Goal: Task Accomplishment & Management: Complete application form

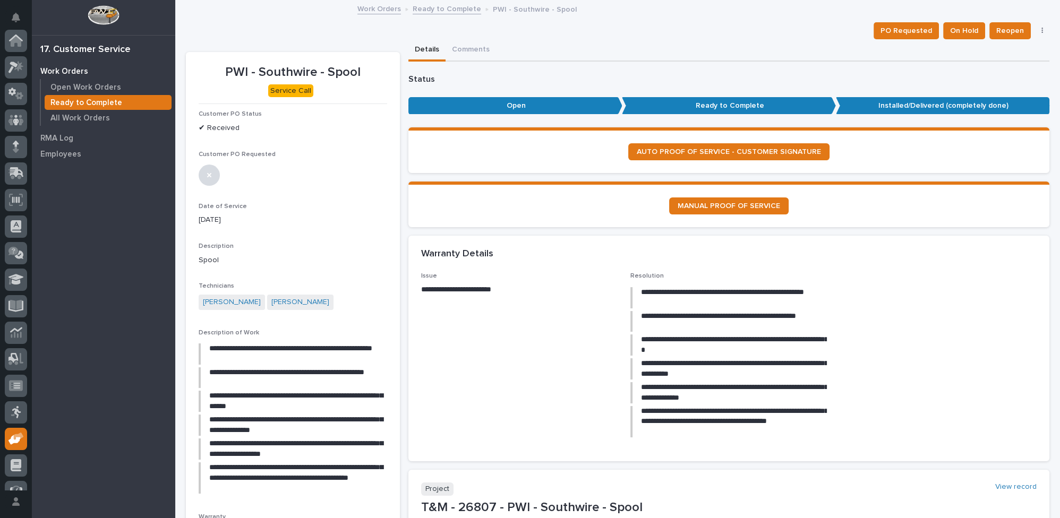
scroll to position [96, 0]
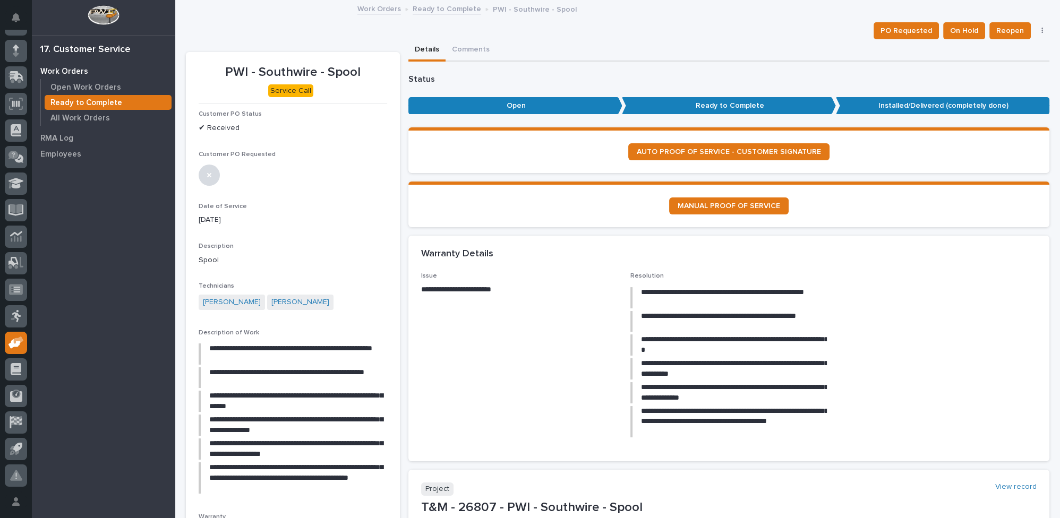
click at [449, 8] on link "Ready to Complete" at bounding box center [447, 8] width 68 height 12
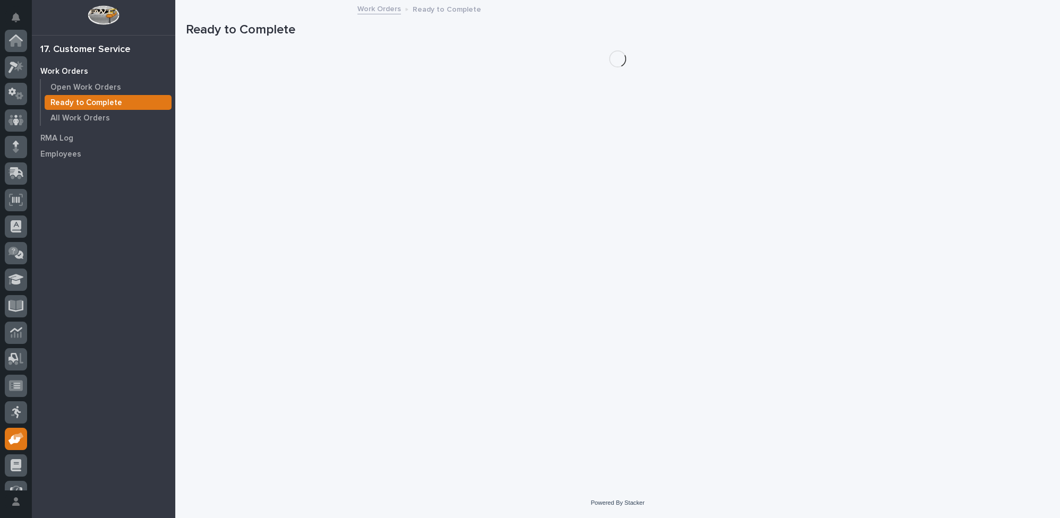
scroll to position [96, 0]
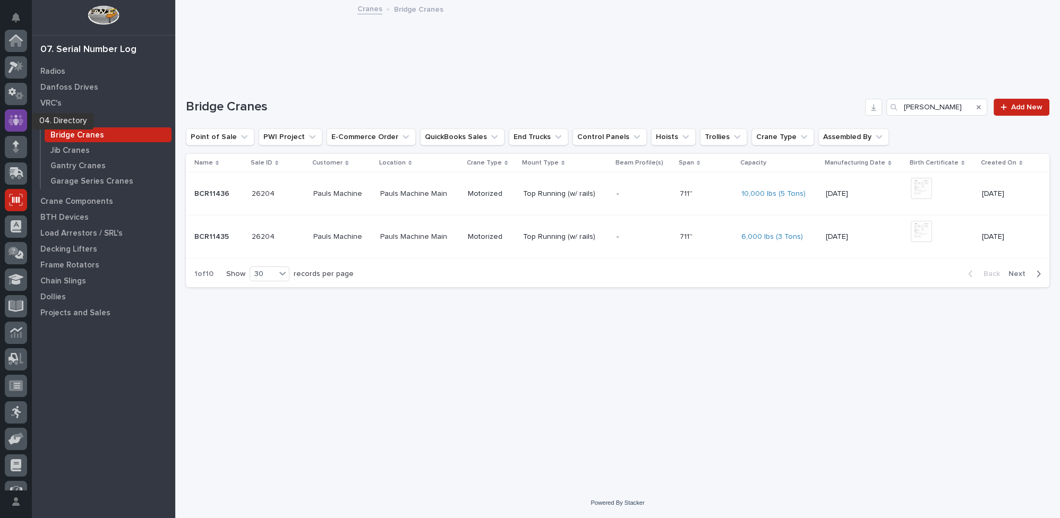
click at [15, 117] on icon at bounding box center [15, 120] width 15 height 12
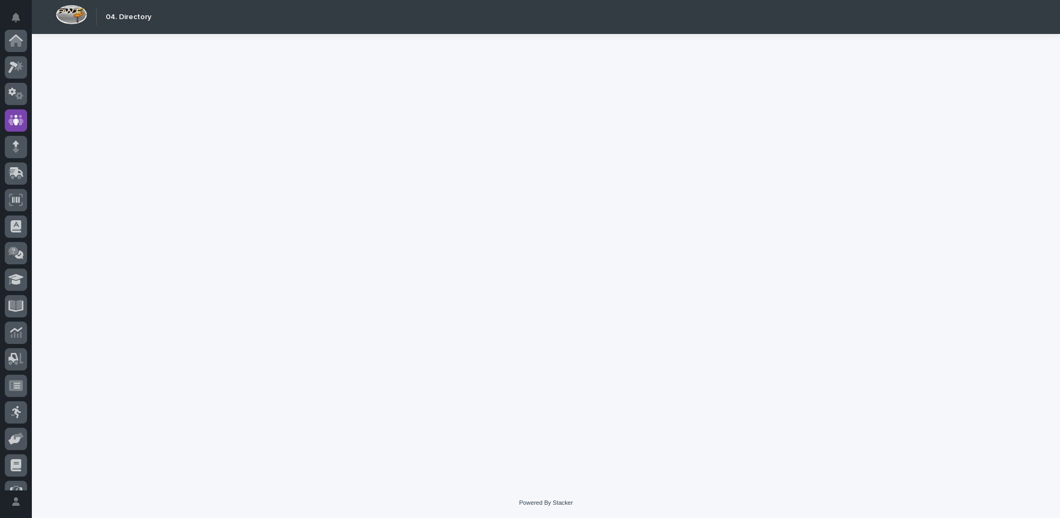
scroll to position [80, 0]
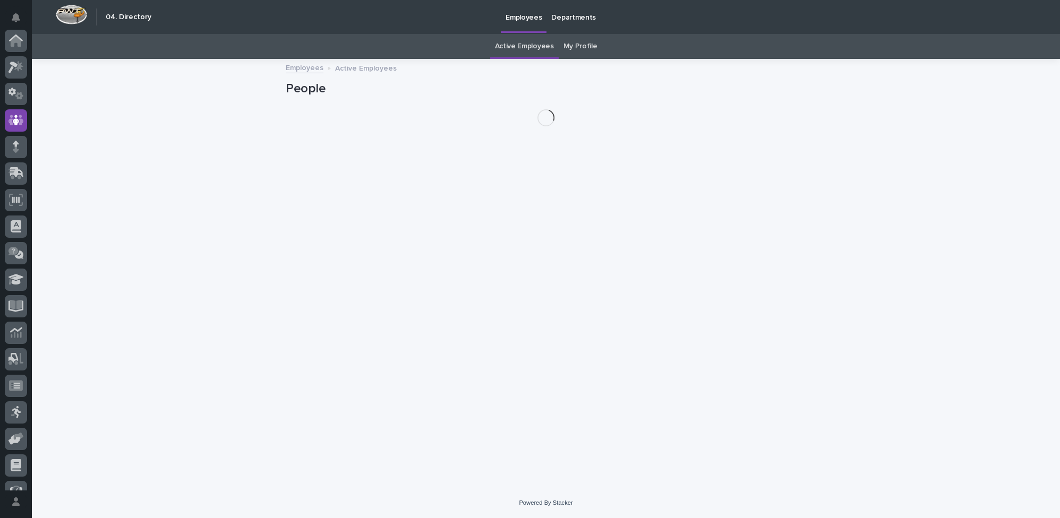
scroll to position [80, 0]
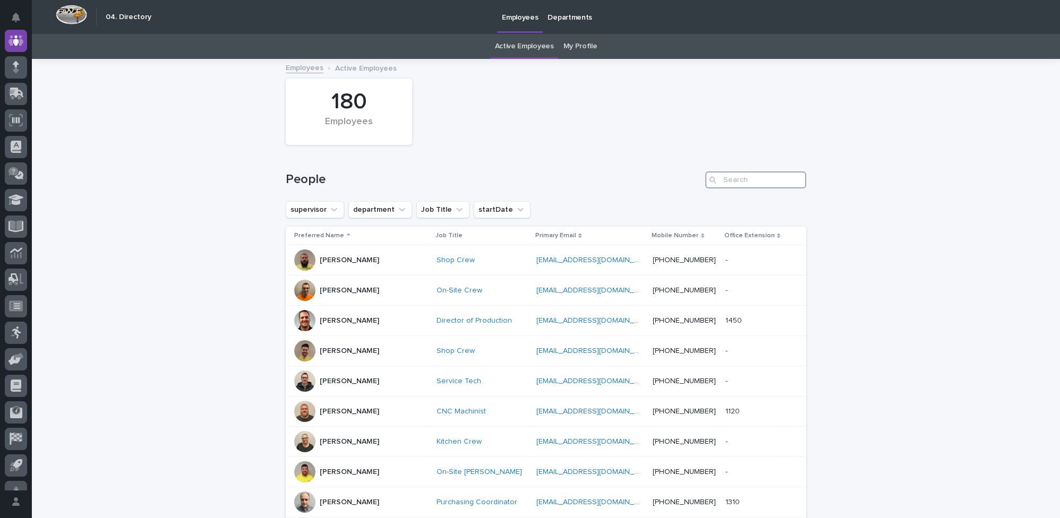
click at [742, 179] on input "Search" at bounding box center [755, 179] width 101 height 17
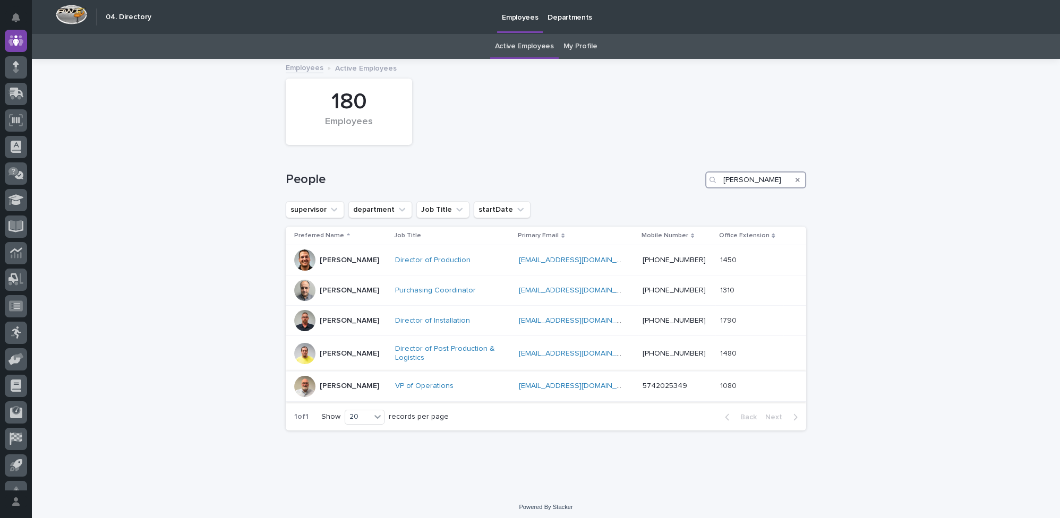
type input "matt jarvis"
click at [323, 384] on p "Matt Jarvis" at bounding box center [349, 386] width 59 height 9
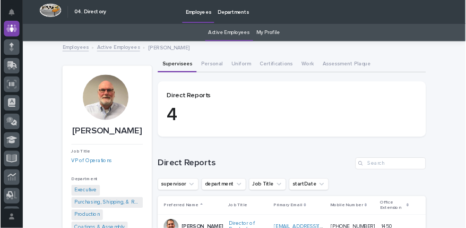
scroll to position [80, 0]
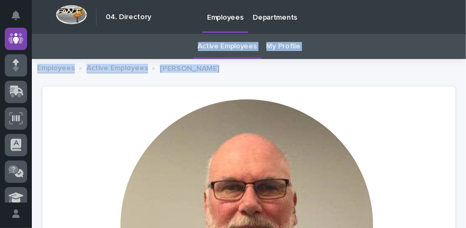
drag, startPoint x: 127, startPoint y: 112, endPoint x: 131, endPoint y: 58, distance: 53.3
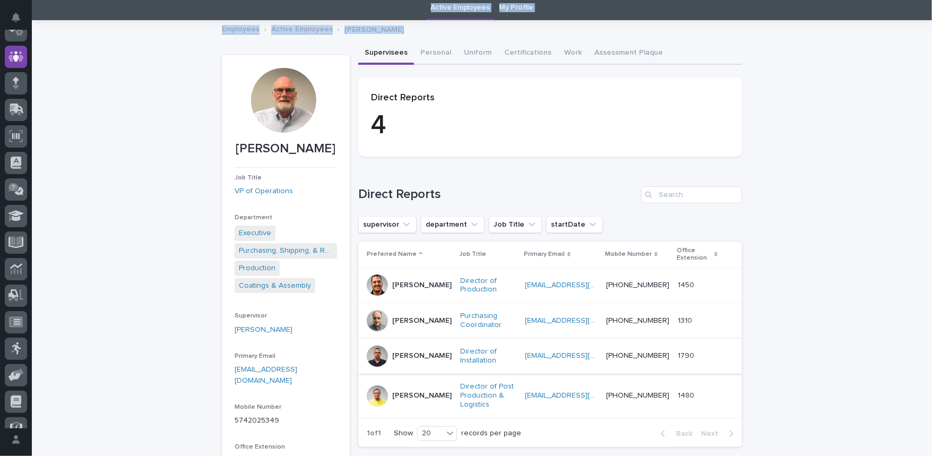
scroll to position [85, 0]
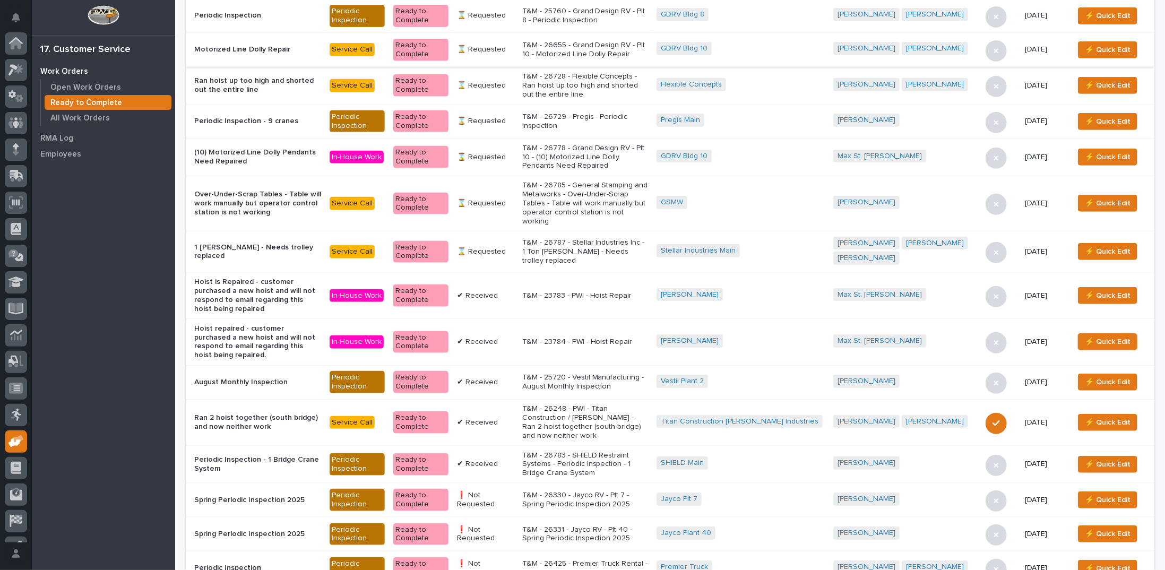
scroll to position [319, 0]
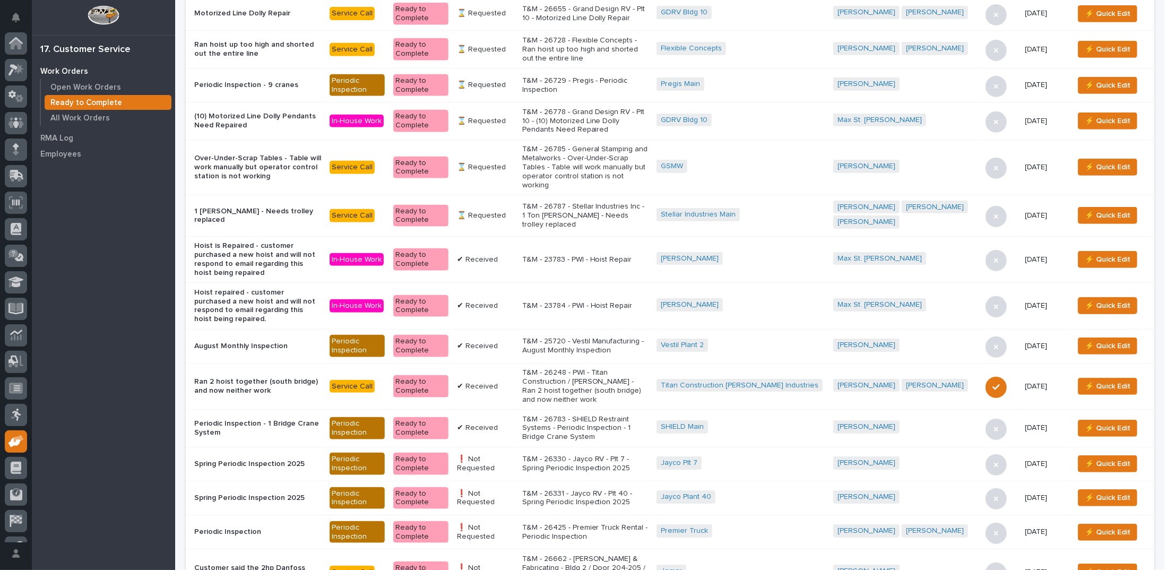
click at [614, 337] on p "T&M - 25720 - Vestil Manufacturing - August Monthly Inspection" at bounding box center [585, 346] width 126 height 18
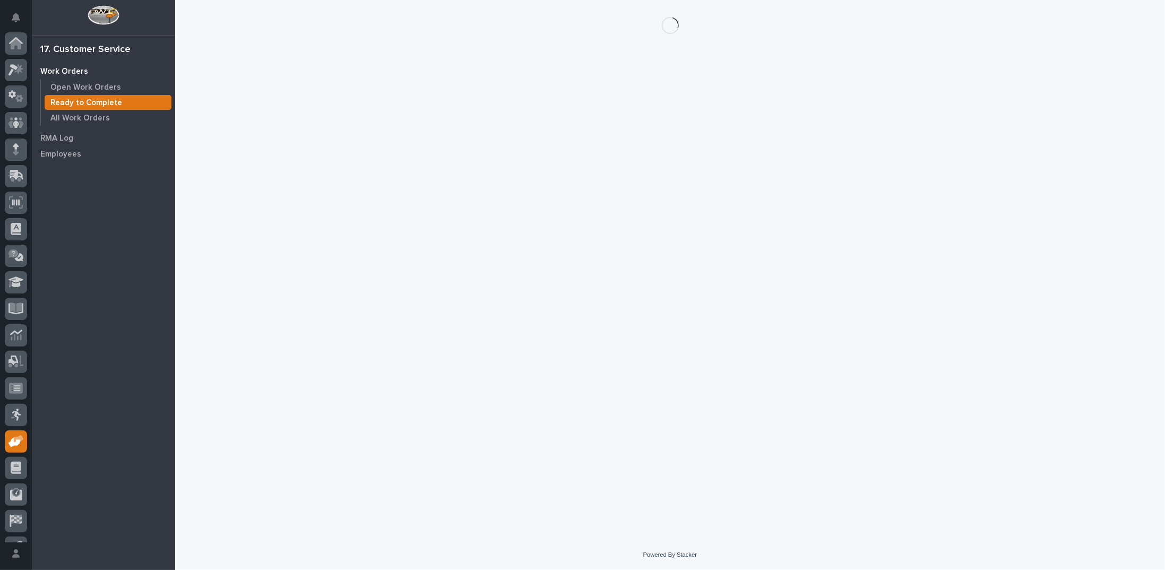
scroll to position [47, 0]
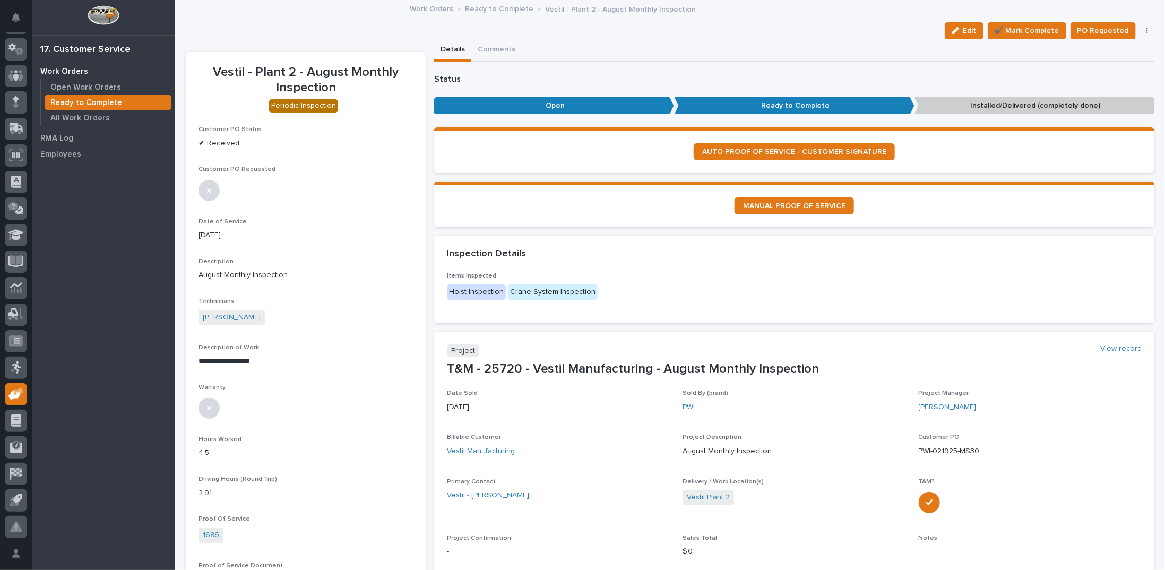
click at [932, 29] on icon "button" at bounding box center [1148, 30] width 2 height 7
click at [932, 83] on span "Regenerate PDF" at bounding box center [1114, 86] width 57 height 13
click at [231, 456] on img at bounding box center [224, 473] width 51 height 51
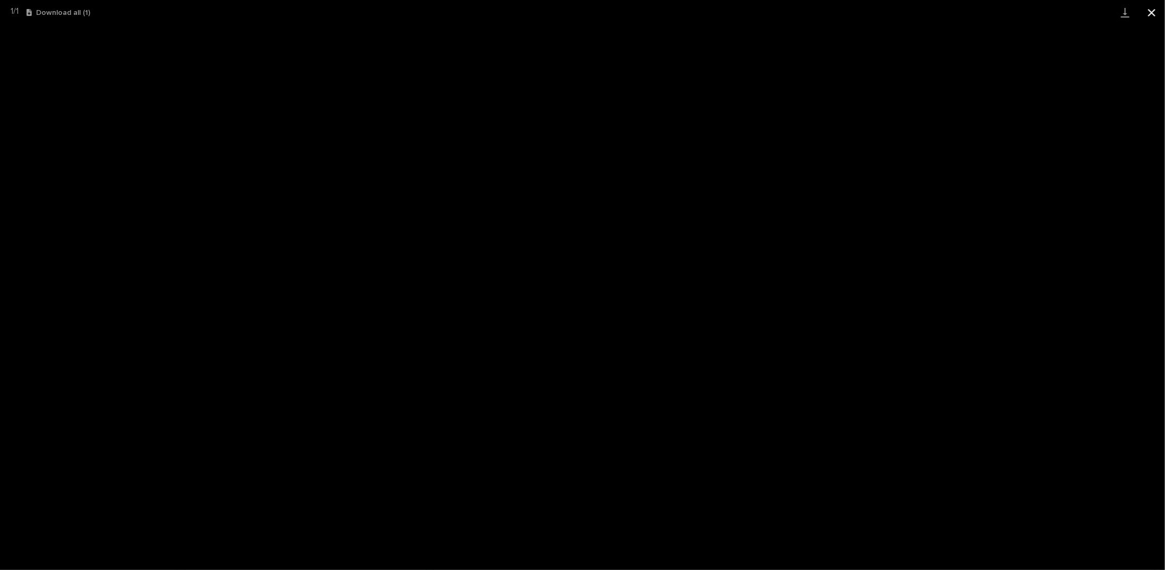
click at [932, 10] on button "Close gallery" at bounding box center [1152, 12] width 27 height 25
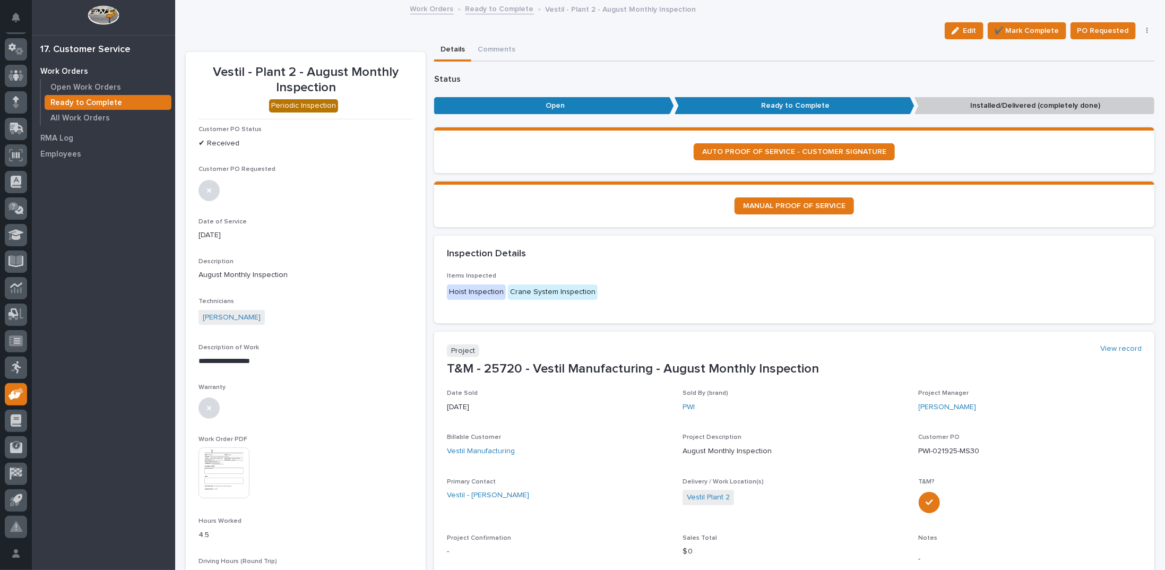
click at [499, 7] on link "Ready to Complete" at bounding box center [500, 8] width 68 height 12
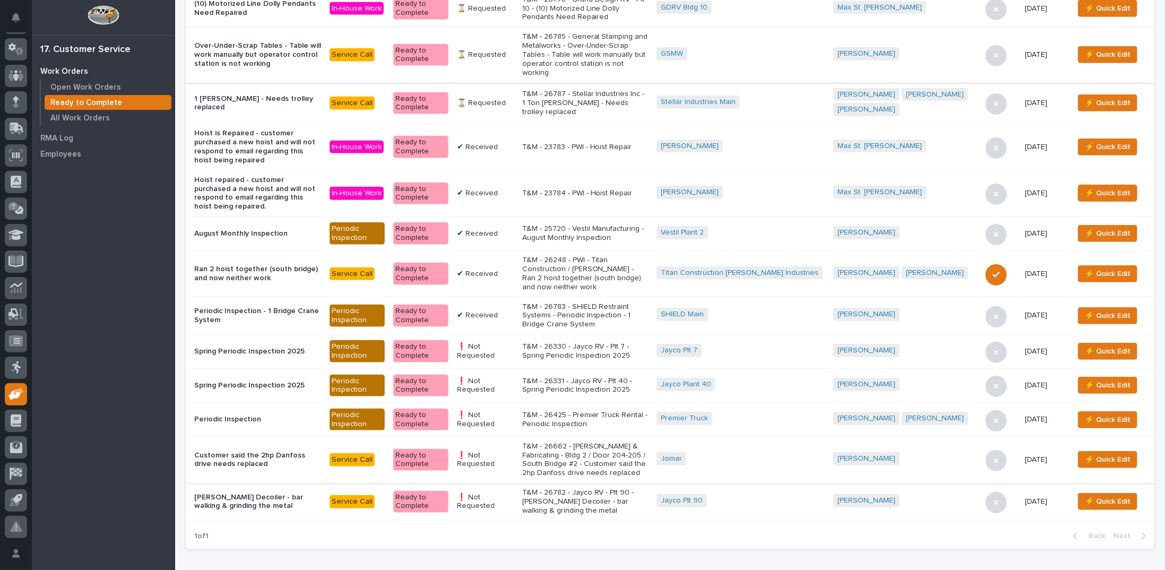
scroll to position [466, 0]
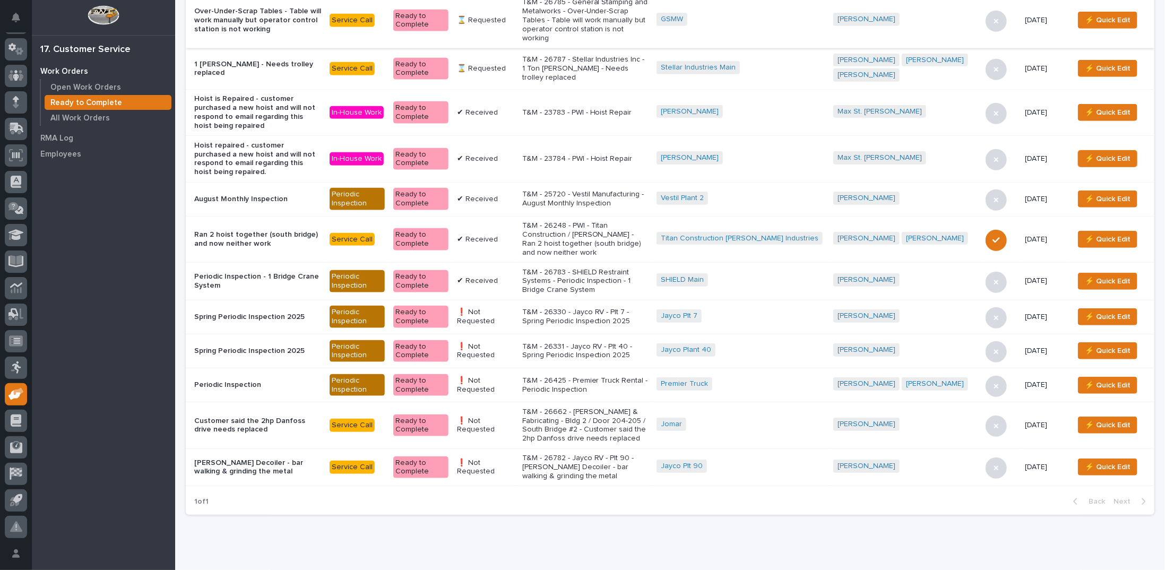
click at [640, 408] on p "T&M - 26662 - Jomar Machining & Fabricating - Bldg 2 / Door 204-205 / South Bri…" at bounding box center [585, 426] width 126 height 36
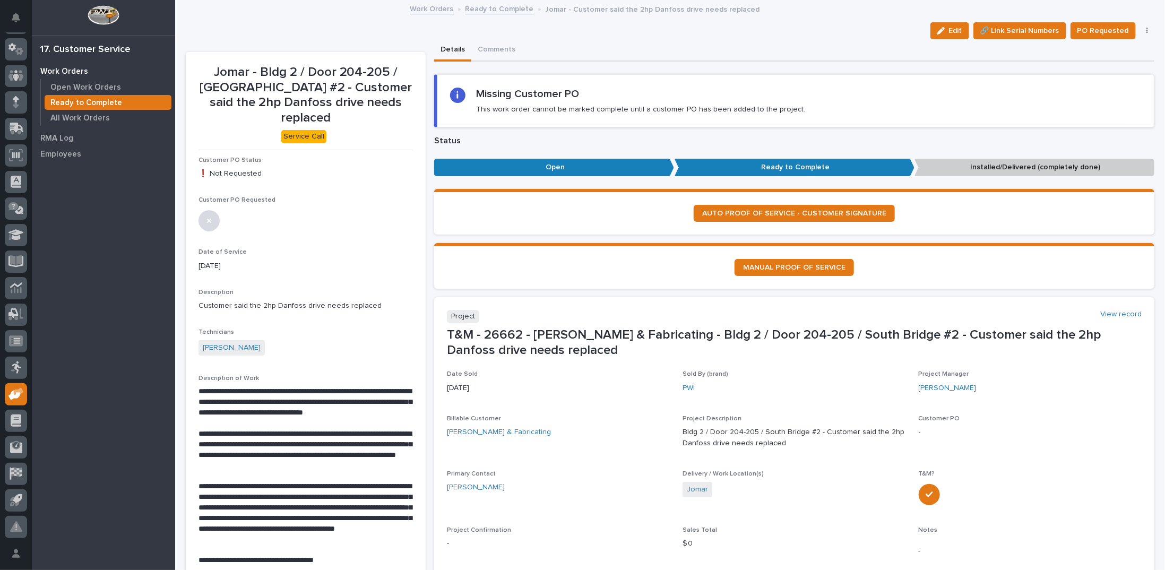
click at [932, 28] on button "button" at bounding box center [1147, 30] width 15 height 7
click at [932, 83] on span "Regenerate PDF" at bounding box center [1114, 86] width 57 height 13
click at [932, 29] on span "Edit" at bounding box center [955, 31] width 13 height 10
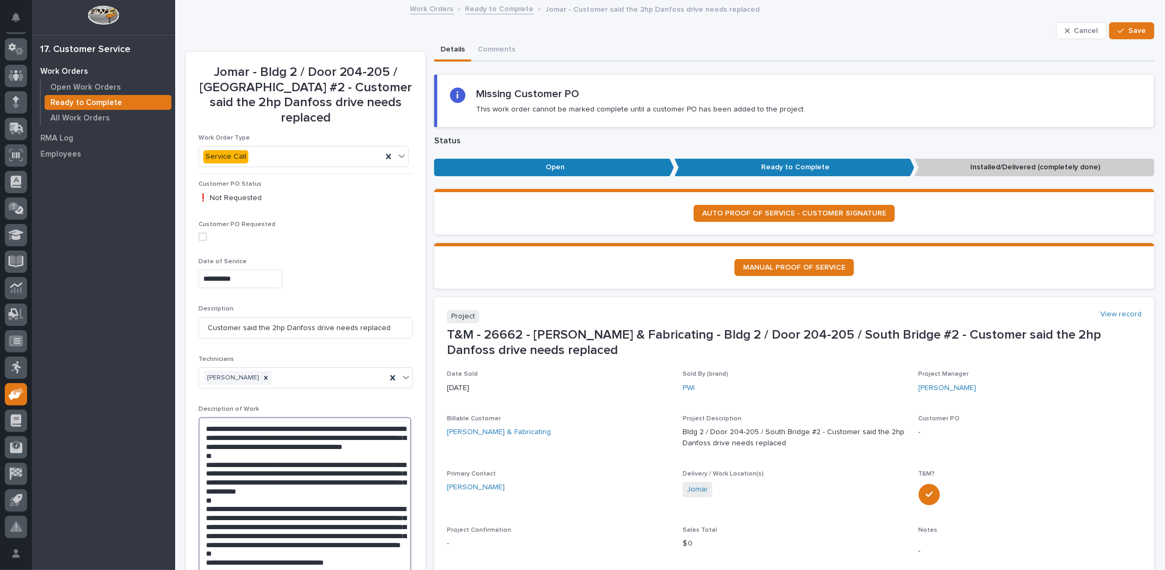
click at [272, 456] on textarea "**********" at bounding box center [305, 513] width 213 height 192
click at [304, 456] on textarea "**********" at bounding box center [305, 513] width 213 height 192
click at [357, 456] on textarea "**********" at bounding box center [305, 513] width 213 height 192
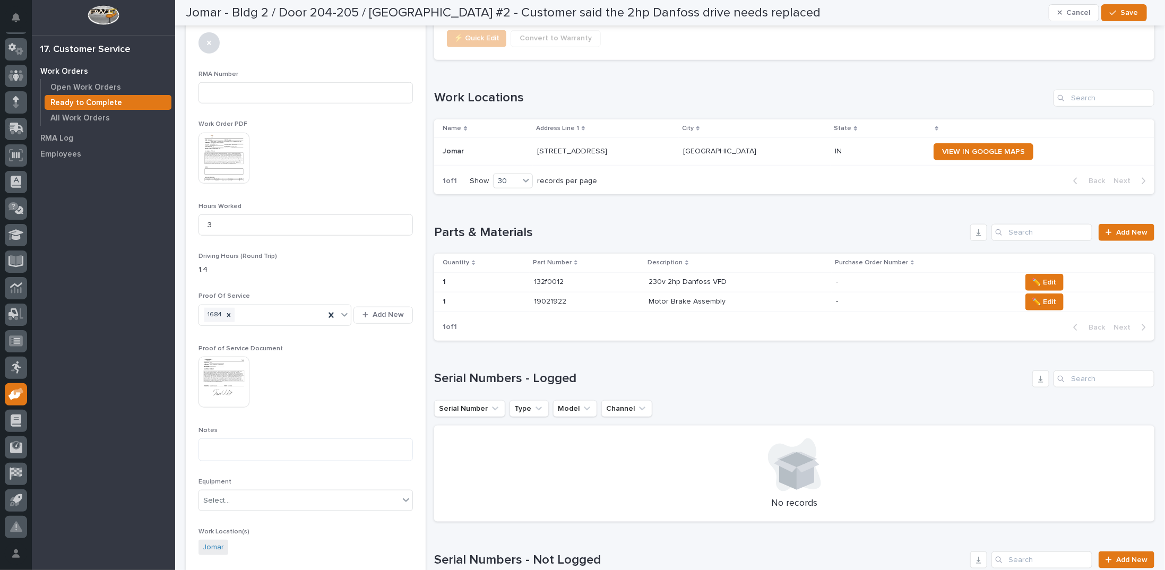
scroll to position [637, 0]
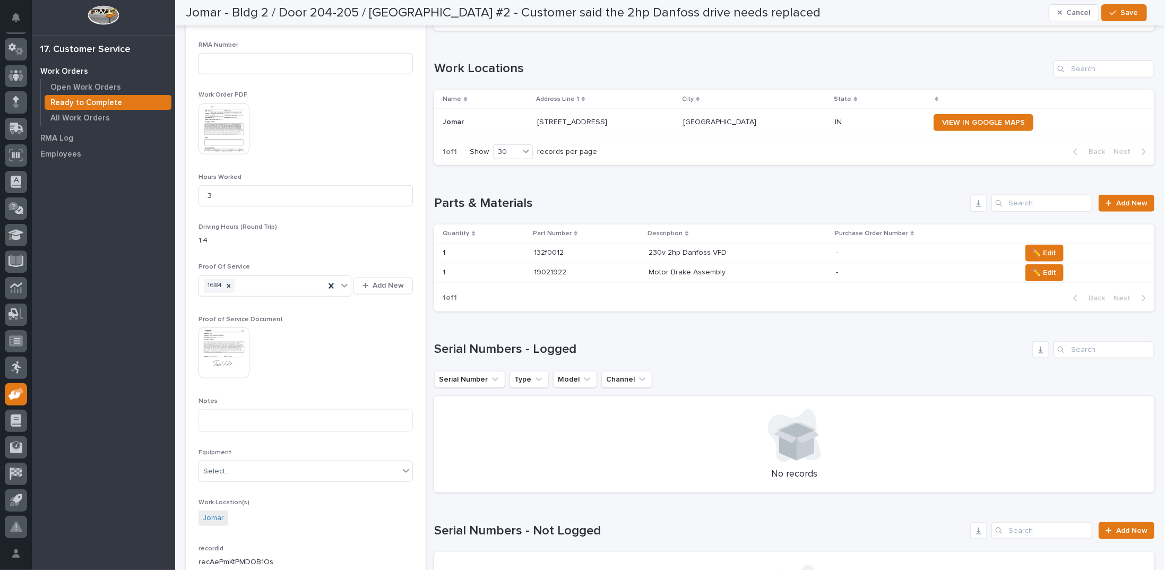
type textarea "**********"
click at [244, 328] on img at bounding box center [224, 353] width 51 height 51
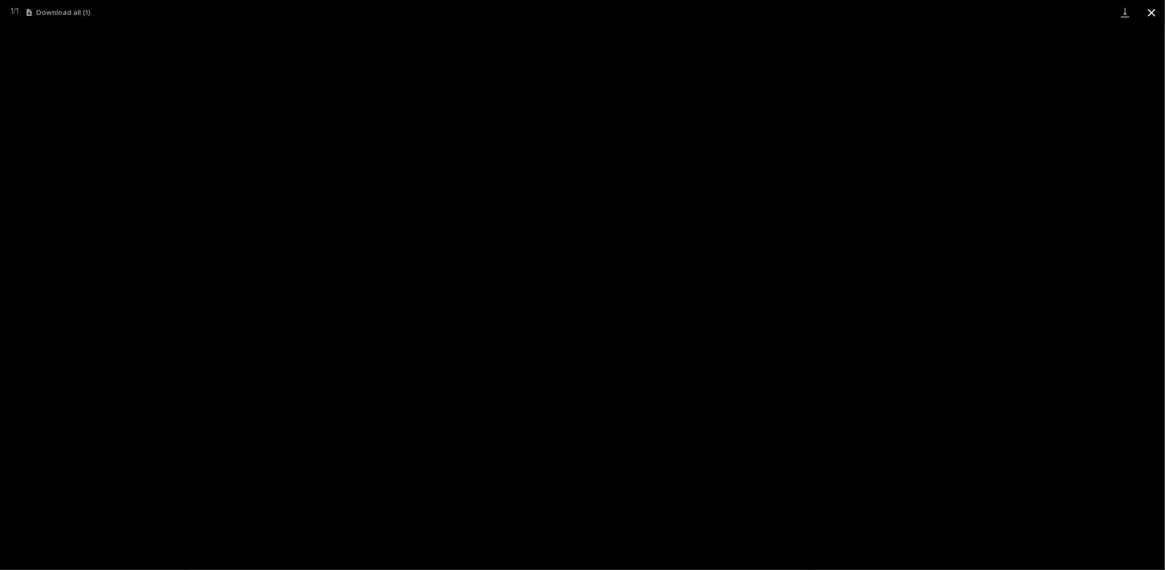
click at [932, 15] on button "Close gallery" at bounding box center [1152, 12] width 27 height 25
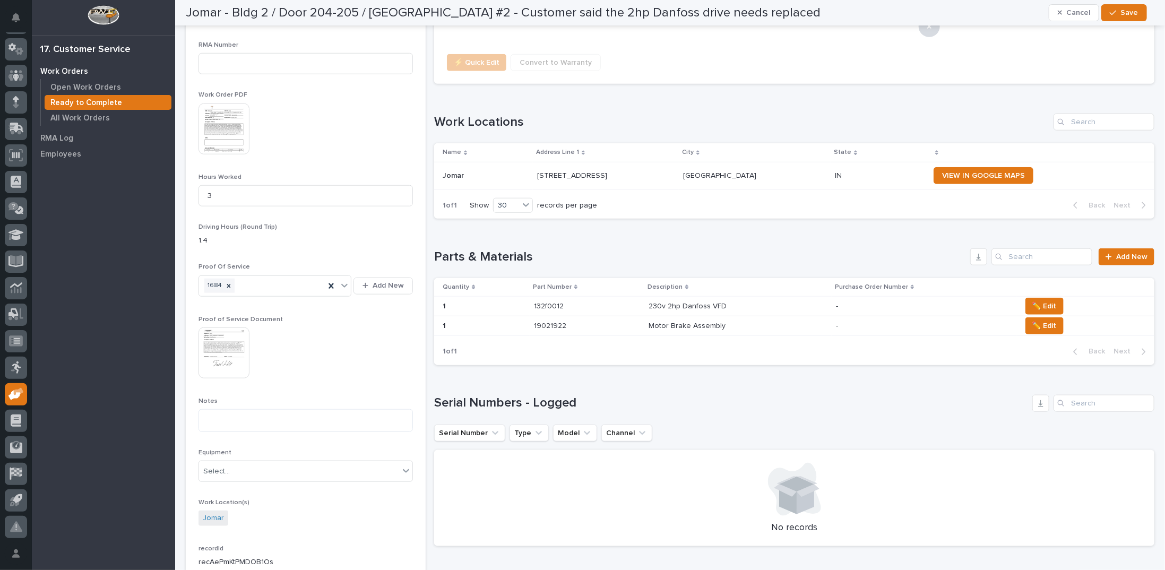
scroll to position [664, 0]
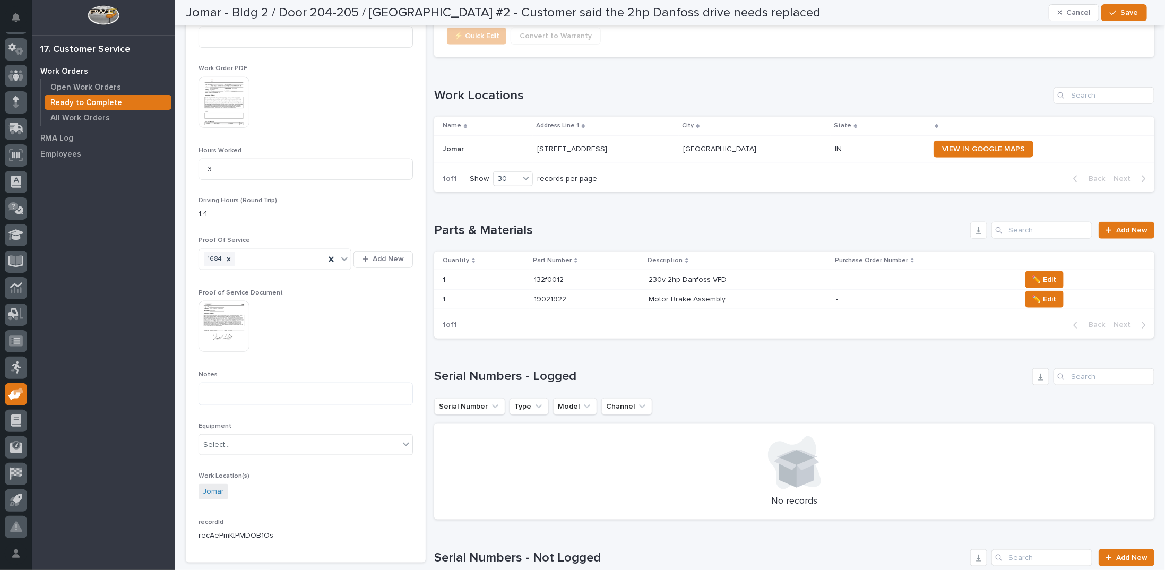
click at [220, 85] on img at bounding box center [224, 102] width 51 height 51
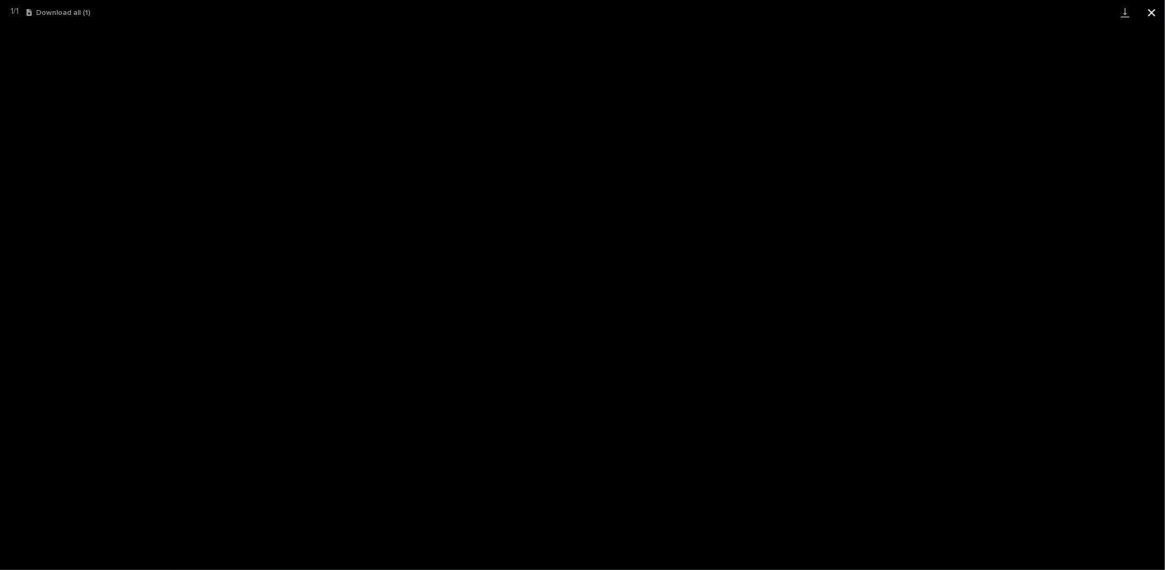
click at [932, 13] on button "Close gallery" at bounding box center [1152, 12] width 27 height 25
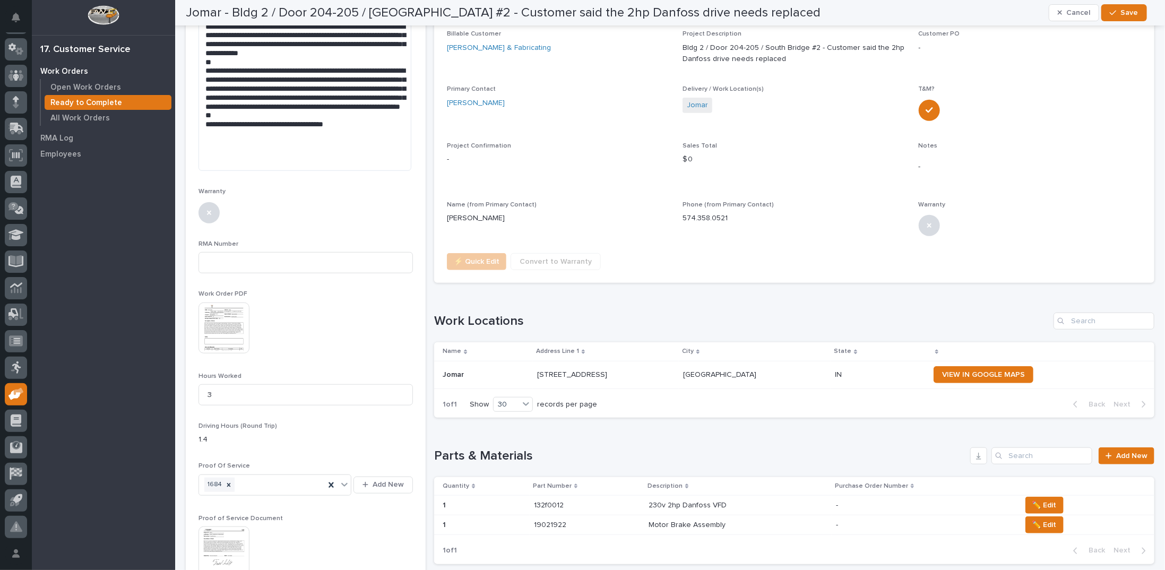
scroll to position [0, 0]
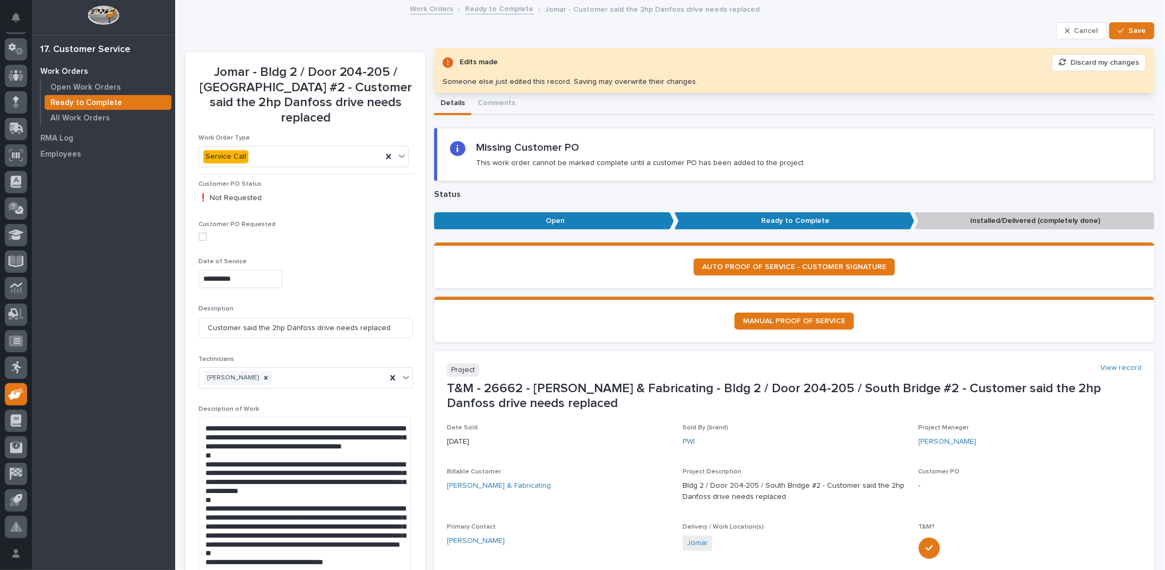
click at [932, 24] on button "Save" at bounding box center [1132, 30] width 45 height 17
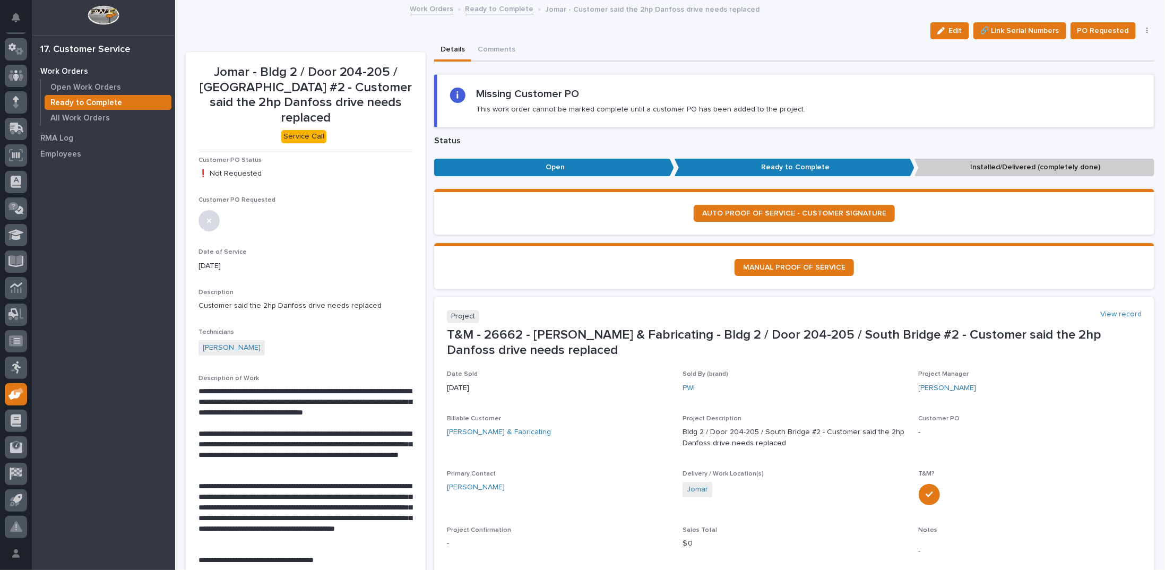
click at [496, 8] on link "Ready to Complete" at bounding box center [500, 8] width 68 height 12
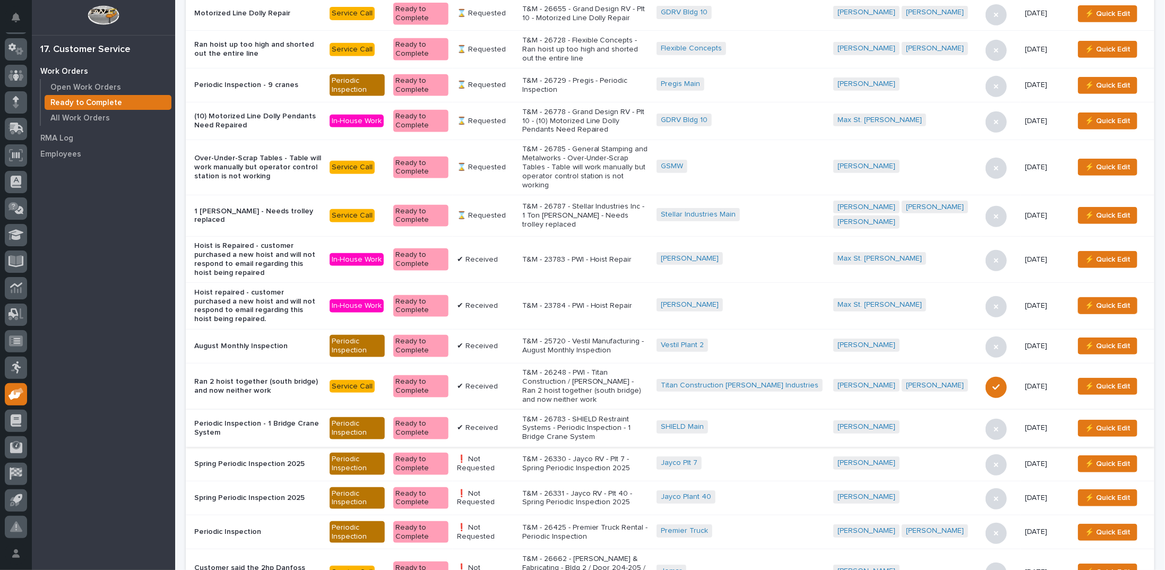
scroll to position [372, 0]
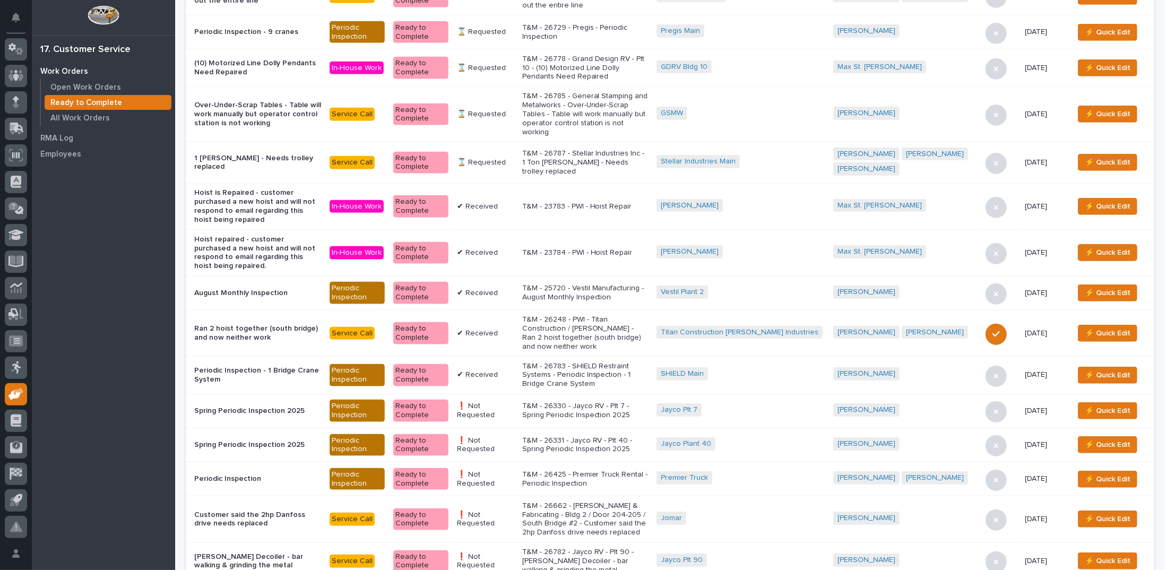
click at [555, 456] on p "T&M - 26782 - Jayco RV - Plt 90 - Lino Decoiler - bar walking & grinding the me…" at bounding box center [585, 561] width 126 height 27
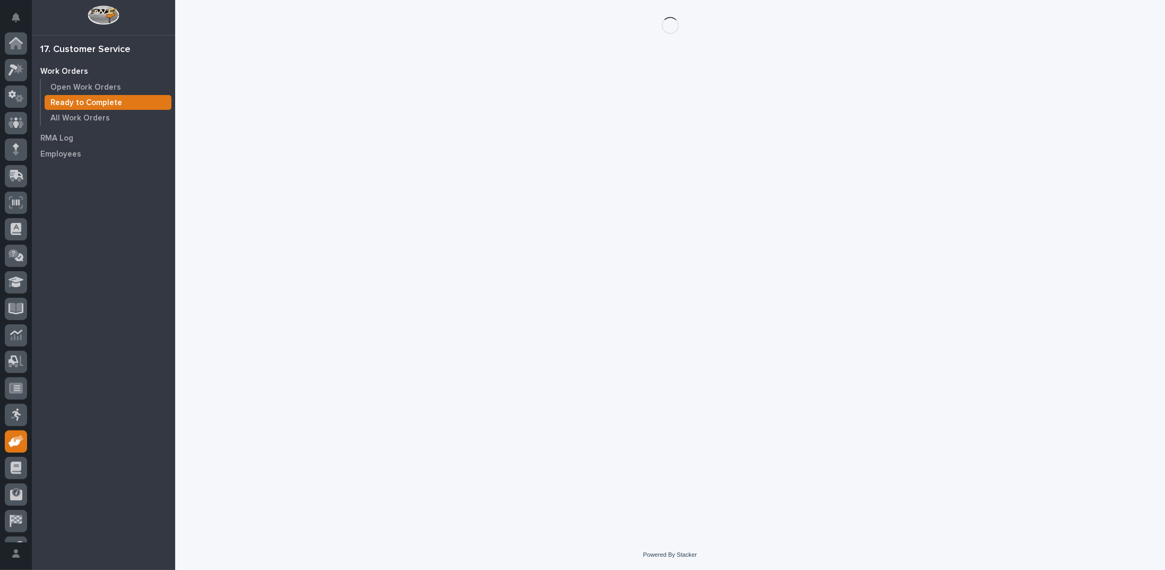
scroll to position [47, 0]
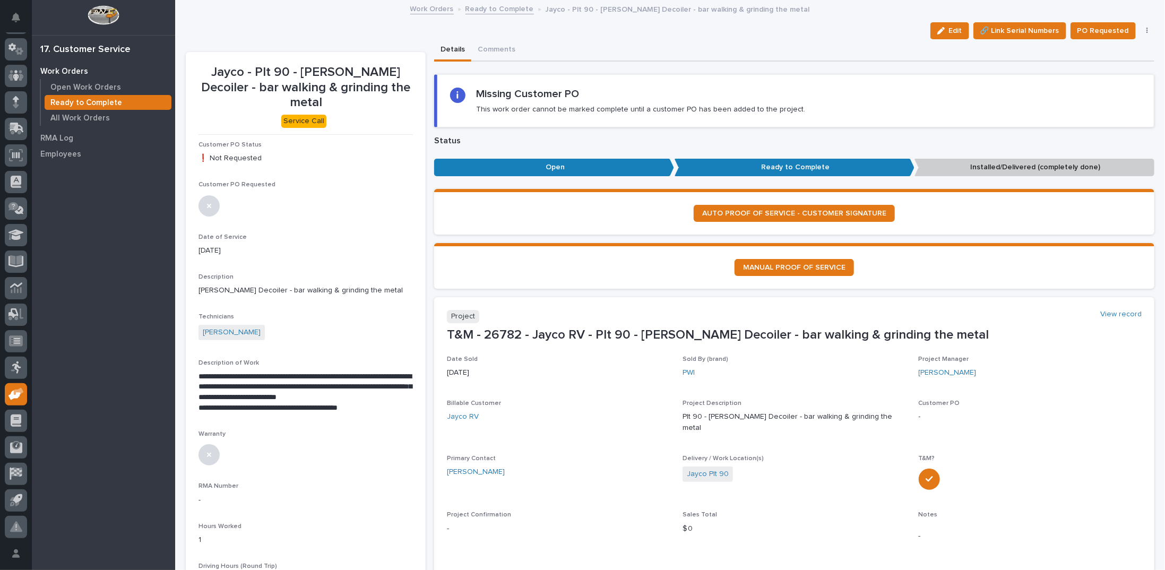
click at [932, 32] on icon "button" at bounding box center [1148, 31] width 2 height 6
click at [932, 82] on button "Regenerate PDF" at bounding box center [1114, 86] width 70 height 17
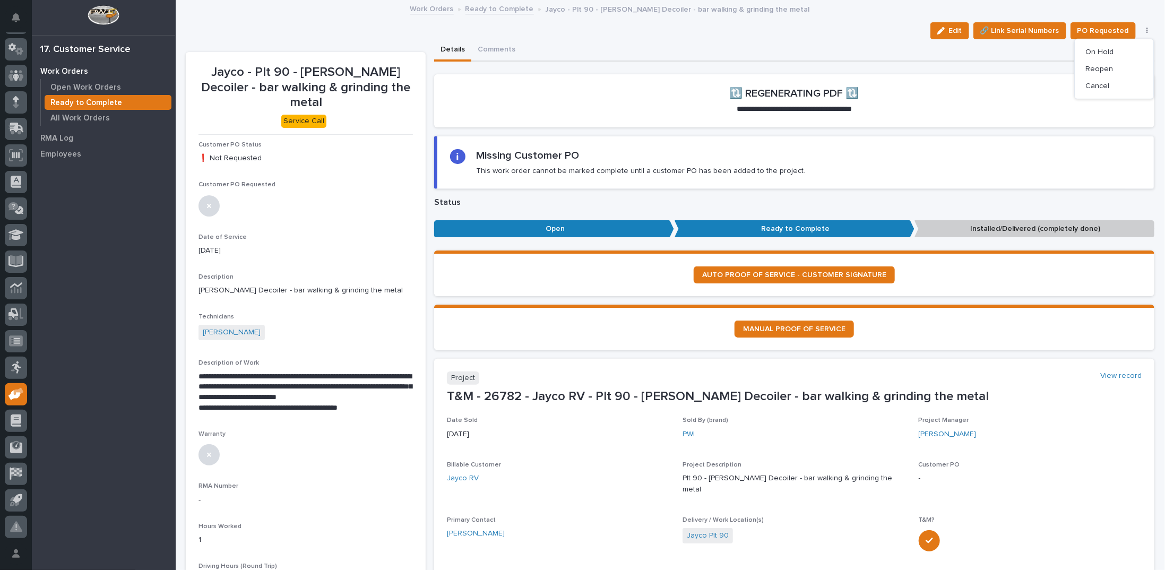
scroll to position [106, 0]
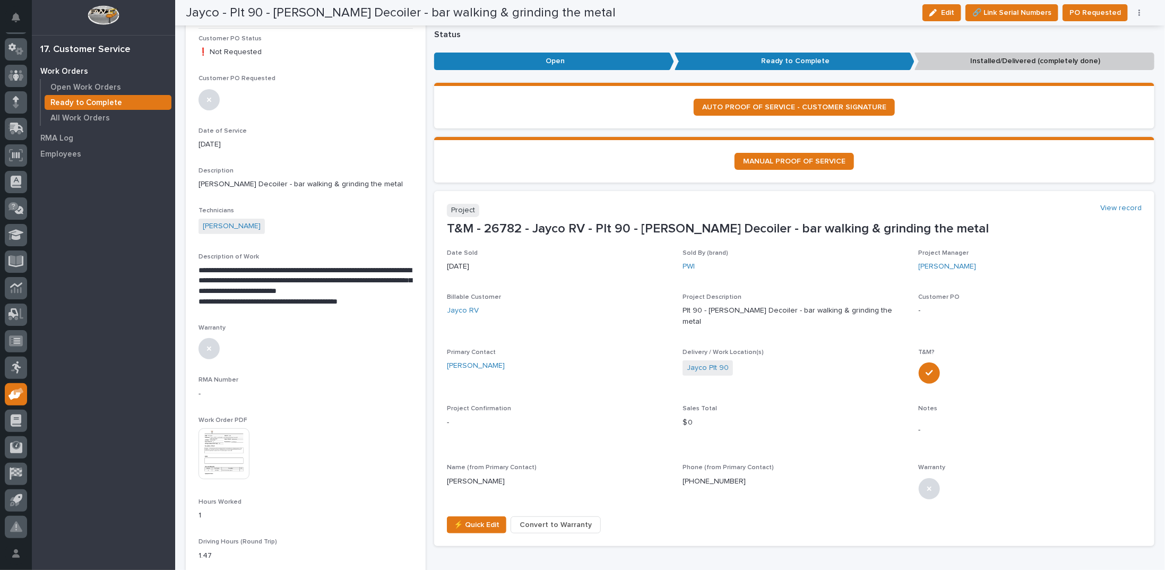
click at [230, 428] on img at bounding box center [224, 453] width 51 height 51
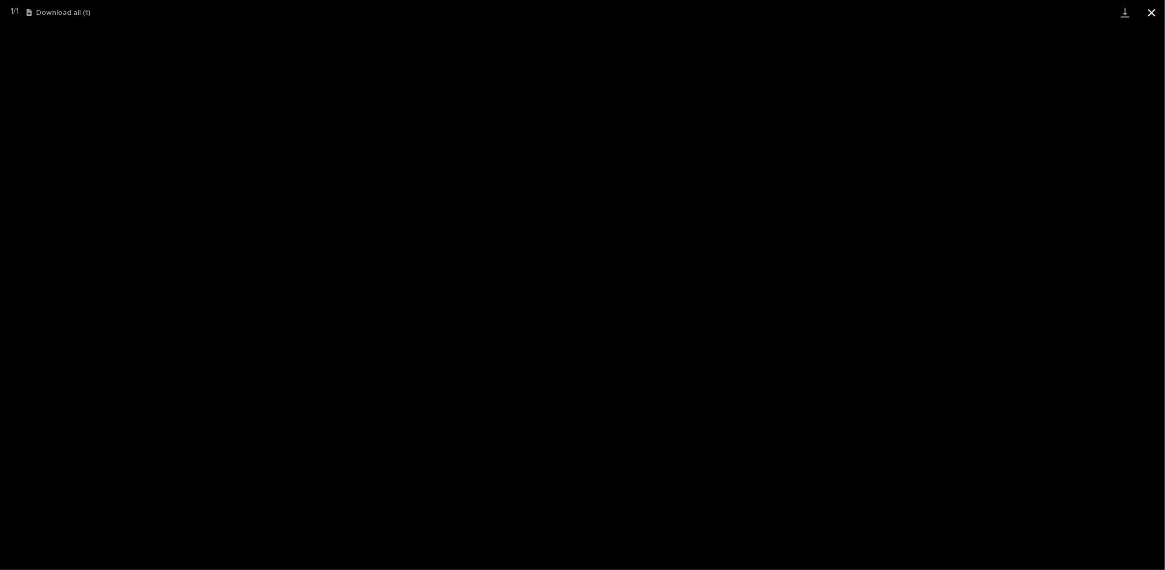
click at [932, 11] on button "Close gallery" at bounding box center [1152, 12] width 27 height 25
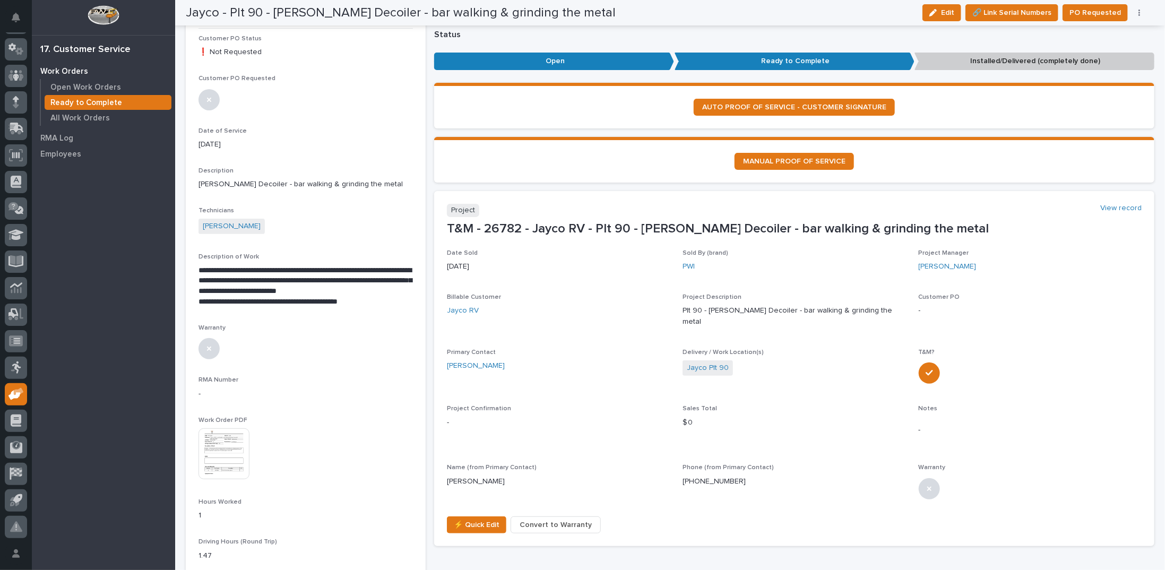
scroll to position [0, 0]
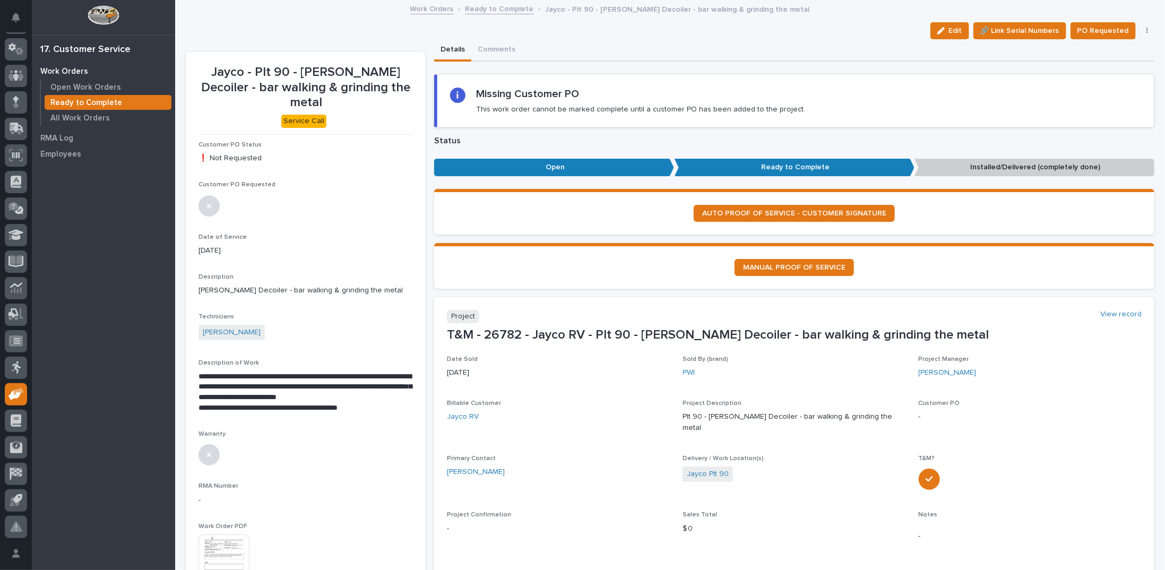
click at [492, 7] on link "Ready to Complete" at bounding box center [500, 8] width 68 height 12
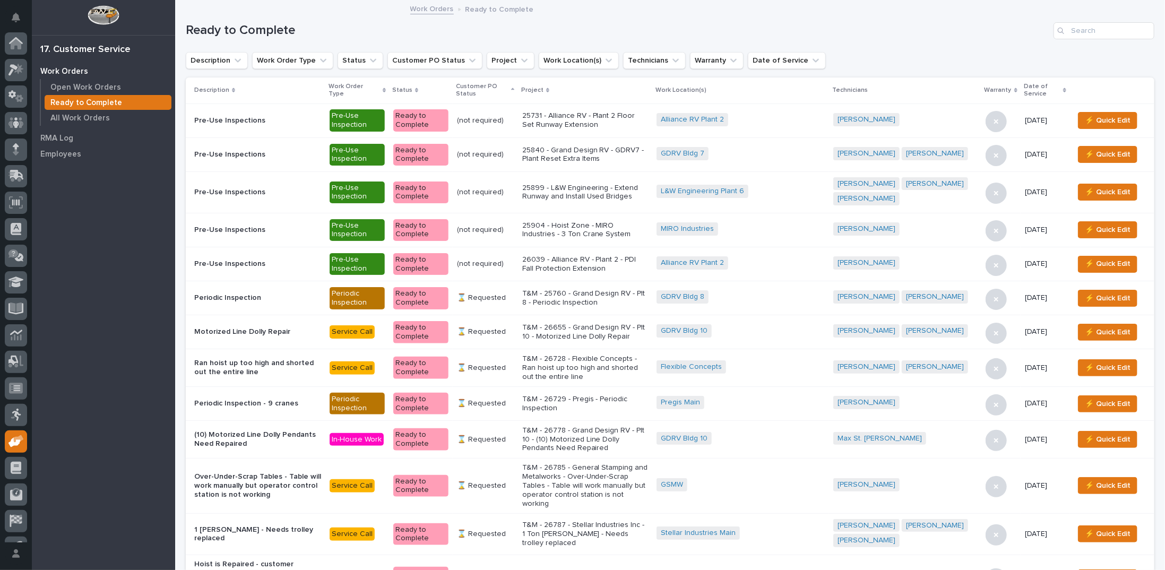
scroll to position [47, 0]
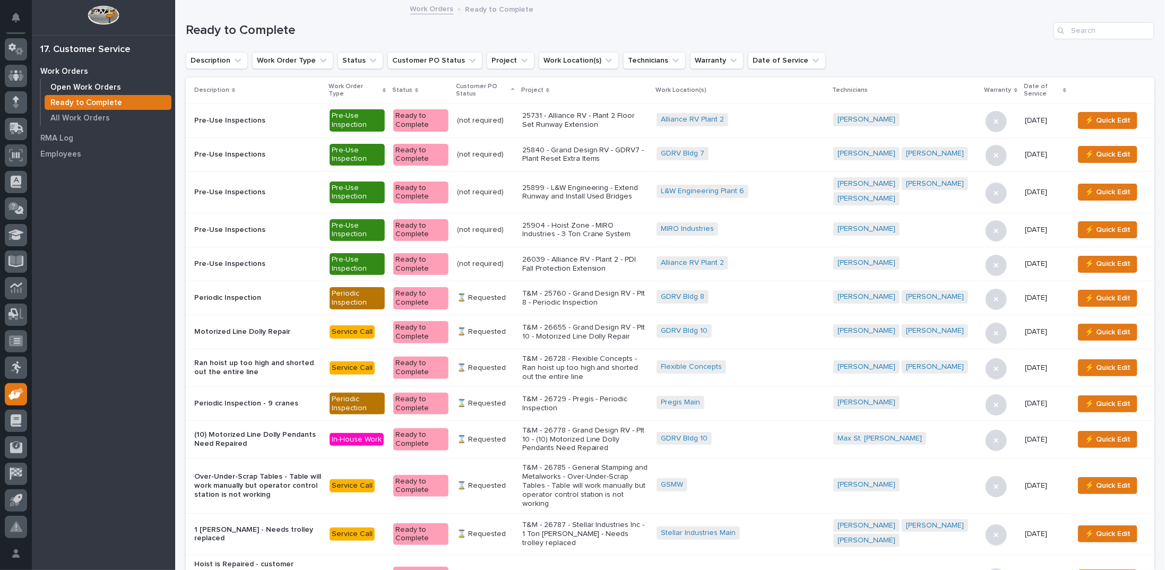
click at [91, 83] on p "Open Work Orders" at bounding box center [85, 88] width 71 height 10
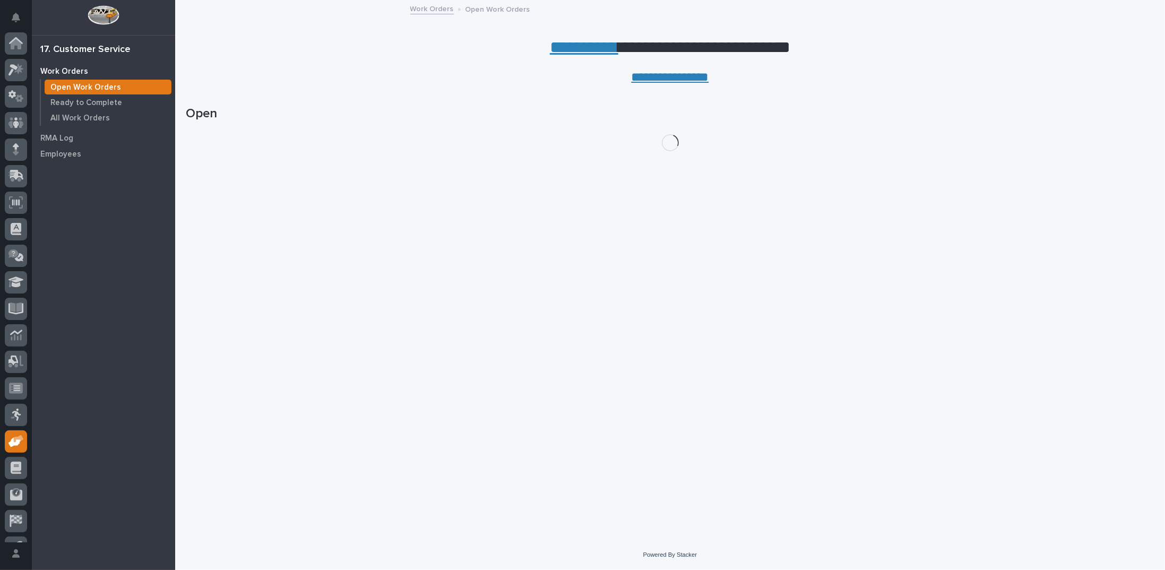
scroll to position [47, 0]
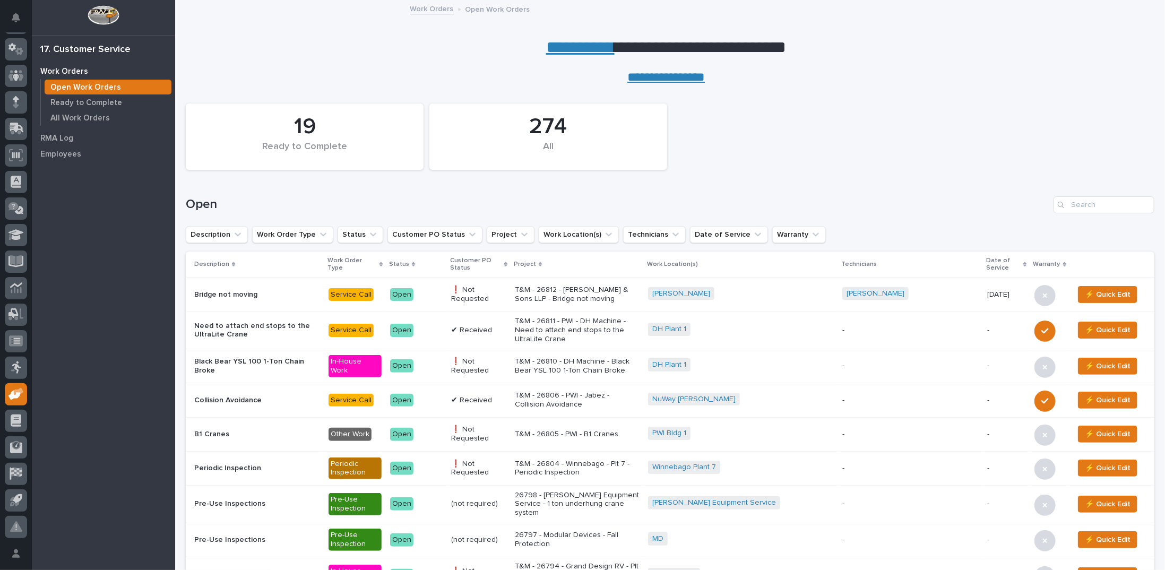
click at [591, 47] on link "**********" at bounding box center [580, 47] width 68 height 17
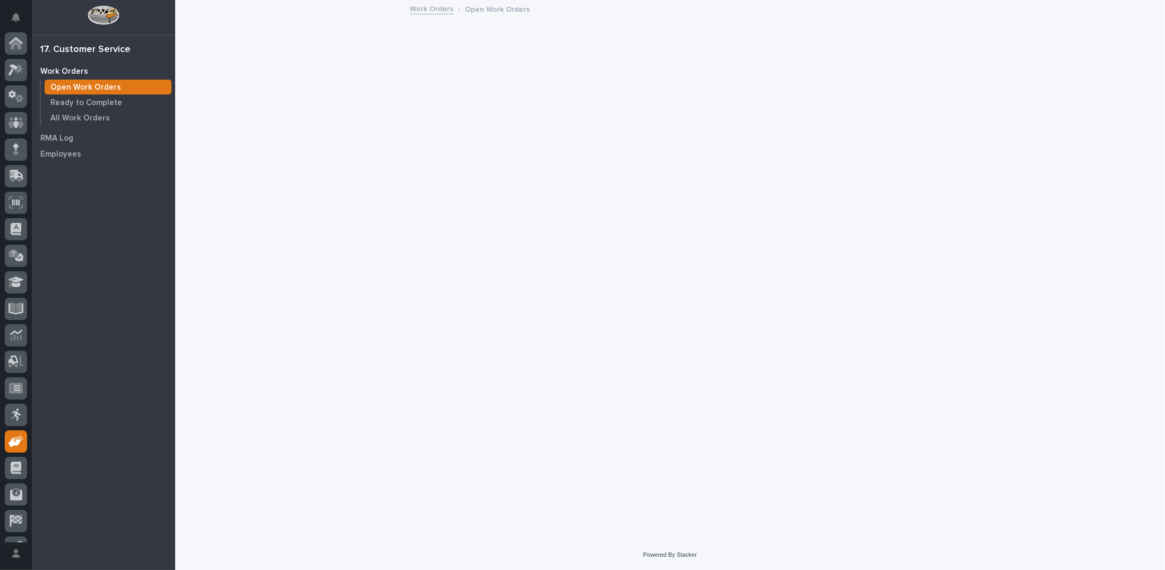
scroll to position [47, 0]
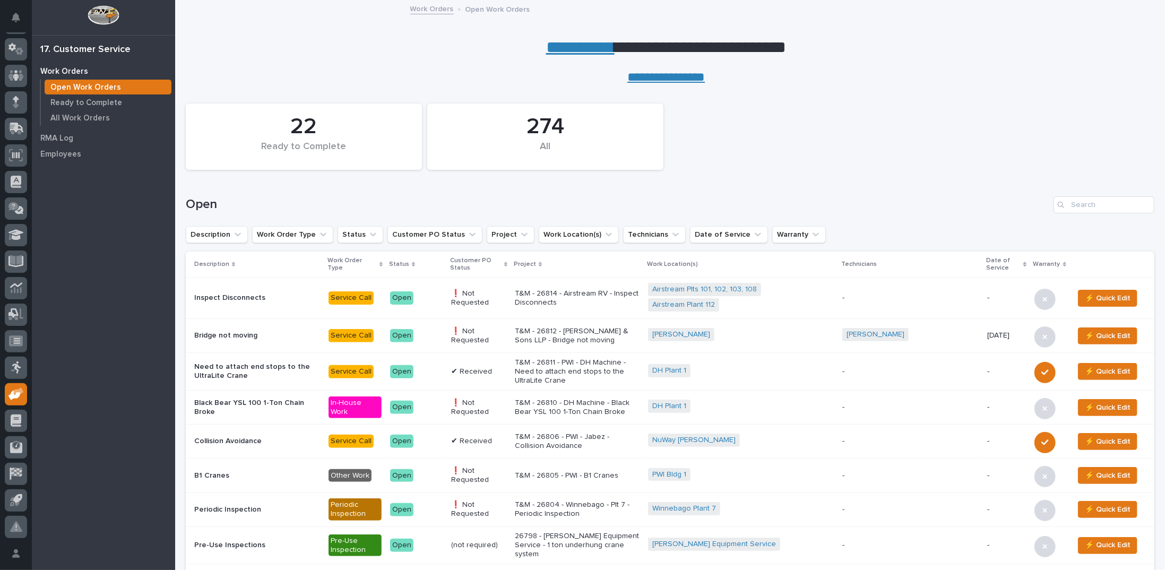
click at [553, 50] on link "**********" at bounding box center [580, 47] width 68 height 17
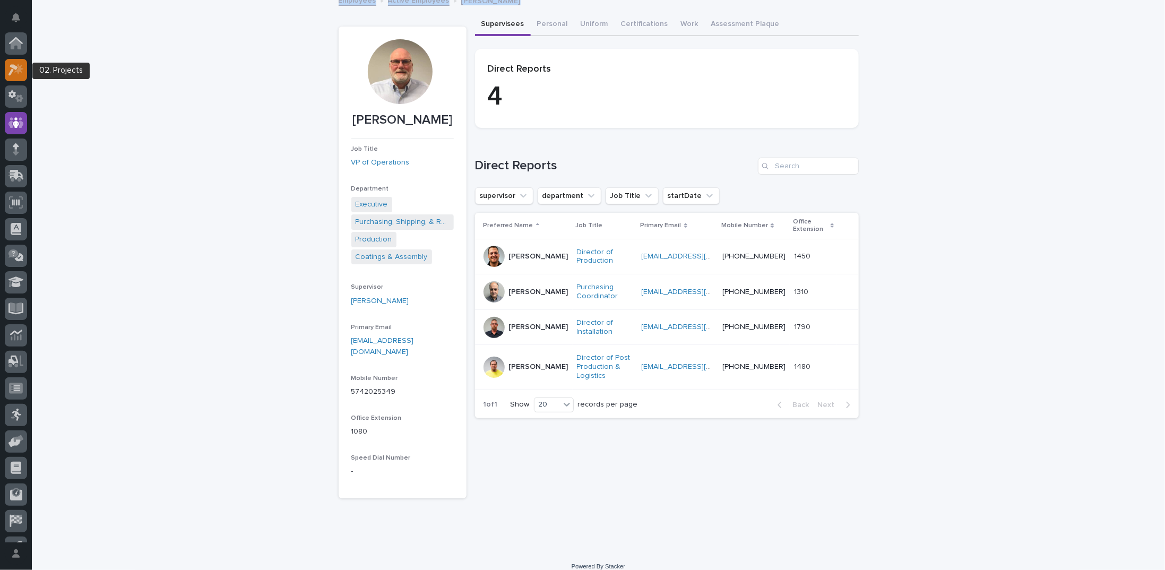
click at [11, 74] on icon at bounding box center [13, 70] width 10 height 12
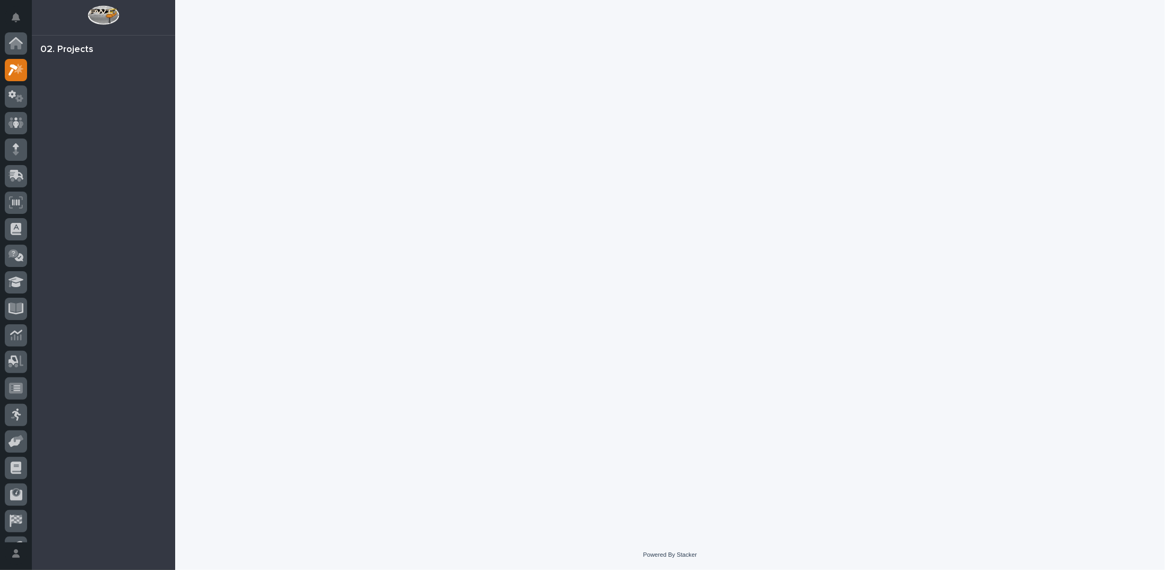
scroll to position [27, 0]
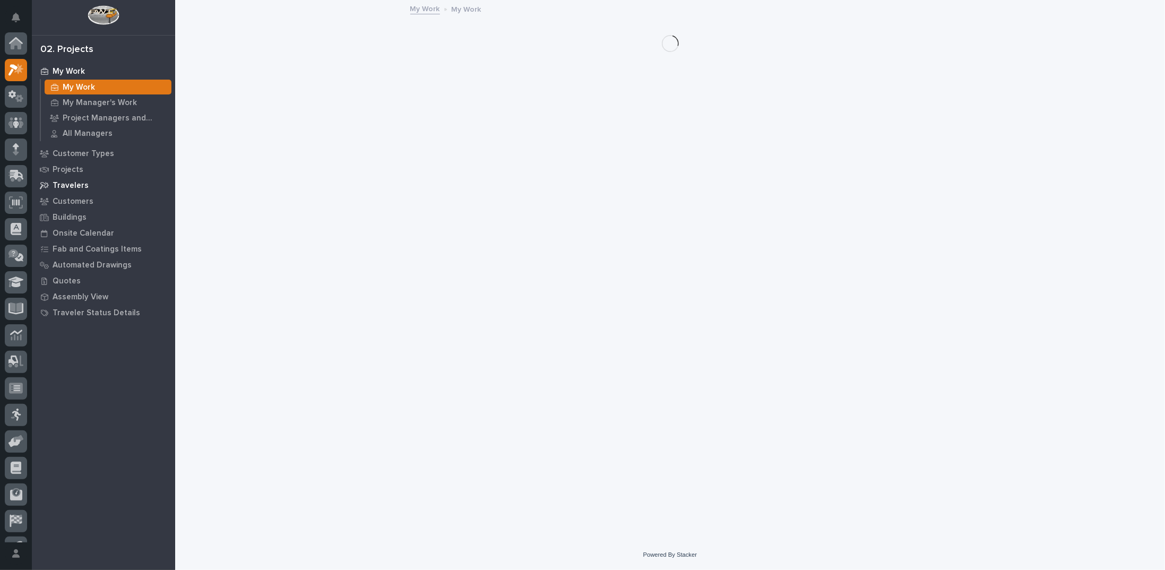
scroll to position [27, 0]
click at [78, 201] on p "Customers" at bounding box center [73, 202] width 41 height 10
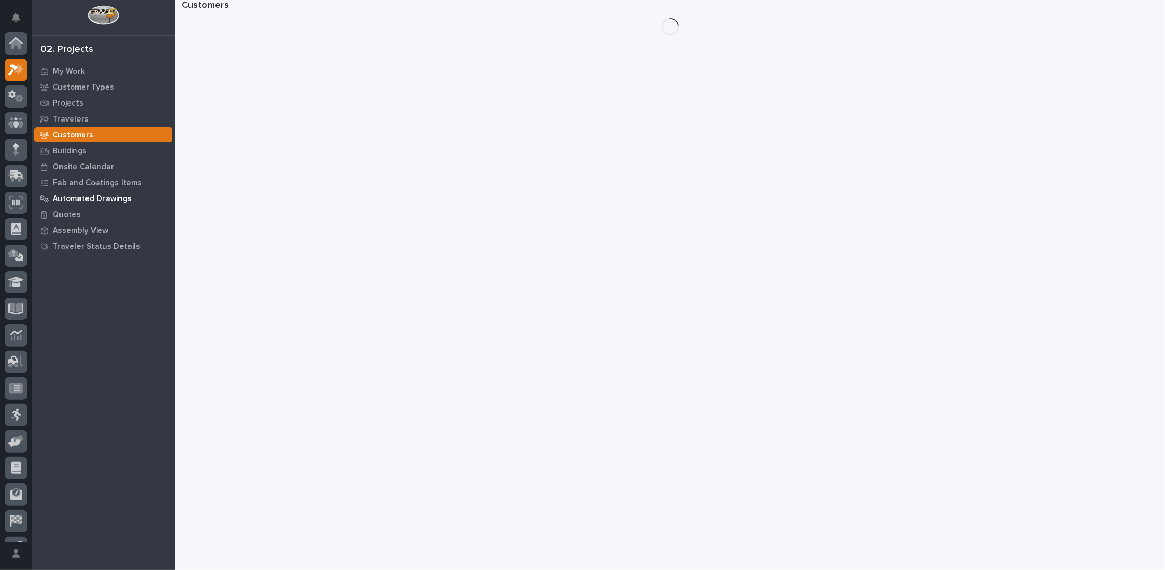
scroll to position [27, 0]
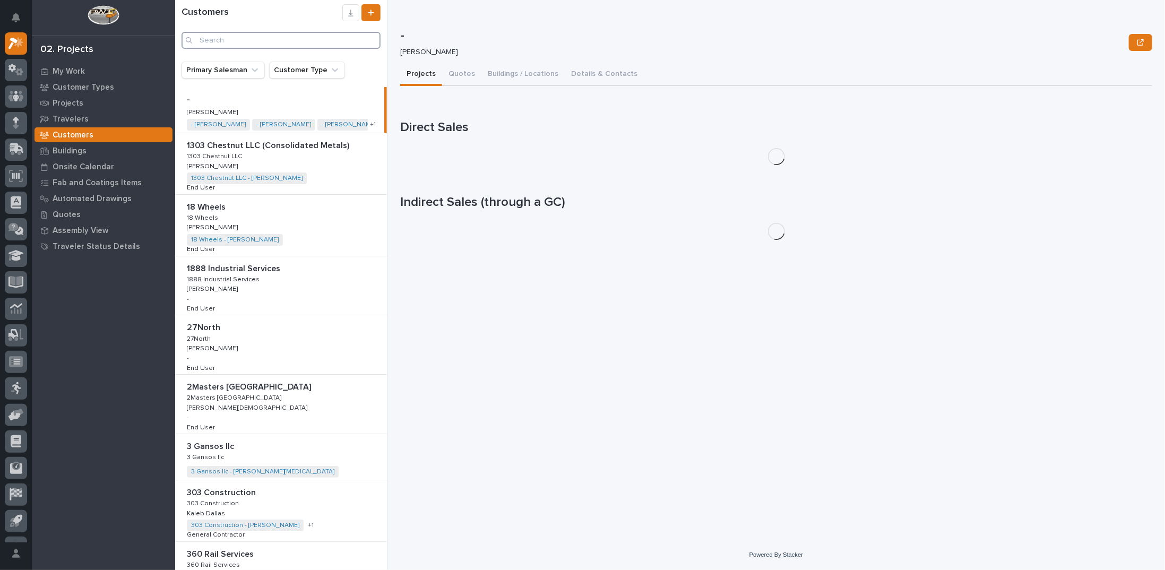
click at [330, 38] on input "Search" at bounding box center [281, 40] width 199 height 17
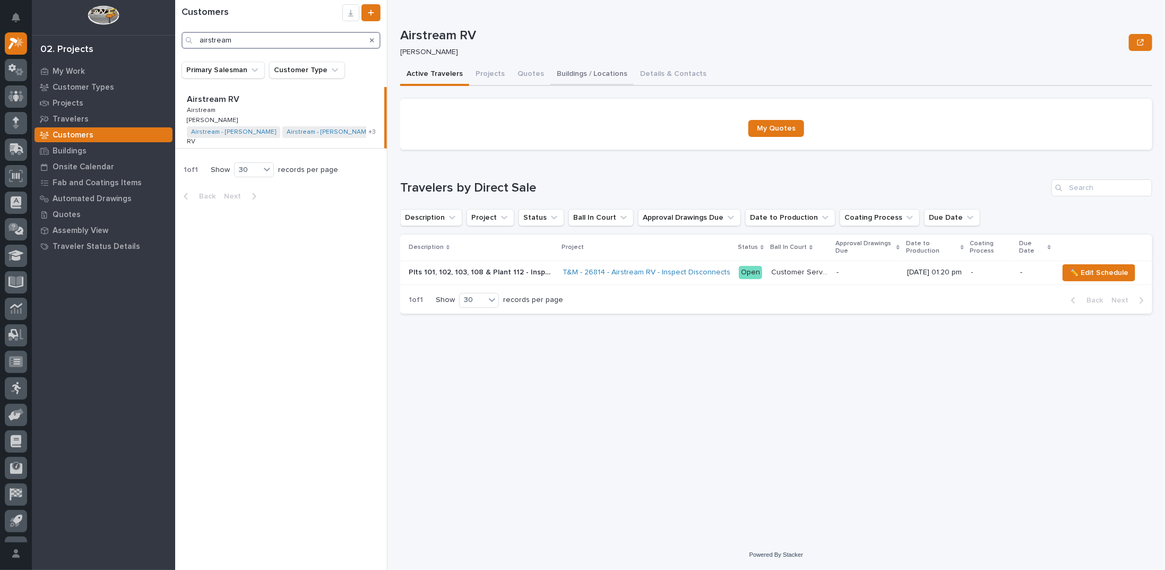
type input "airstream"
click at [585, 75] on button "Buildings / Locations" at bounding box center [592, 75] width 83 height 22
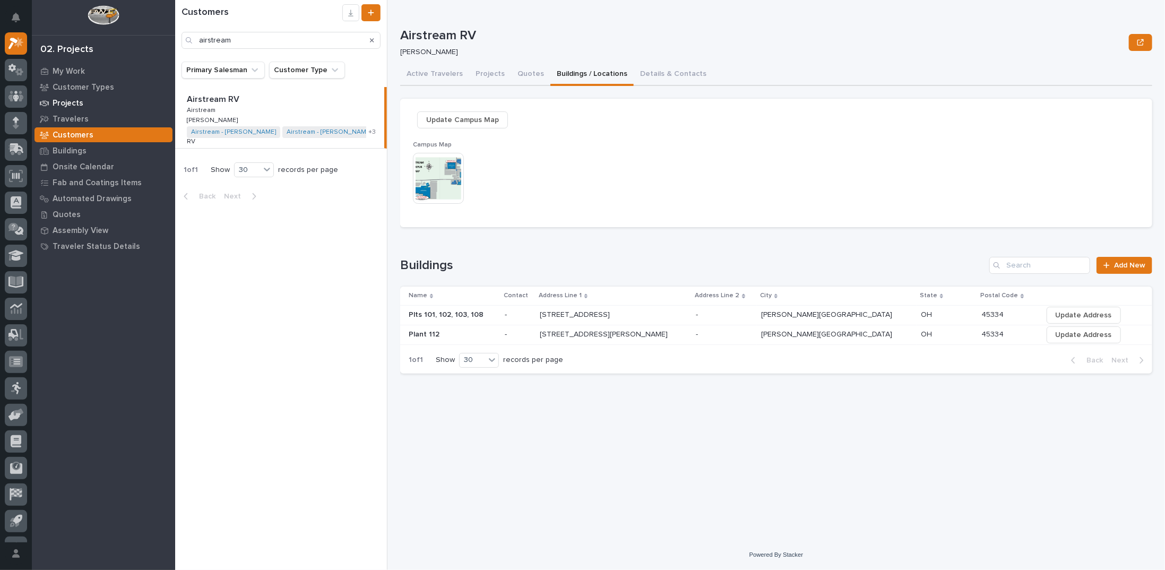
click at [67, 102] on p "Projects" at bounding box center [68, 104] width 31 height 10
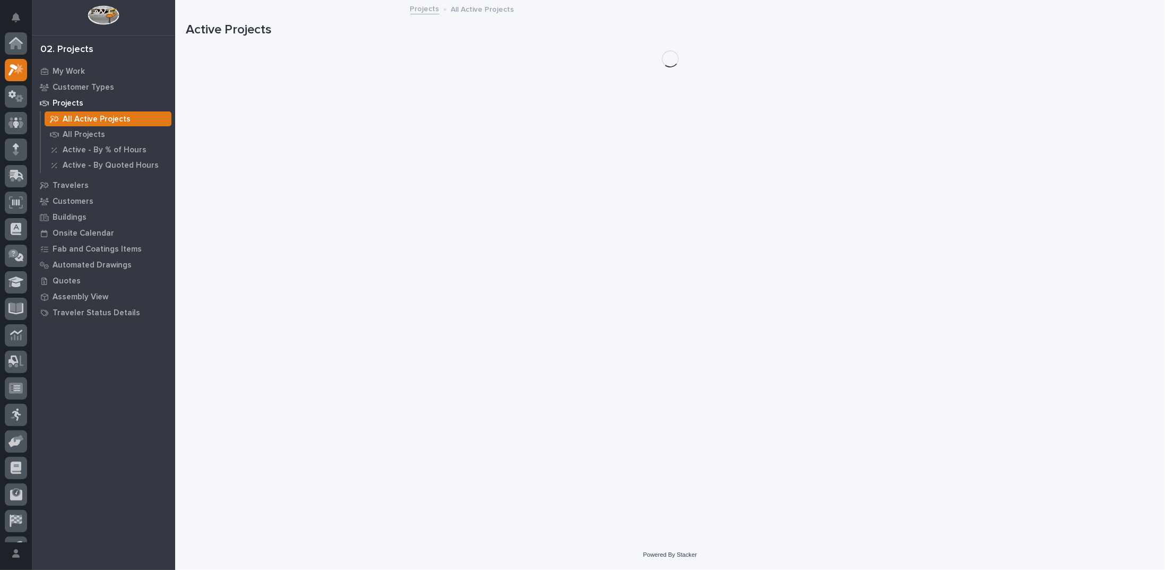
scroll to position [27, 0]
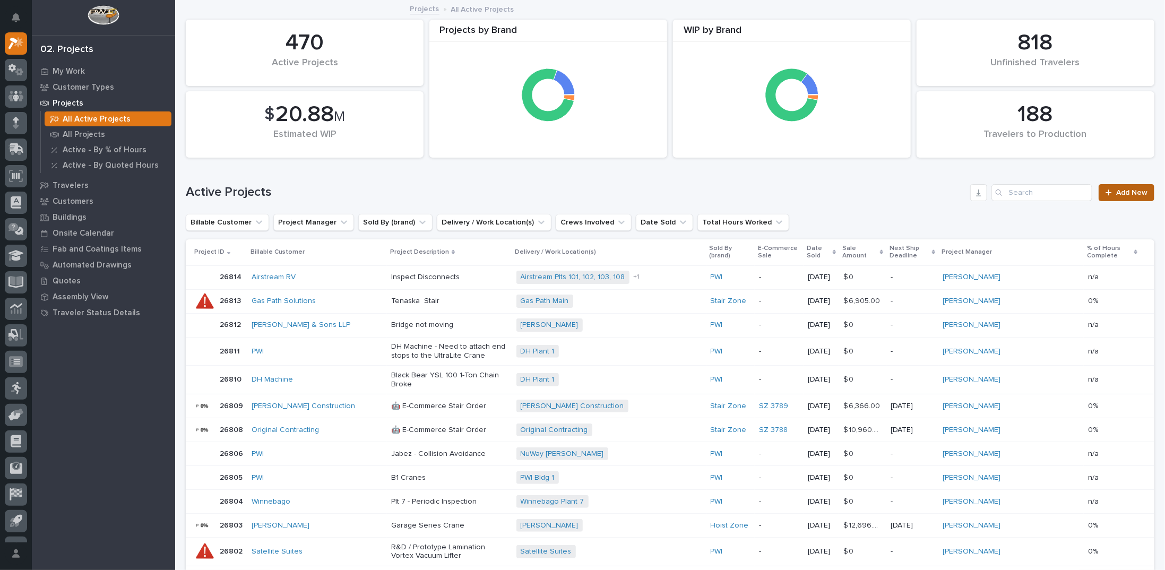
click at [1128, 193] on span "Add New" at bounding box center [1132, 192] width 31 height 7
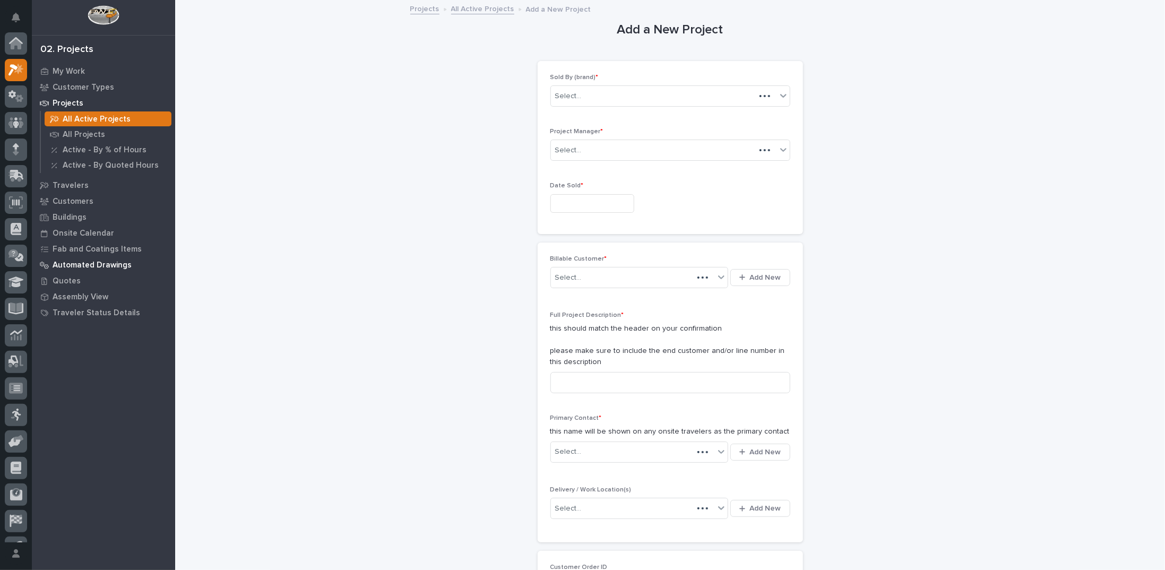
scroll to position [27, 0]
click at [589, 97] on div "Select..." at bounding box center [664, 97] width 226 height 18
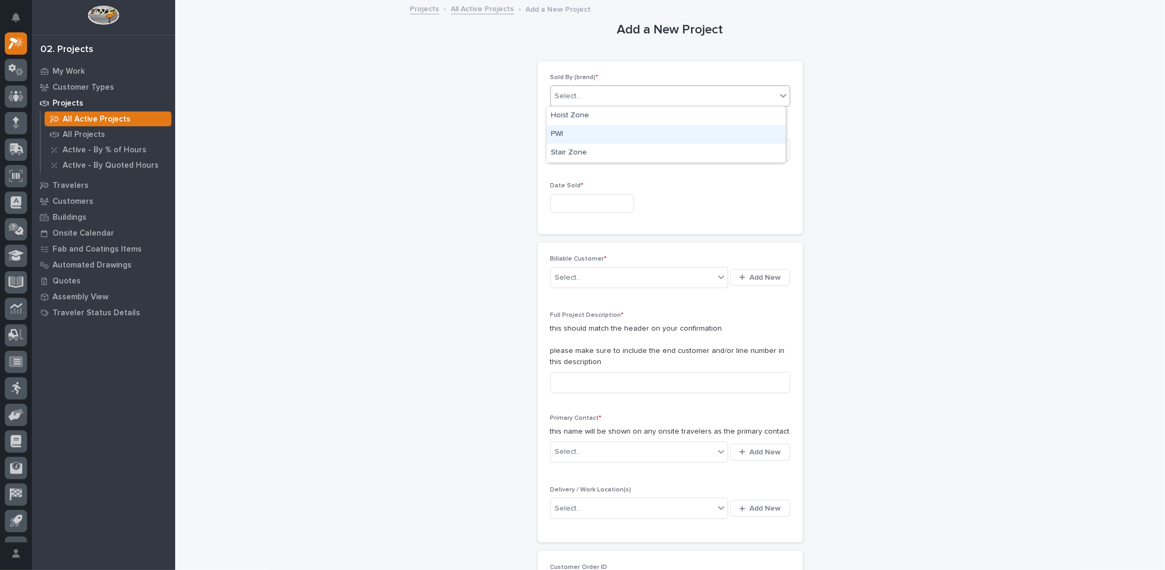
click at [571, 129] on div "PWI" at bounding box center [666, 134] width 239 height 19
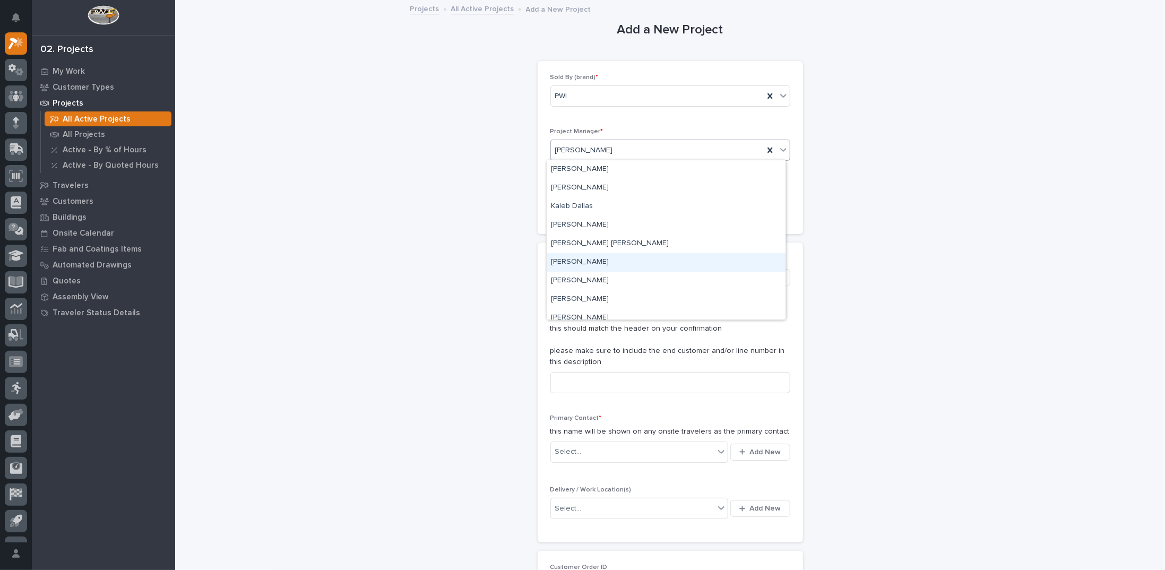
click at [587, 258] on div "Marc Rader" at bounding box center [666, 262] width 239 height 19
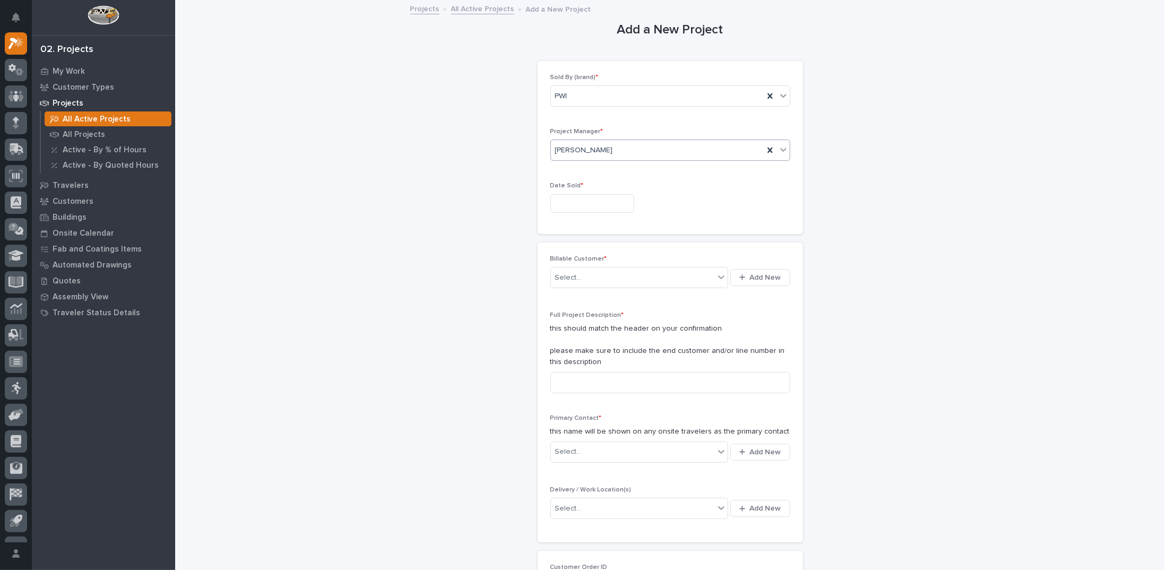
click at [580, 205] on input "text" at bounding box center [593, 203] width 84 height 19
click at [564, 132] on div "19" at bounding box center [565, 133] width 14 height 14
type input "**********"
click at [598, 276] on div "Select..." at bounding box center [633, 278] width 164 height 18
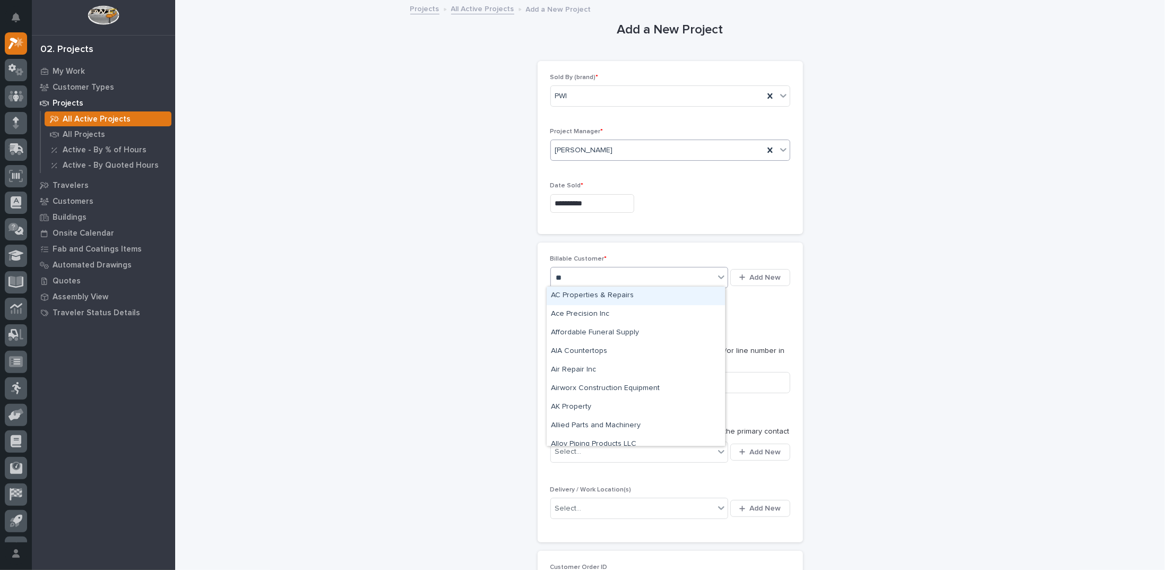
type input "***"
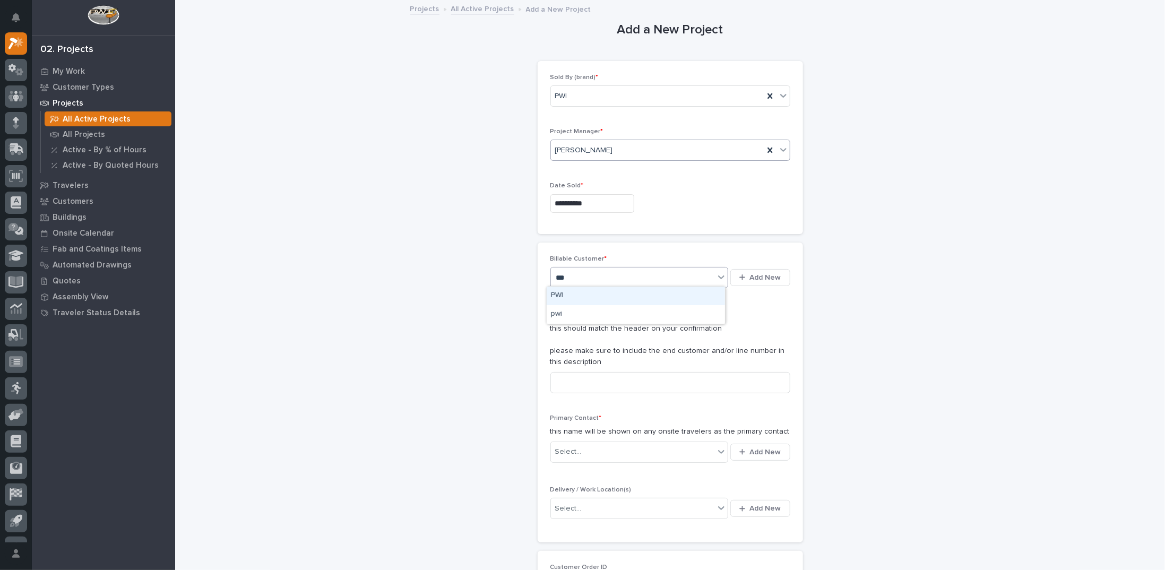
drag, startPoint x: 589, startPoint y: 306, endPoint x: 591, endPoint y: 295, distance: 11.3
click at [591, 295] on div "PWI" at bounding box center [636, 296] width 178 height 19
click at [593, 380] on input at bounding box center [671, 382] width 240 height 21
type input "Crosswalk Hinge Plates"
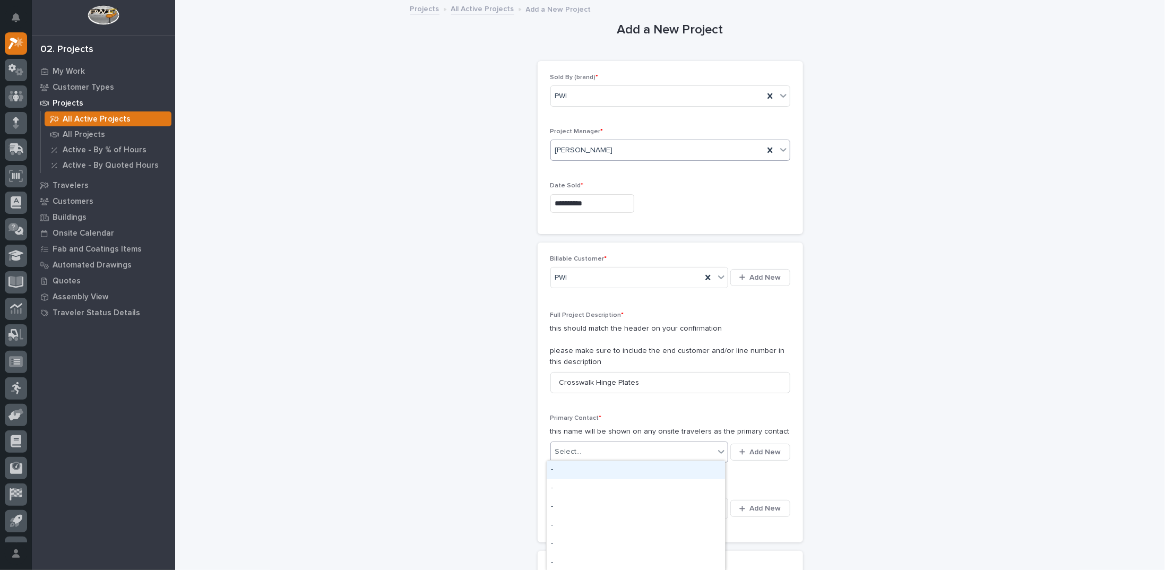
click at [574, 454] on div "Select..." at bounding box center [568, 452] width 27 height 11
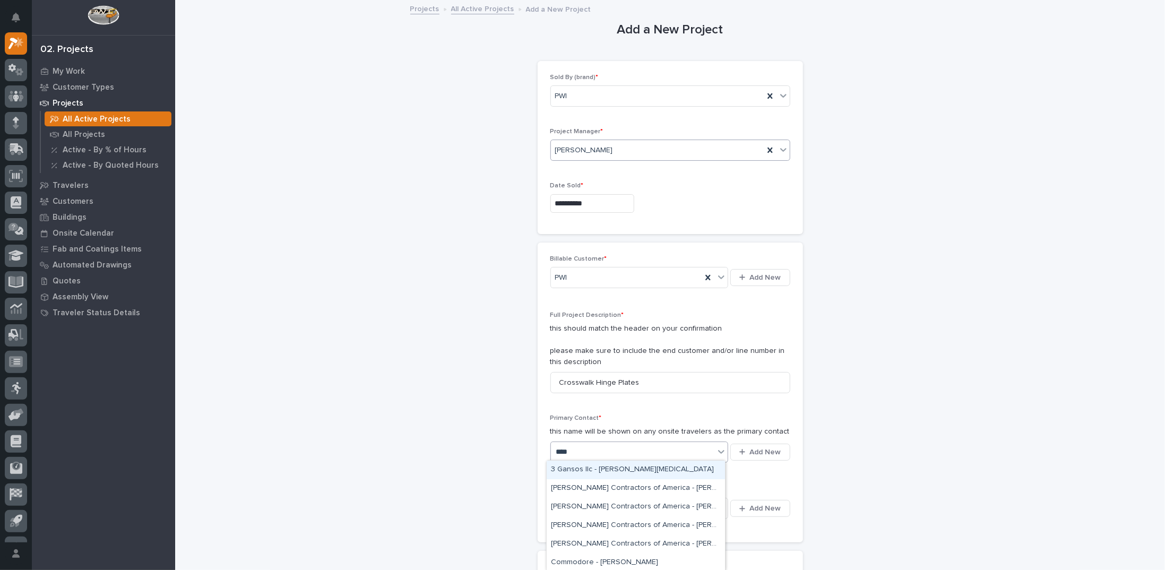
type input "****"
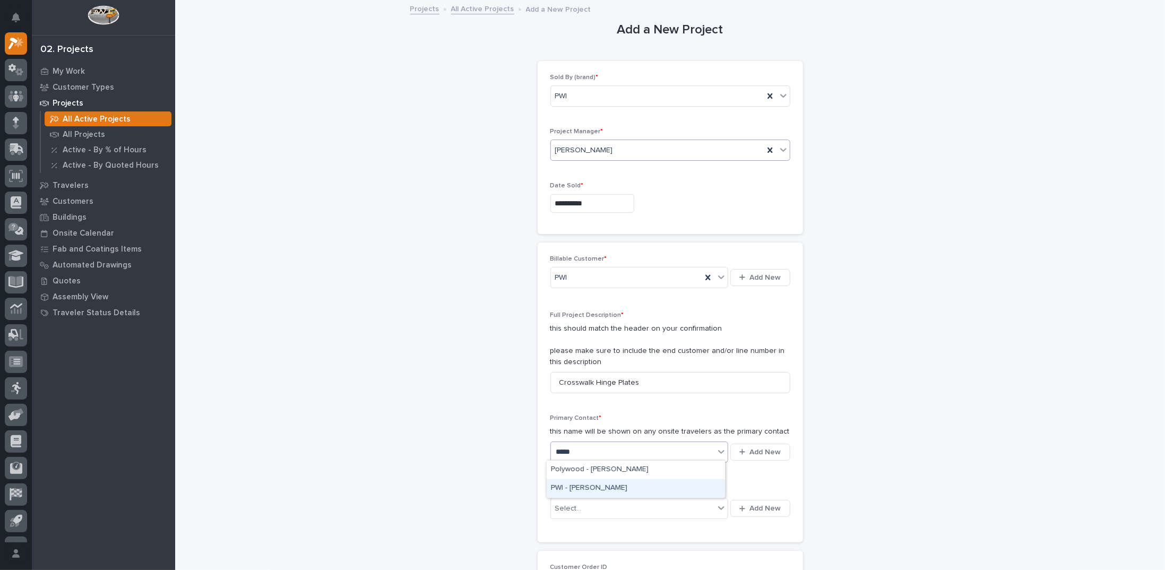
click at [583, 488] on div "PWI - Marc Rader" at bounding box center [636, 488] width 178 height 19
click at [586, 504] on div "Select..." at bounding box center [633, 509] width 164 height 18
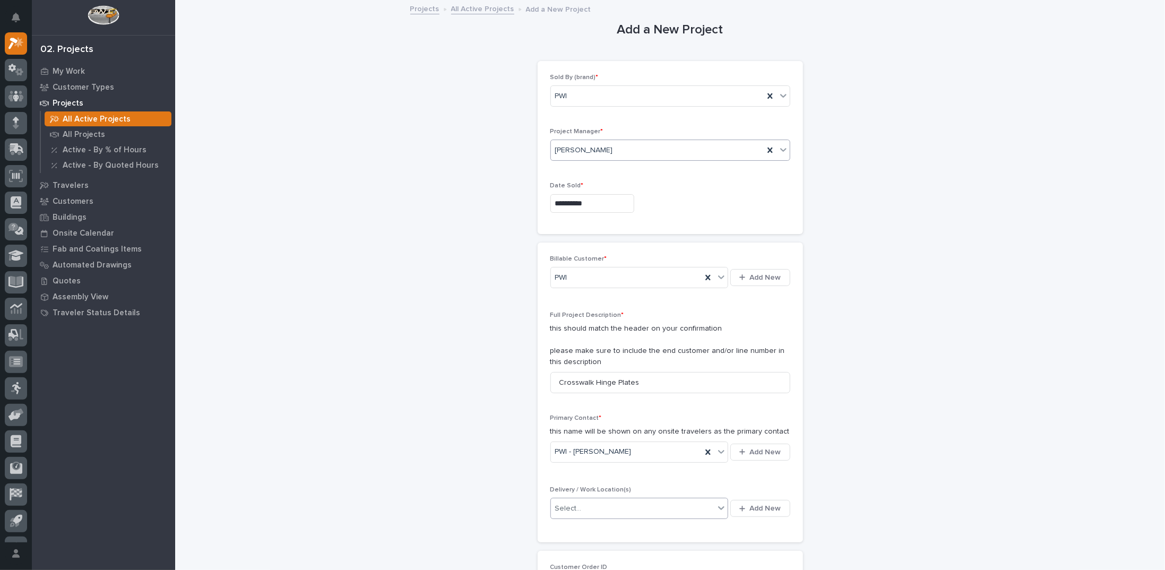
click at [572, 505] on div "Select..." at bounding box center [568, 508] width 27 height 11
type input "***"
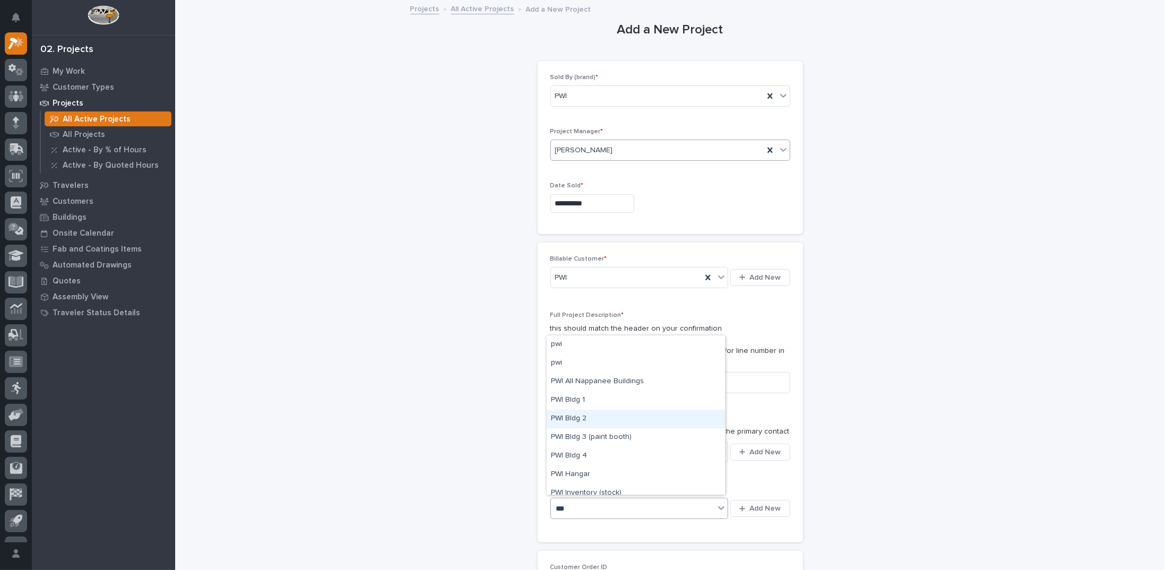
click at [588, 418] on div "PWI Bldg 2" at bounding box center [636, 419] width 178 height 19
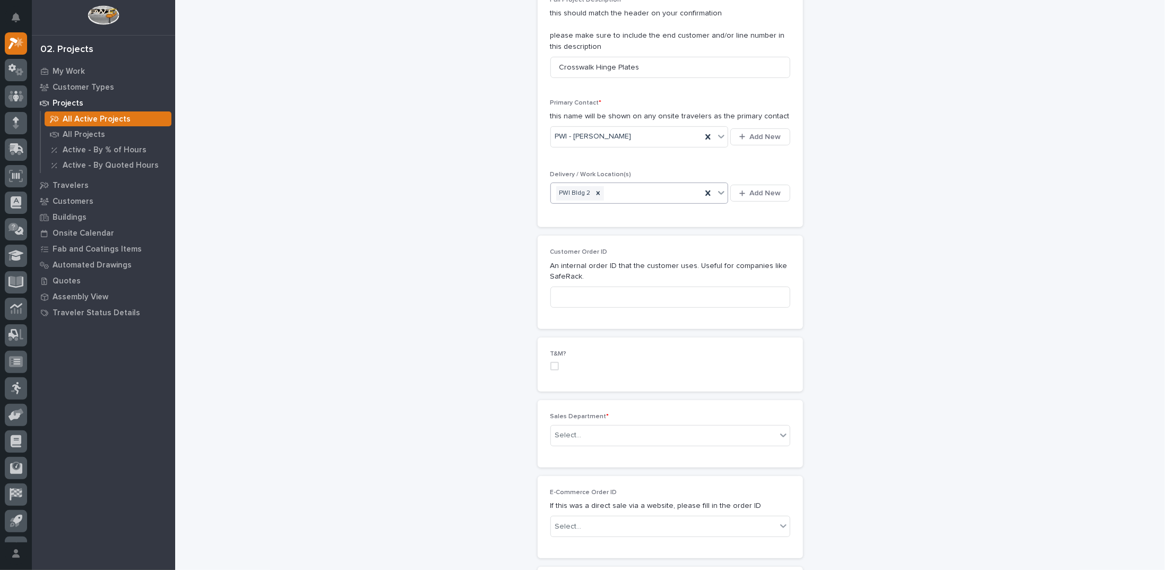
scroll to position [319, 0]
click at [551, 359] on span at bounding box center [555, 363] width 8 height 8
click at [582, 431] on div "Select..." at bounding box center [664, 433] width 226 height 18
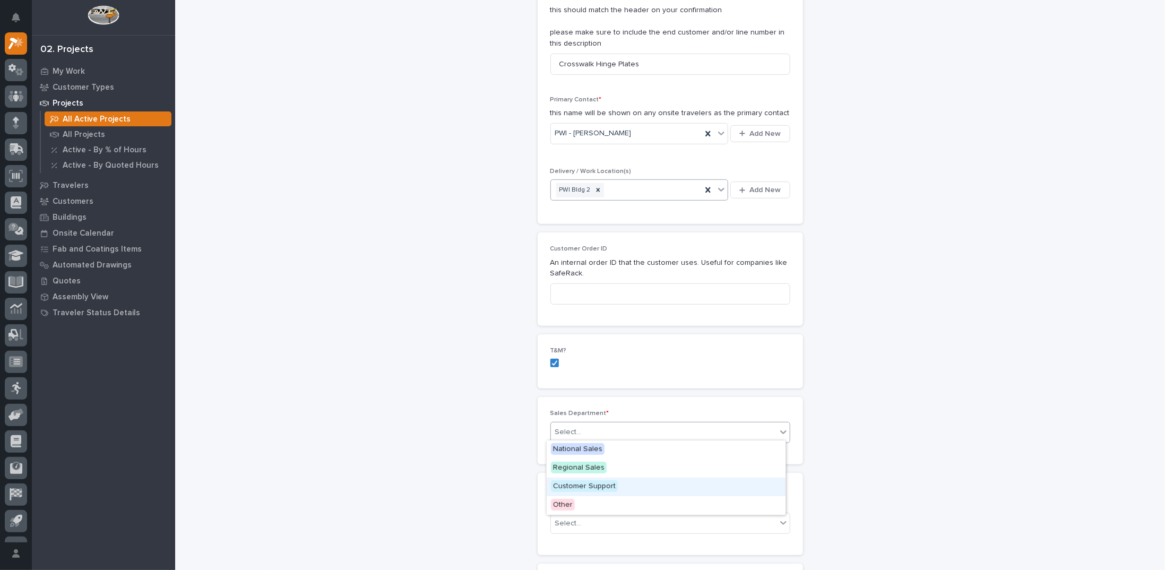
drag, startPoint x: 589, startPoint y: 496, endPoint x: 588, endPoint y: 485, distance: 11.8
click at [588, 485] on span "Customer Support" at bounding box center [584, 487] width 67 height 12
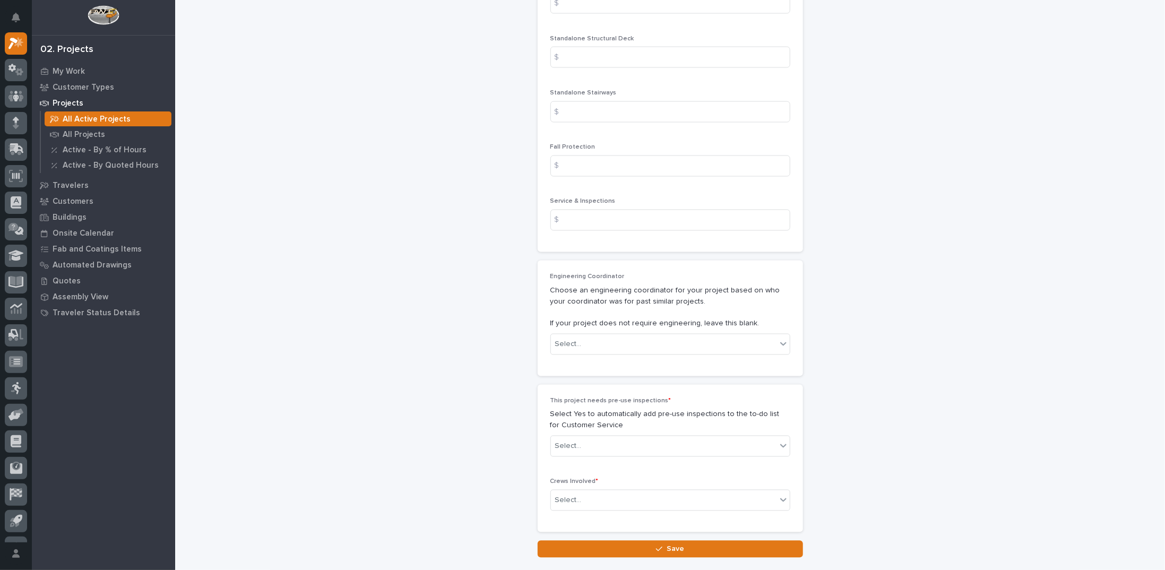
scroll to position [1287, 0]
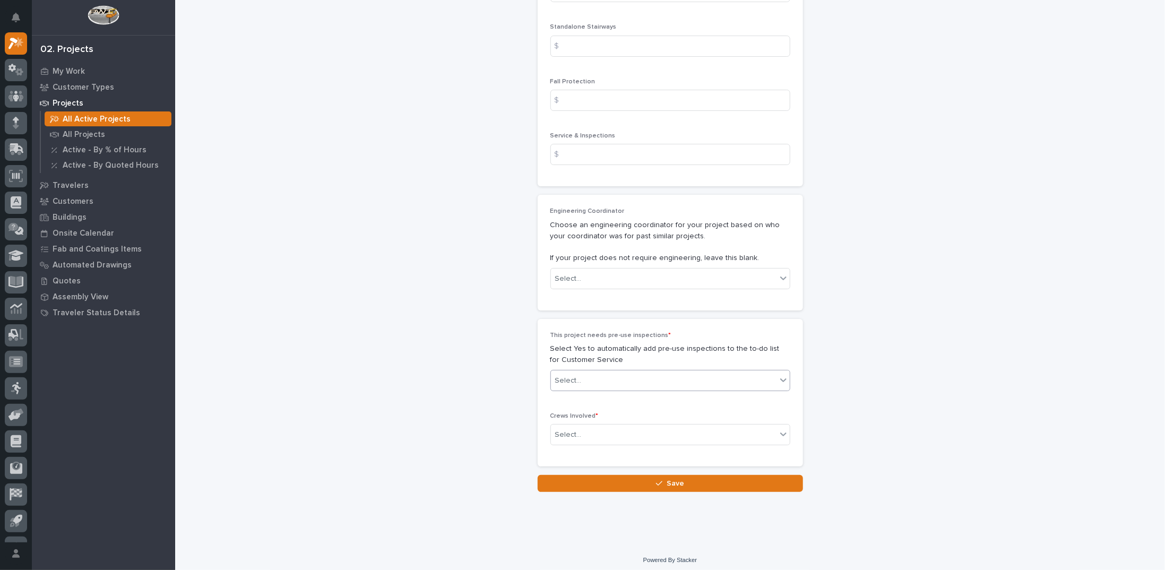
click at [569, 376] on div "Select..." at bounding box center [568, 380] width 27 height 11
click at [570, 414] on div "No" at bounding box center [666, 415] width 239 height 19
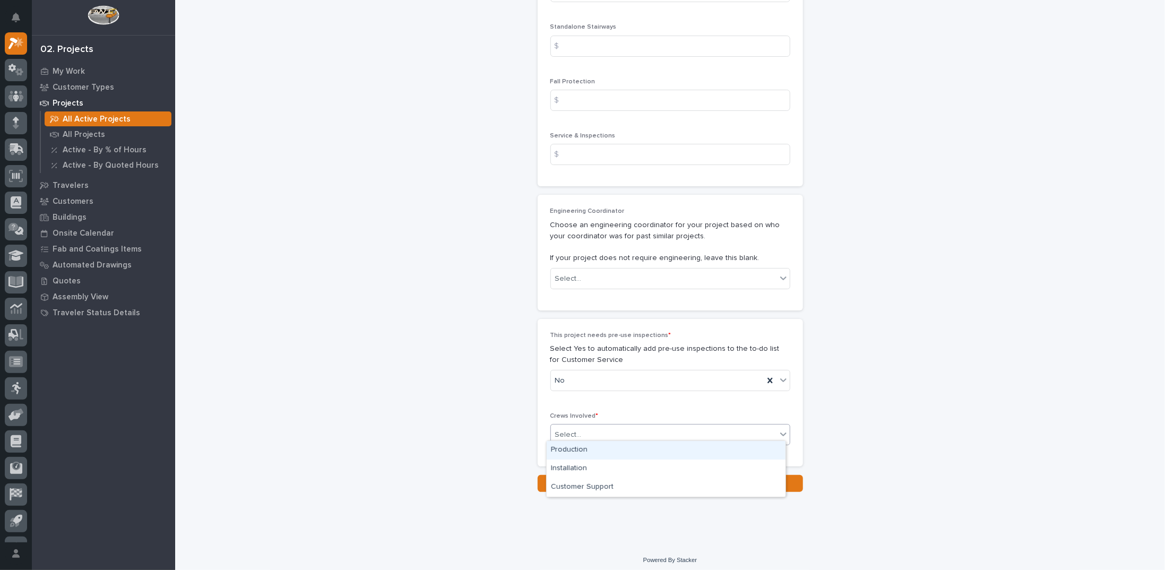
click at [570, 431] on div "Select..." at bounding box center [568, 435] width 27 height 11
click at [570, 449] on div "Production" at bounding box center [666, 450] width 239 height 19
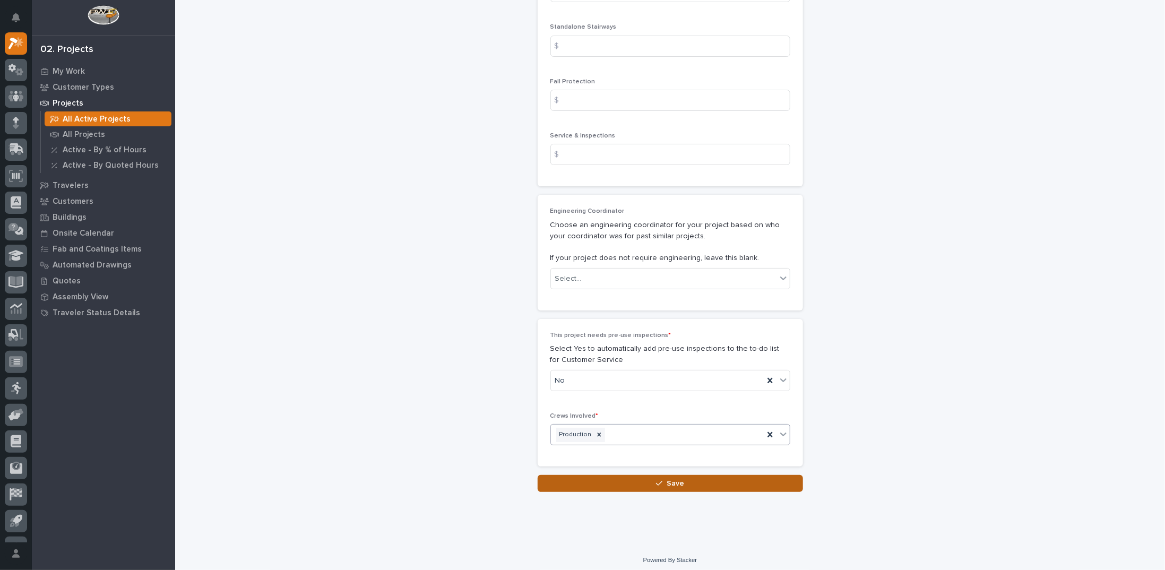
click at [680, 477] on button "Save" at bounding box center [670, 483] width 265 height 17
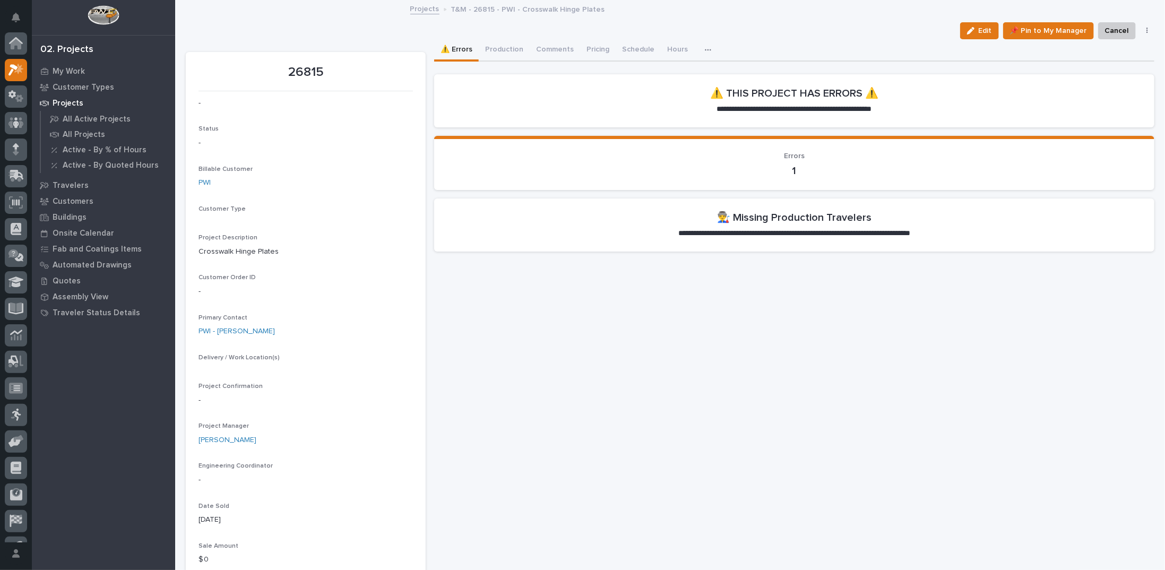
scroll to position [27, 0]
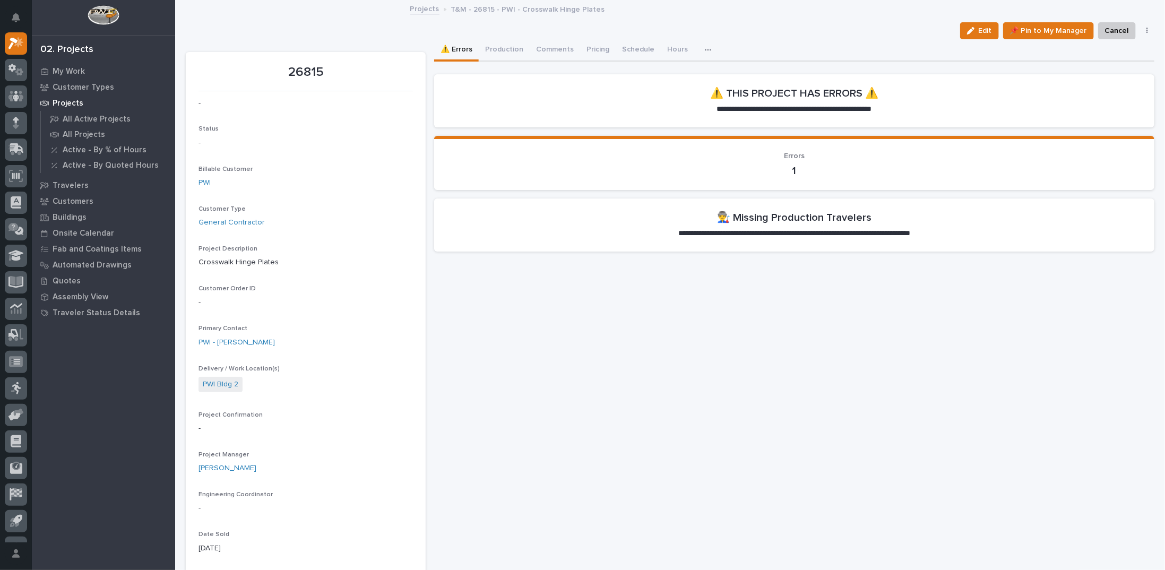
click at [418, 7] on link "Projects" at bounding box center [424, 8] width 29 height 12
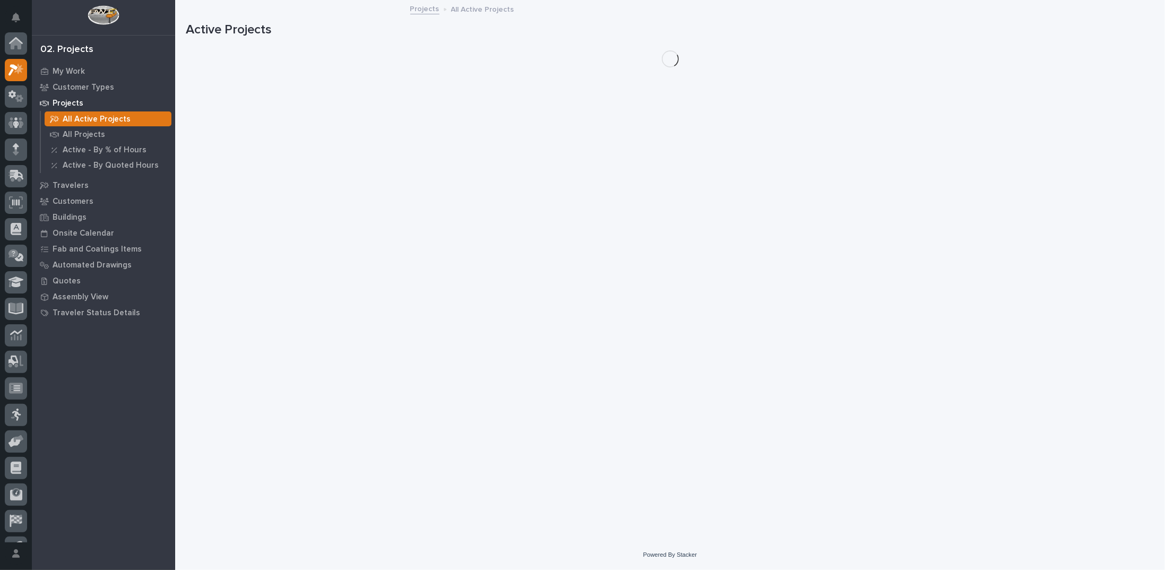
scroll to position [27, 0]
click at [70, 181] on p "Travelers" at bounding box center [71, 186] width 36 height 10
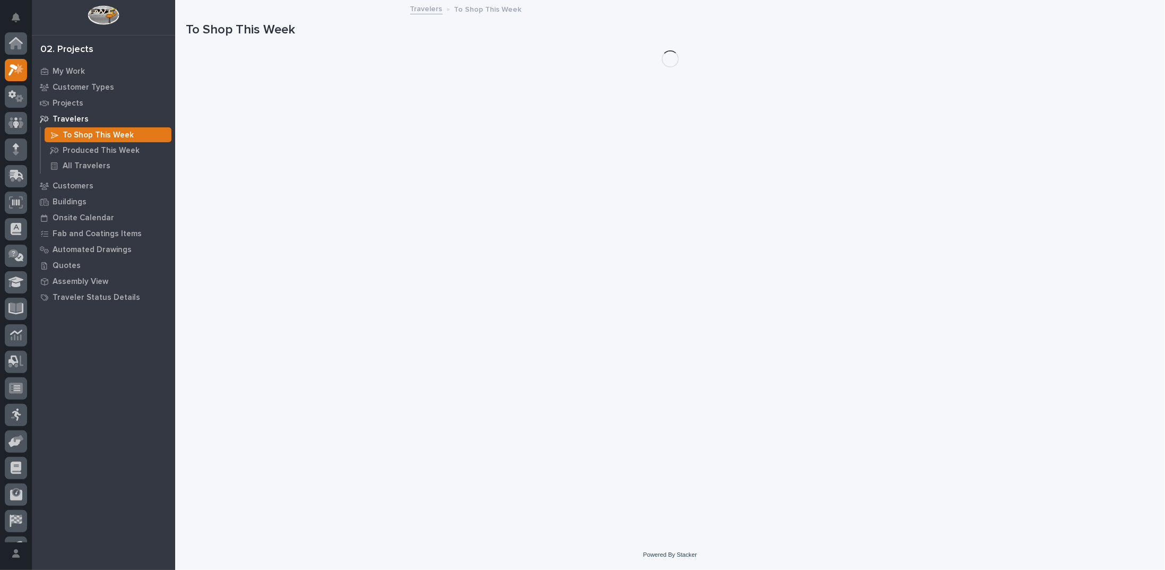
scroll to position [27, 0]
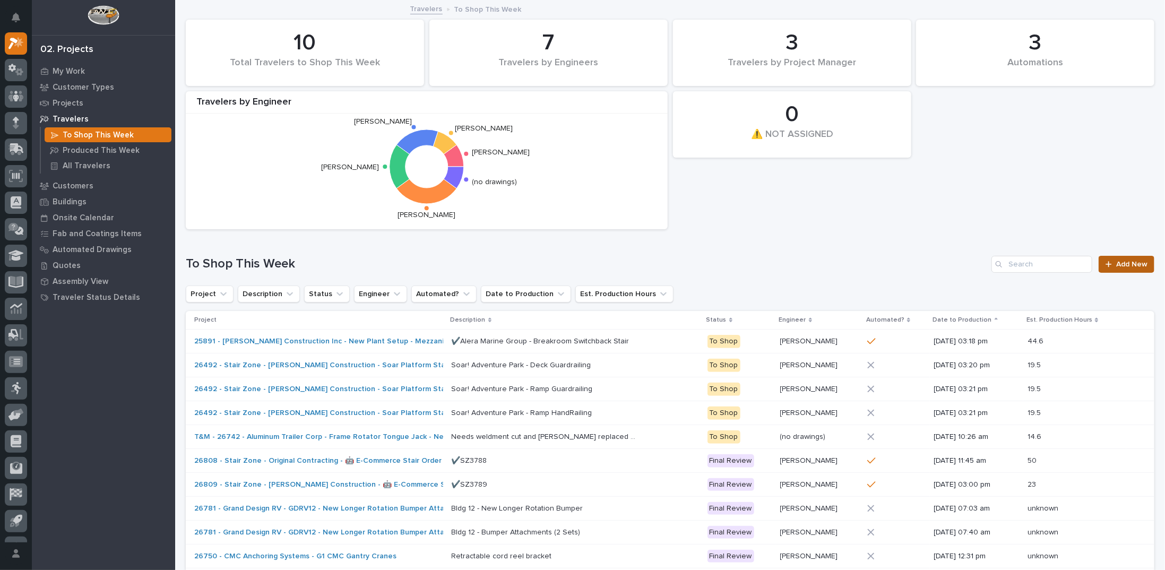
click at [1117, 262] on span "Add New" at bounding box center [1132, 264] width 31 height 7
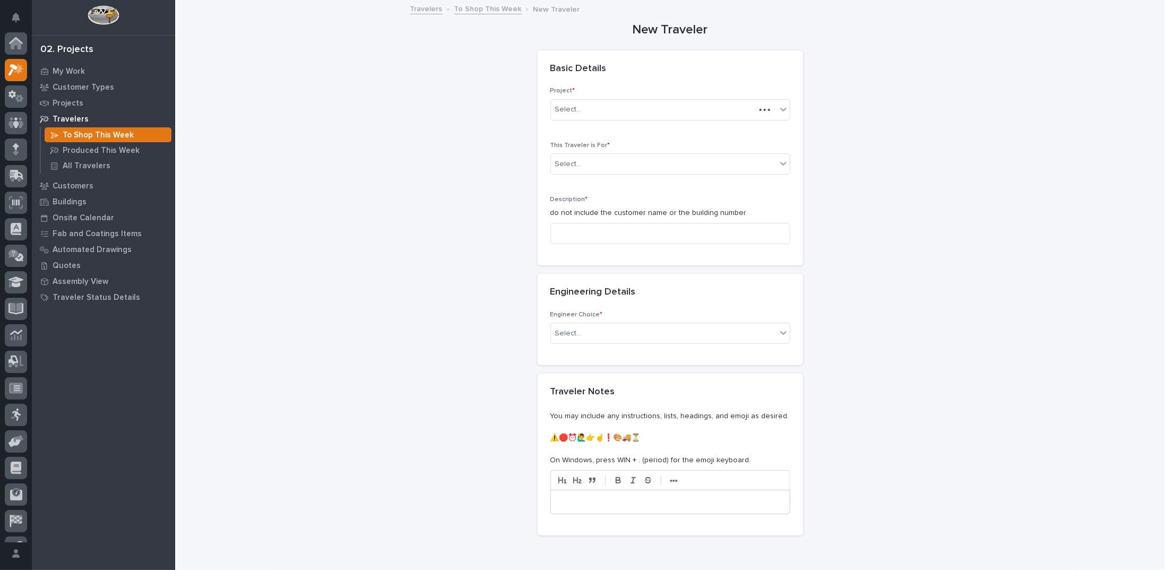
scroll to position [27, 0]
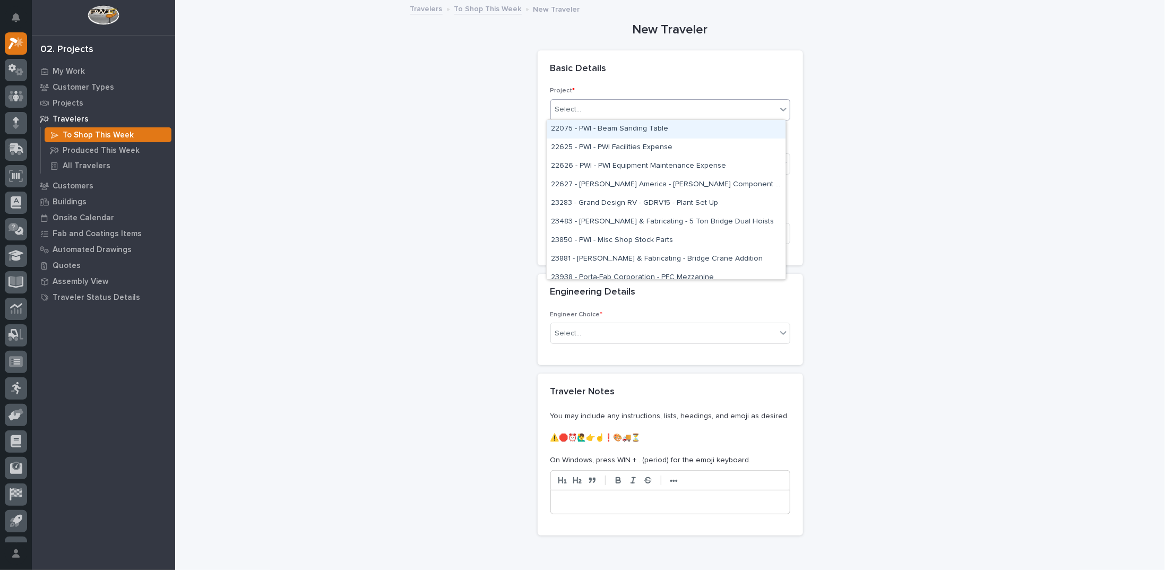
click at [564, 110] on div "Select..." at bounding box center [568, 109] width 27 height 11
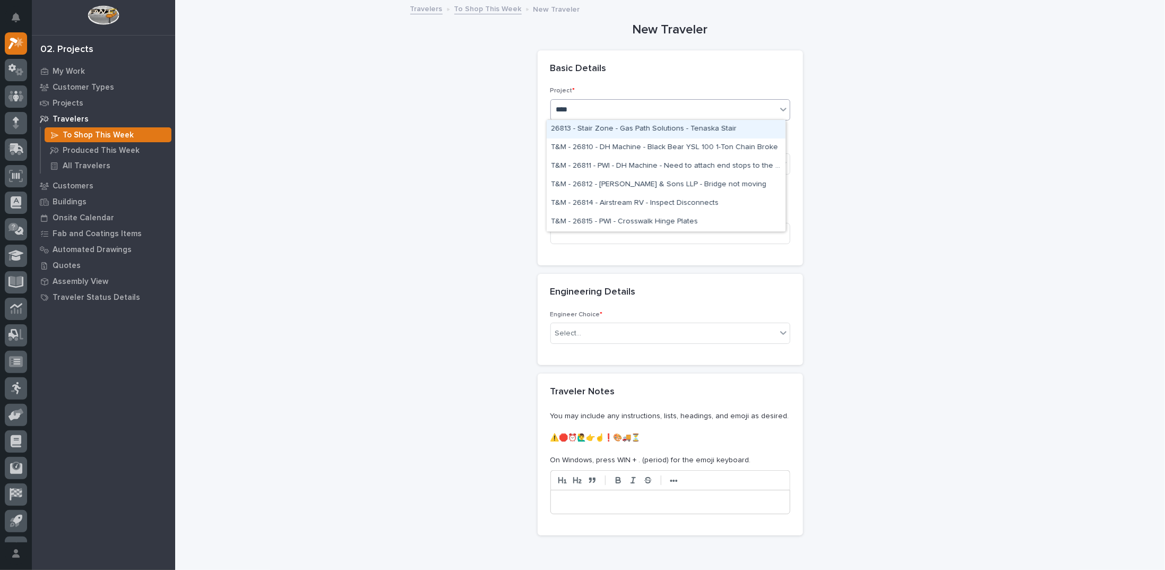
type input "*****"
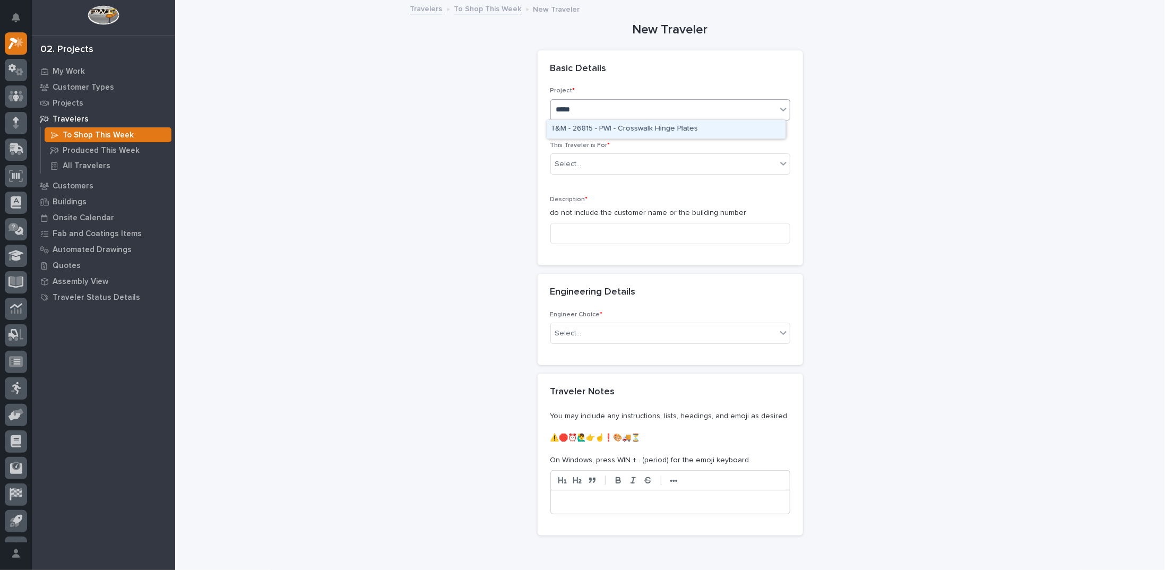
click at [590, 121] on div "T&M - 26815 - PWI - Crosswalk Hinge Plates" at bounding box center [666, 129] width 239 height 19
click at [587, 158] on div "Select..." at bounding box center [664, 165] width 226 height 18
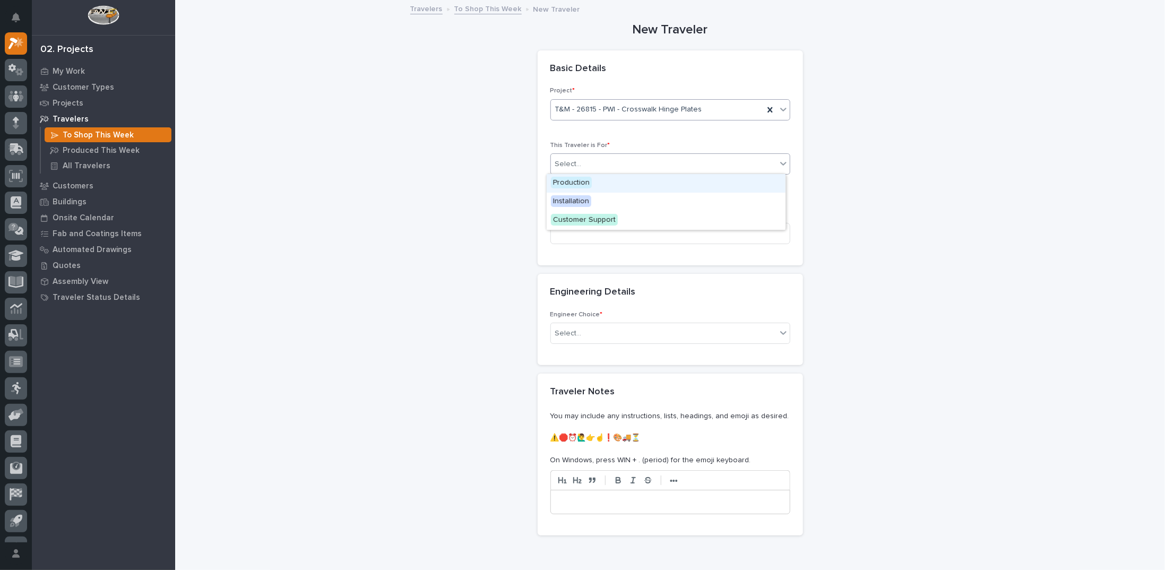
click at [582, 182] on span "Production" at bounding box center [571, 183] width 41 height 12
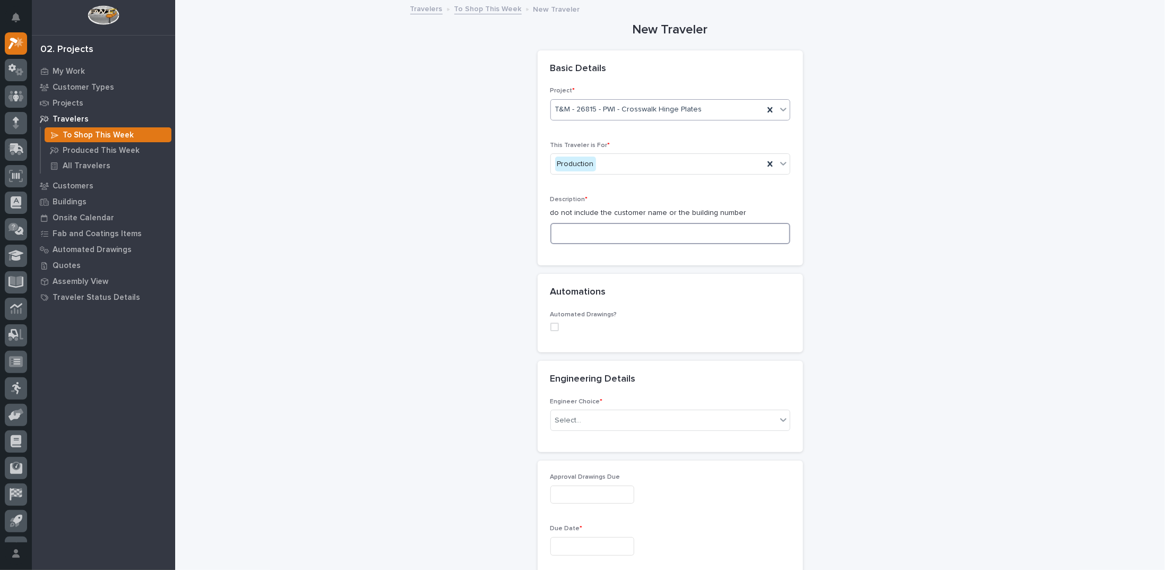
click at [578, 228] on input at bounding box center [671, 233] width 240 height 21
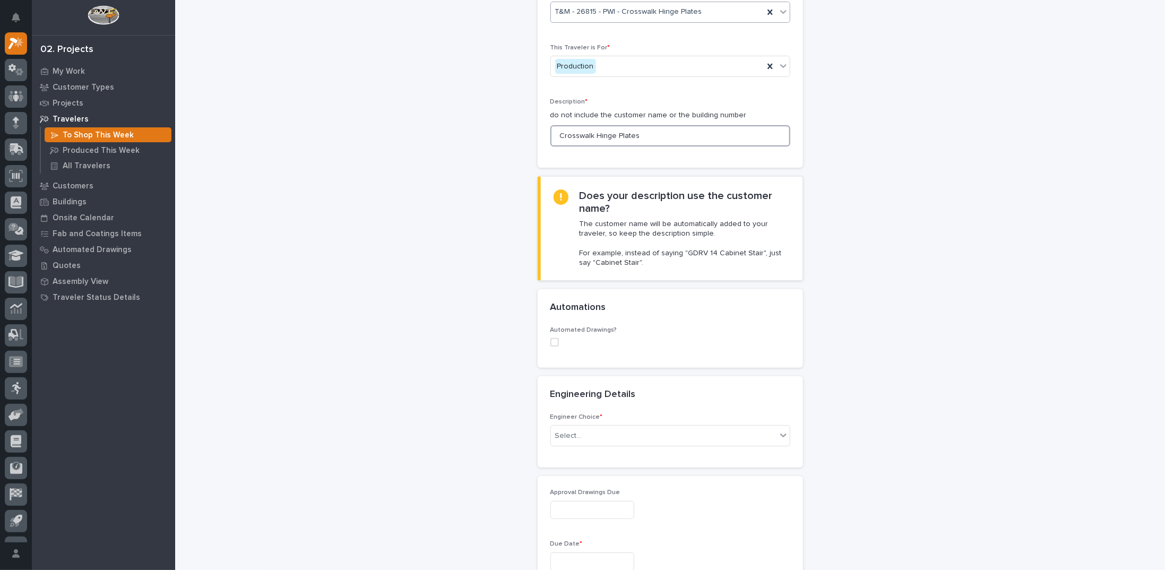
scroll to position [106, 0]
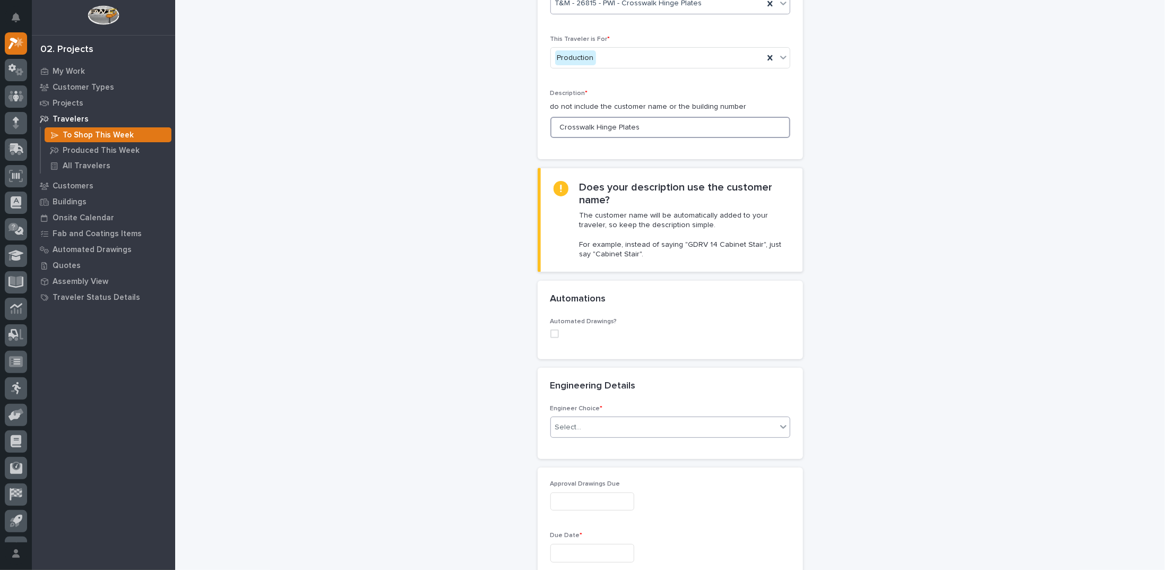
type input "Crosswalk Hinge Plates"
click at [561, 424] on div "Select..." at bounding box center [568, 427] width 27 height 11
click at [570, 484] on div "I know who will draw this" at bounding box center [666, 483] width 239 height 19
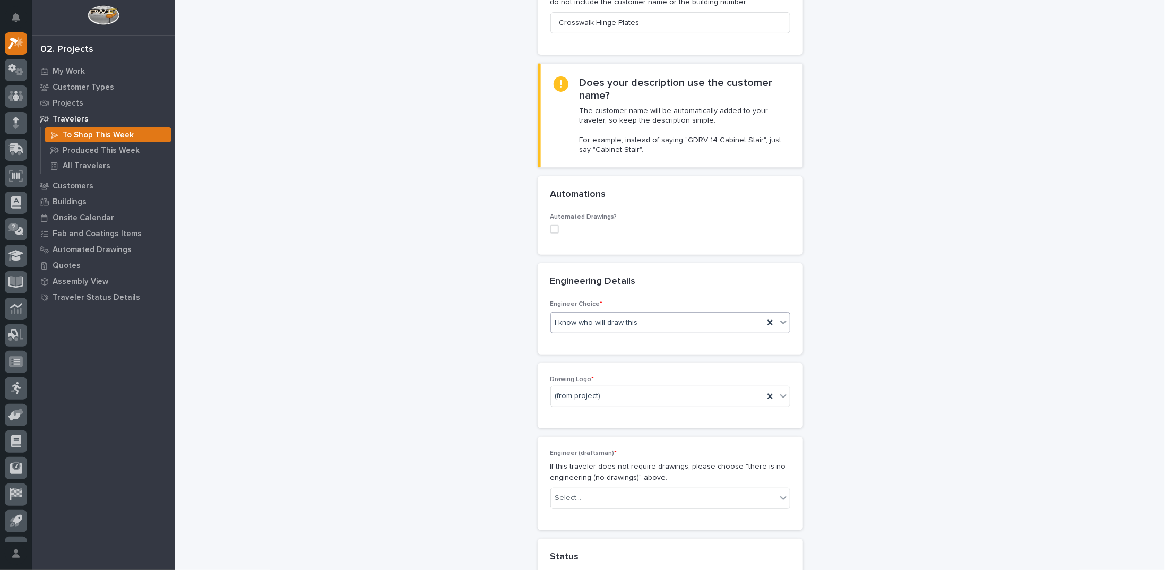
scroll to position [212, 0]
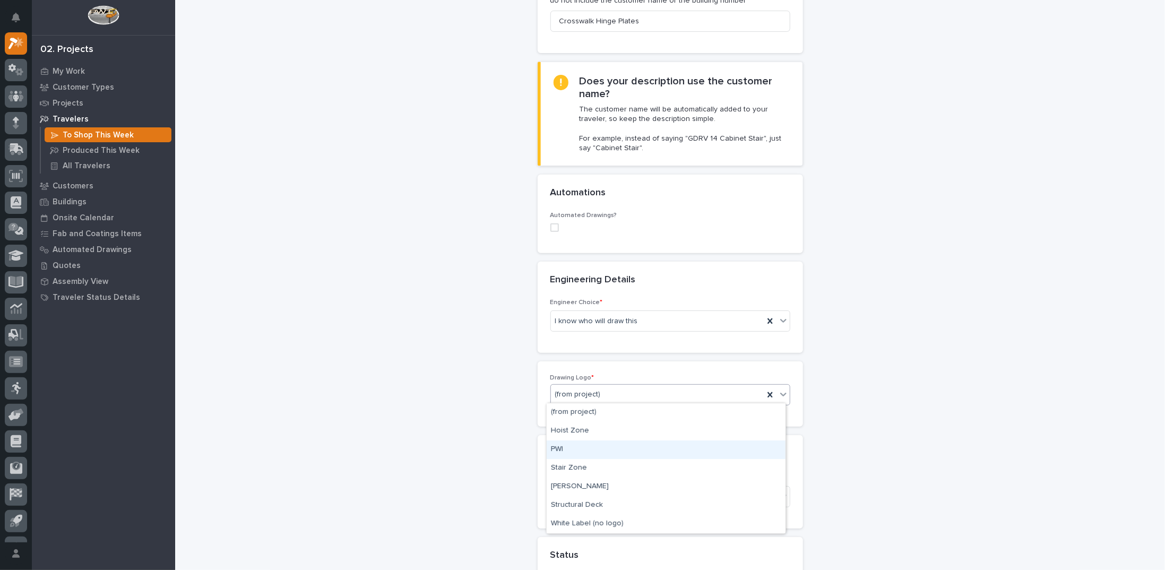
click at [570, 451] on div "PWI" at bounding box center [666, 450] width 239 height 19
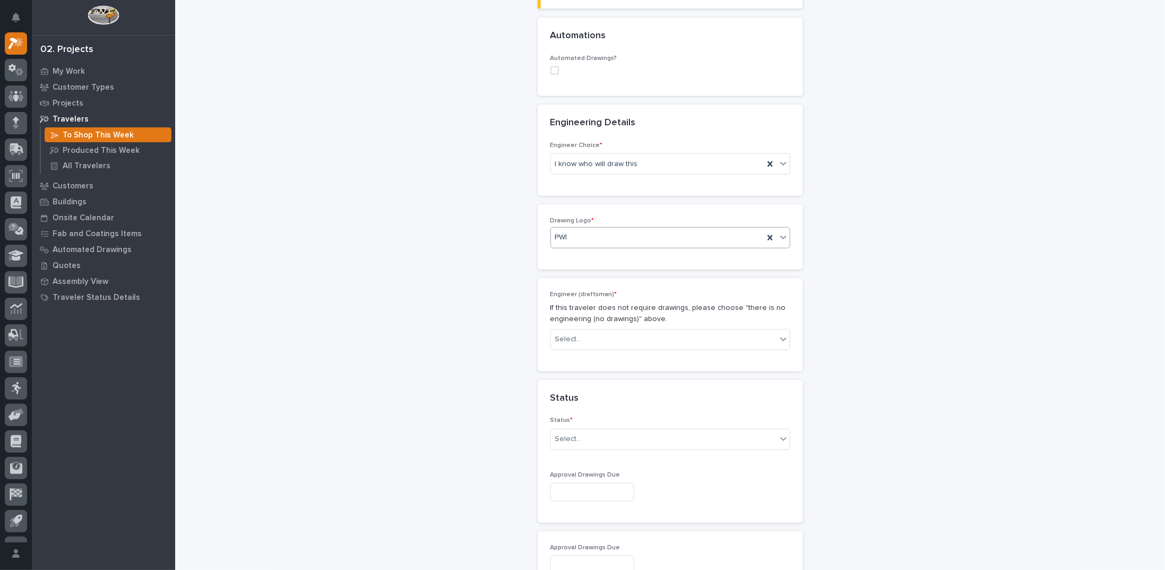
scroll to position [372, 0]
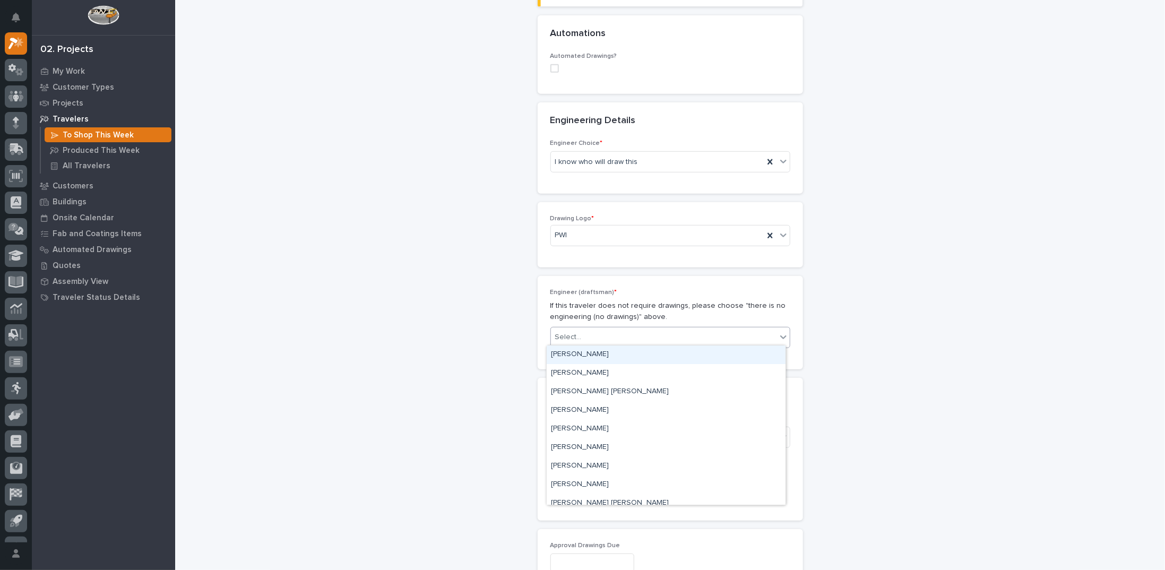
click at [624, 336] on div "Select..." at bounding box center [664, 338] width 226 height 18
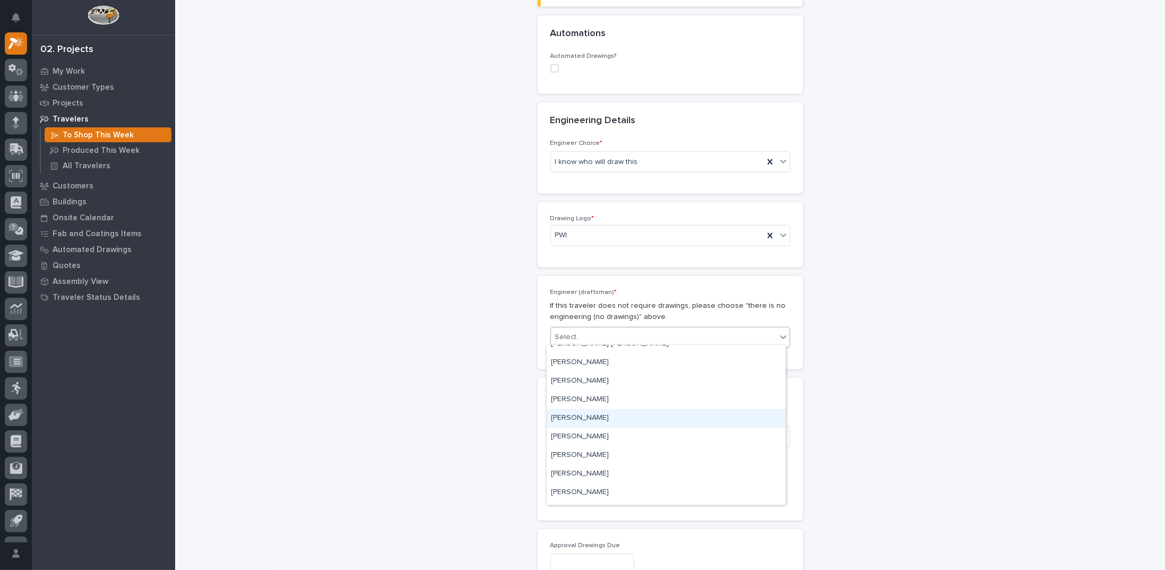
click at [593, 419] on div "Jack Erickson" at bounding box center [666, 418] width 239 height 19
click at [591, 439] on div "Select..." at bounding box center [664, 437] width 226 height 18
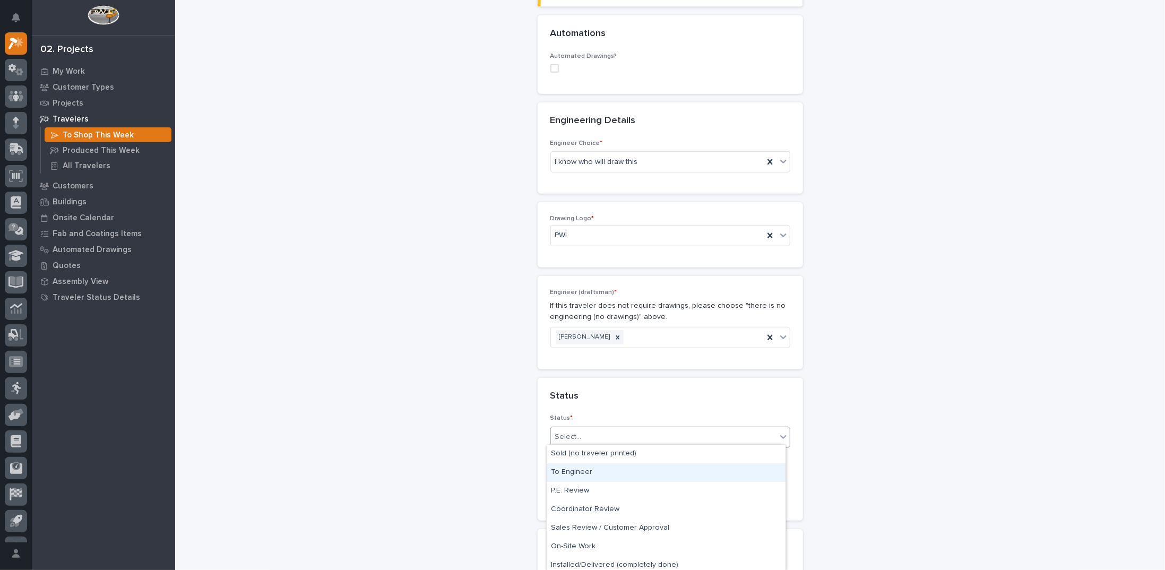
click at [581, 471] on div "To Engineer" at bounding box center [666, 473] width 239 height 19
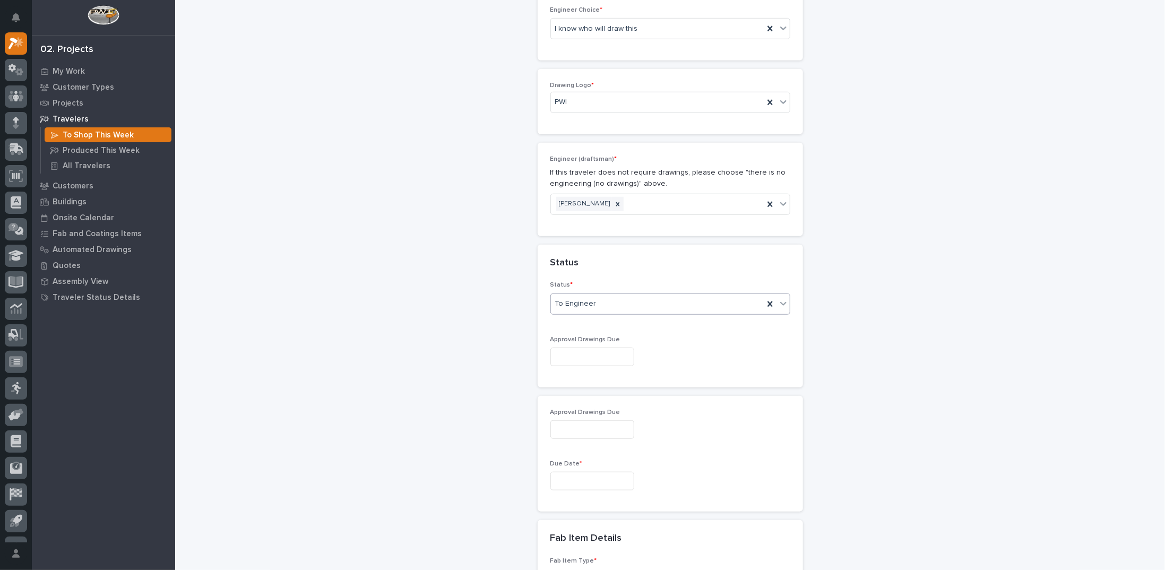
scroll to position [531, 0]
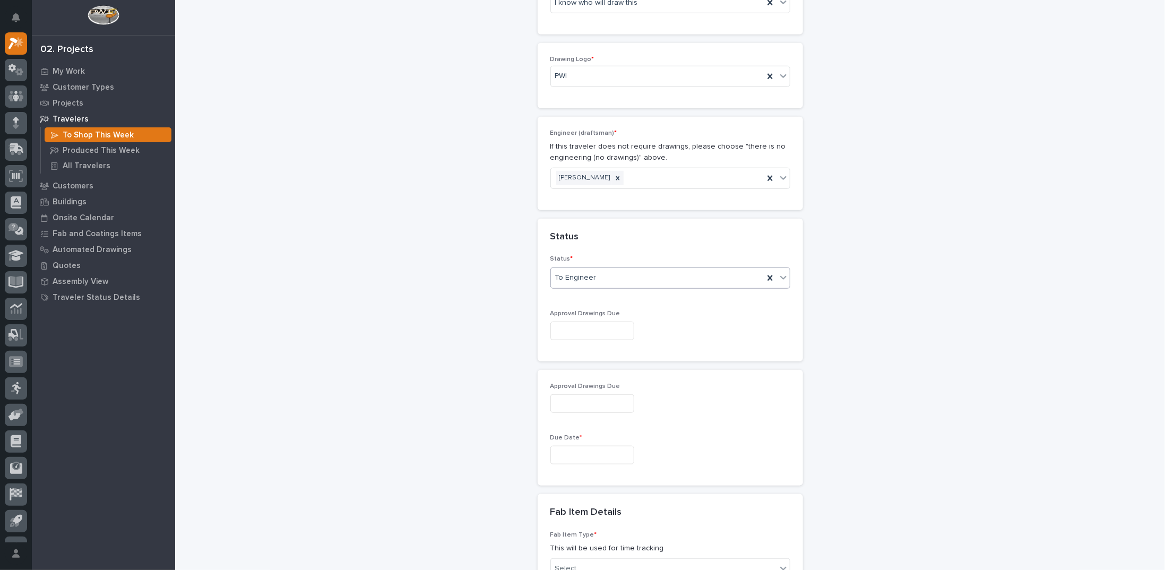
drag, startPoint x: 601, startPoint y: 448, endPoint x: 602, endPoint y: 440, distance: 7.5
click at [601, 448] on input "text" at bounding box center [593, 455] width 84 height 19
click at [619, 397] on div "29" at bounding box center [616, 399] width 14 height 14
type input "**********"
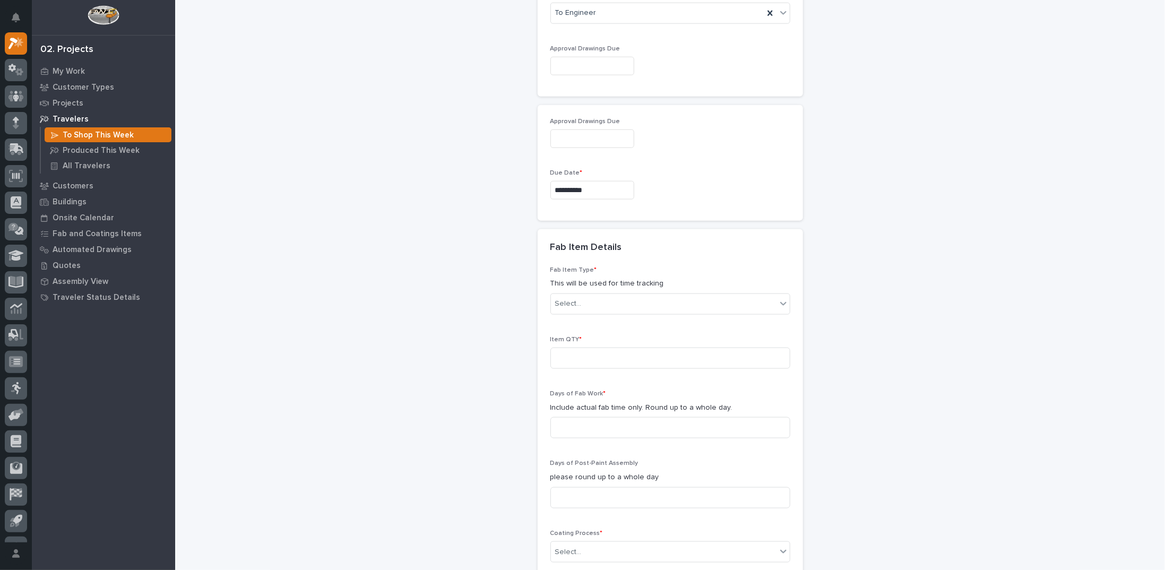
scroll to position [796, 0]
click at [596, 299] on div "Select..." at bounding box center [664, 304] width 226 height 18
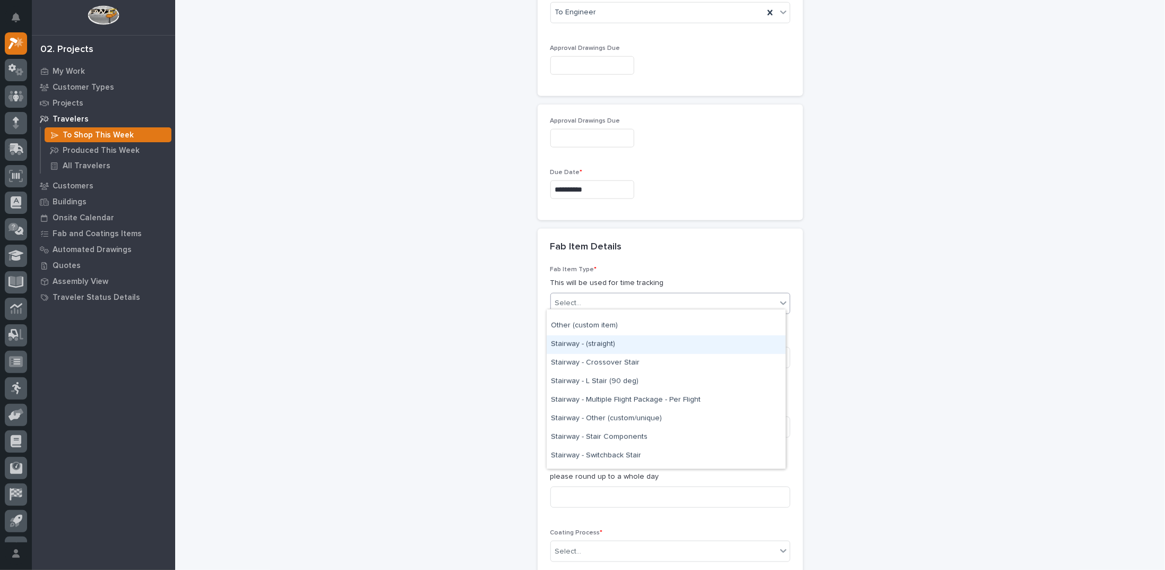
scroll to position [676, 0]
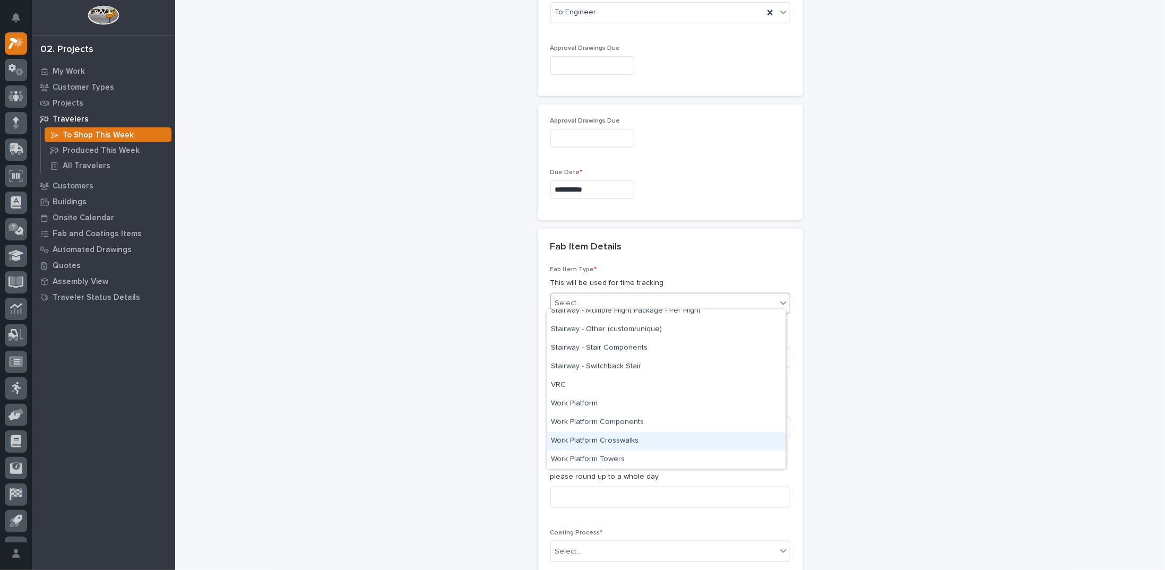
click at [605, 438] on div "Work Platform Crosswalks" at bounding box center [666, 441] width 239 height 19
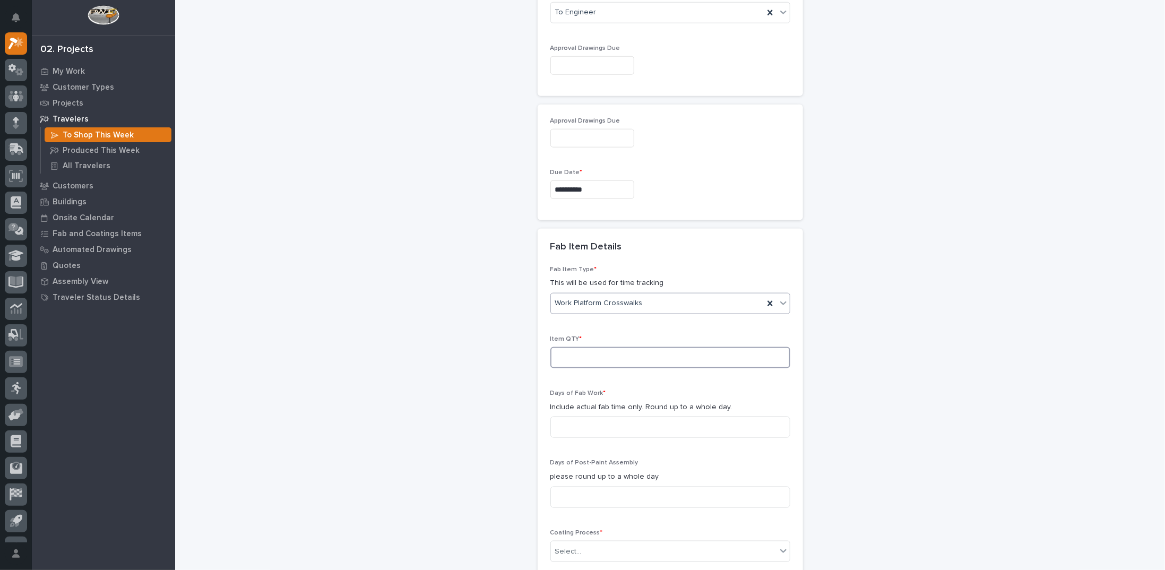
click at [599, 350] on input at bounding box center [671, 357] width 240 height 21
type input "12"
click at [607, 424] on input at bounding box center [671, 427] width 240 height 21
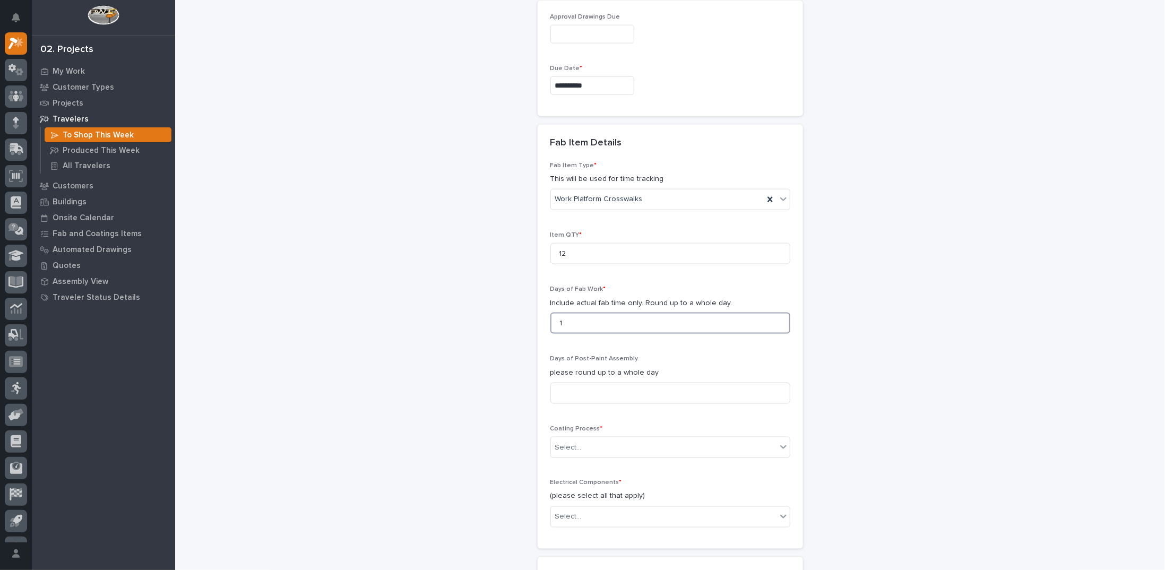
scroll to position [903, 0]
type input "1"
click at [602, 381] on input at bounding box center [671, 391] width 240 height 21
type input "1"
click at [601, 439] on div "Select..." at bounding box center [664, 446] width 226 height 18
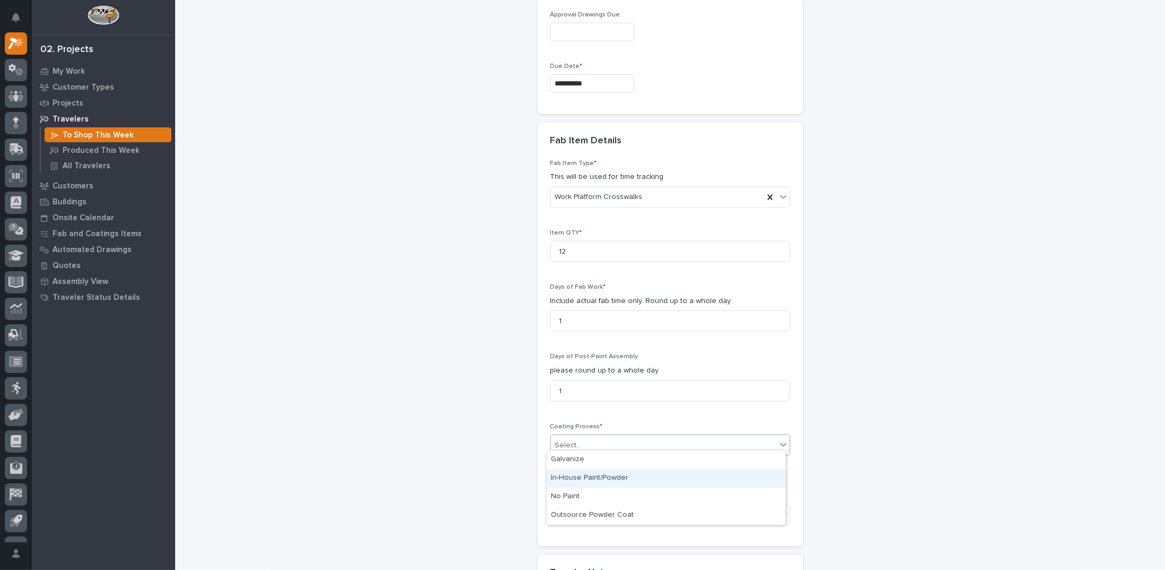
click at [588, 475] on div "In-House Paint/Powder" at bounding box center [666, 478] width 239 height 19
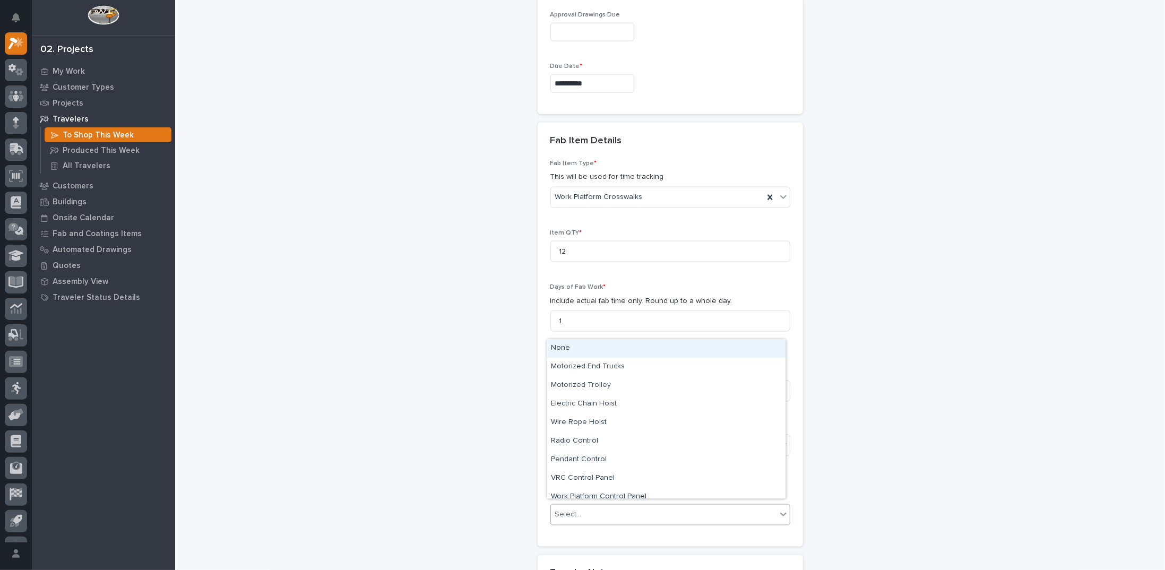
click at [580, 507] on div "Select..." at bounding box center [664, 516] width 226 height 18
click at [578, 348] on div "None" at bounding box center [666, 348] width 239 height 19
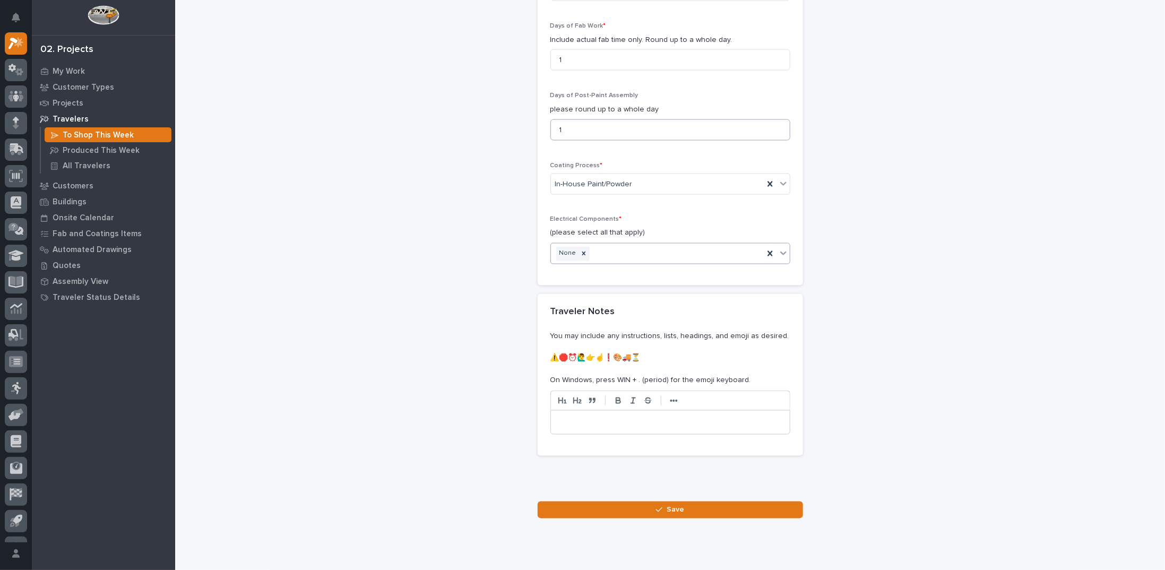
scroll to position [1168, 0]
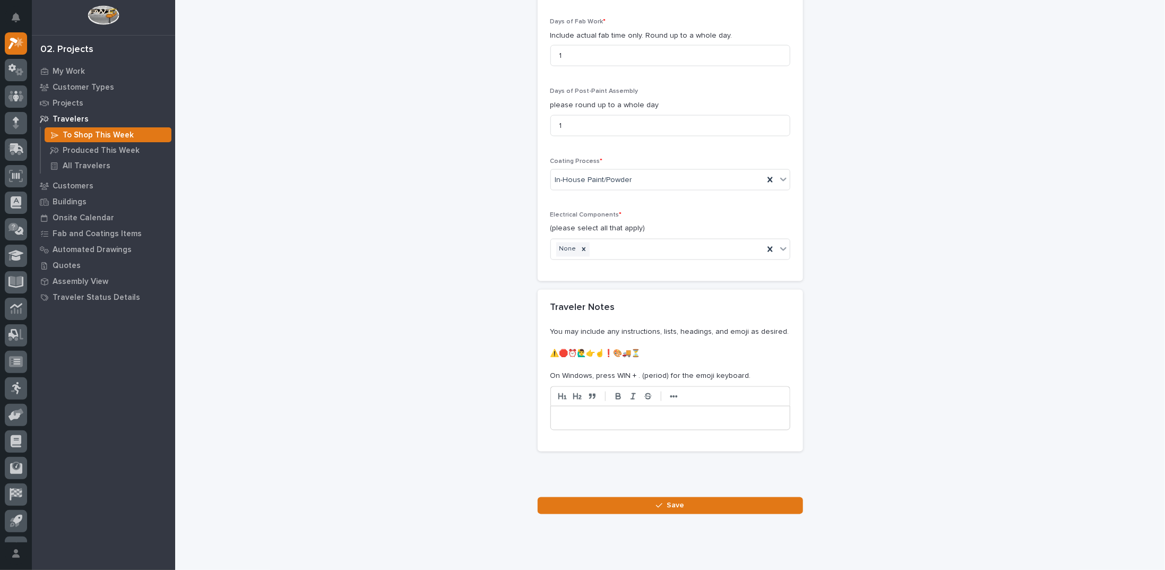
click at [587, 413] on p at bounding box center [670, 418] width 223 height 11
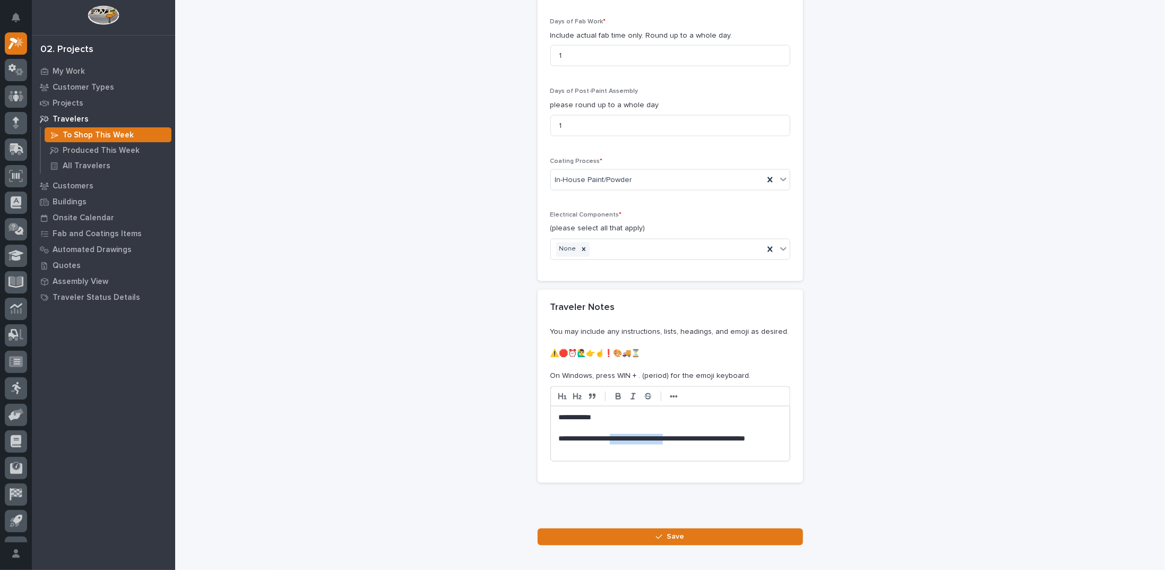
drag, startPoint x: 616, startPoint y: 432, endPoint x: 683, endPoint y: 433, distance: 66.4
click at [683, 434] on p "**********" at bounding box center [671, 444] width 224 height 21
copy p "**********"
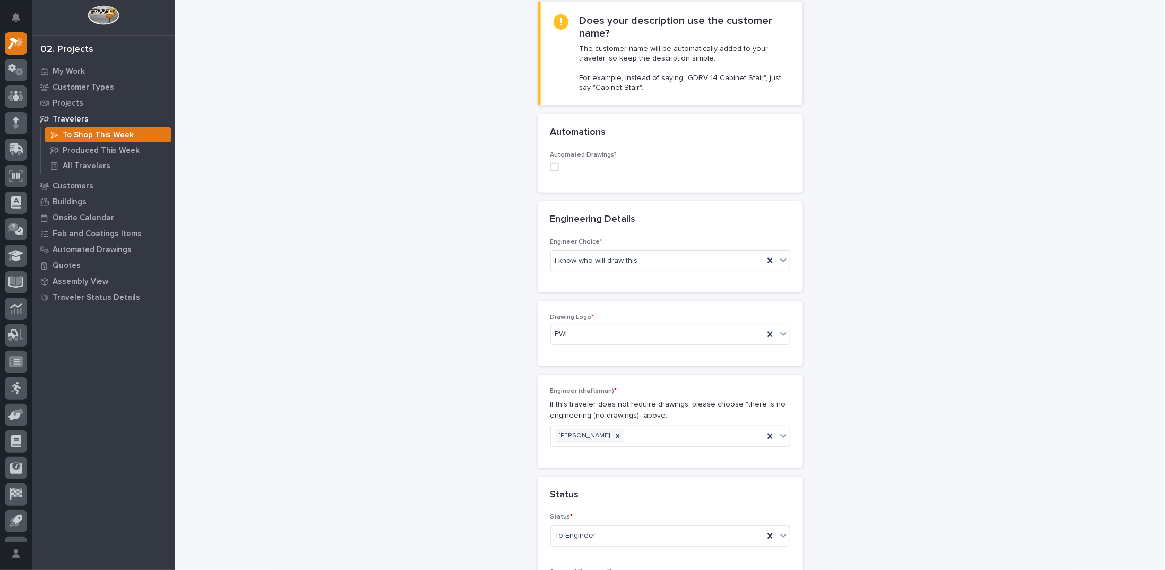
scroll to position [159, 0]
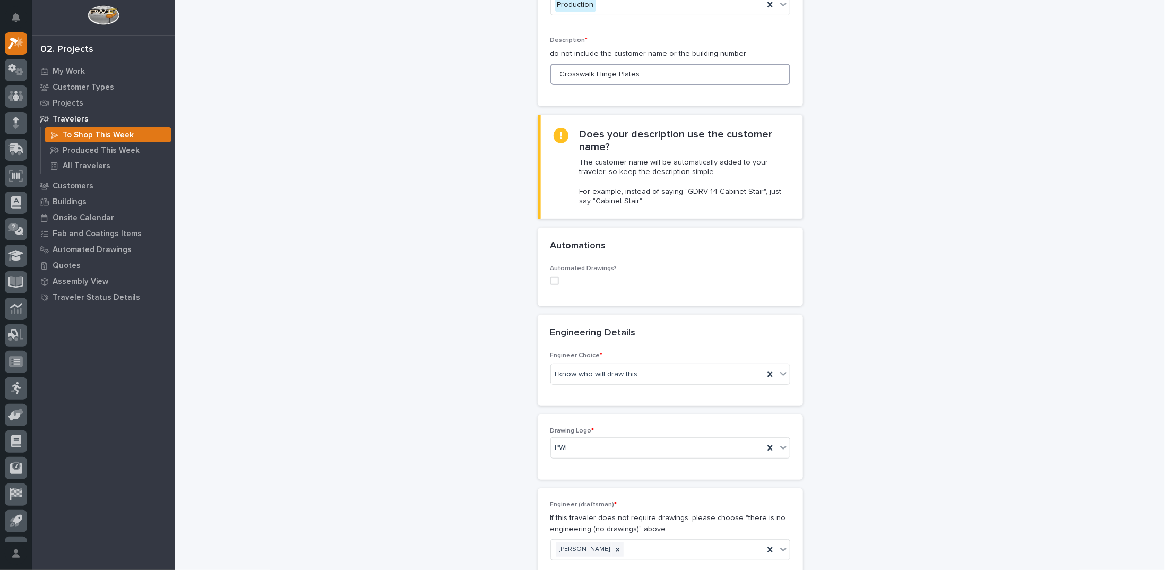
click at [641, 73] on input "Crosswalk Hinge Plates" at bounding box center [671, 74] width 240 height 21
paste input "24" Long / 4.5" Wide"
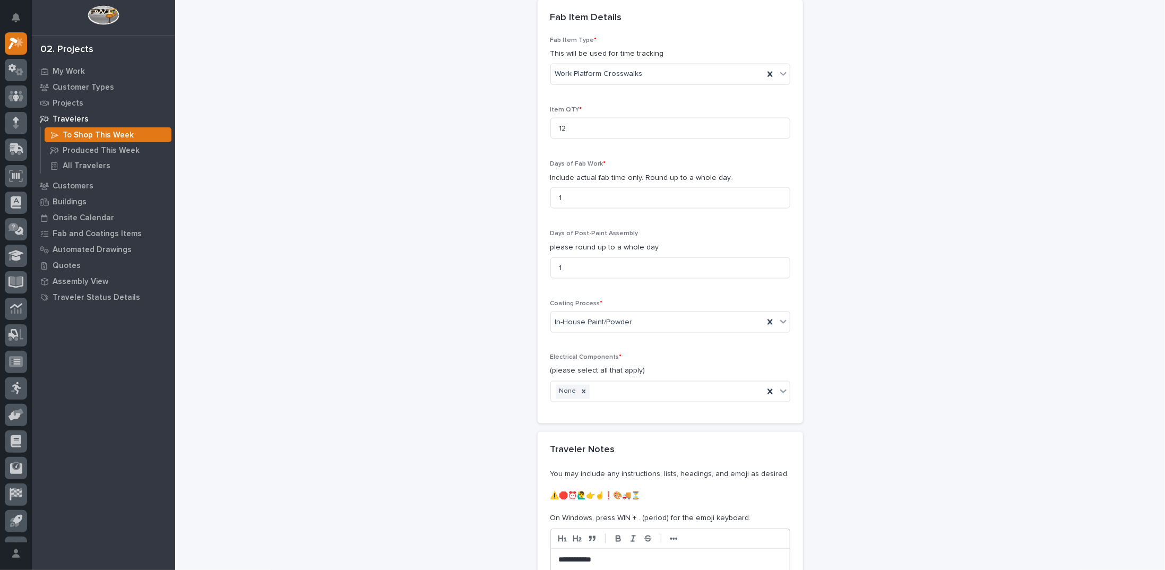
scroll to position [1220, 0]
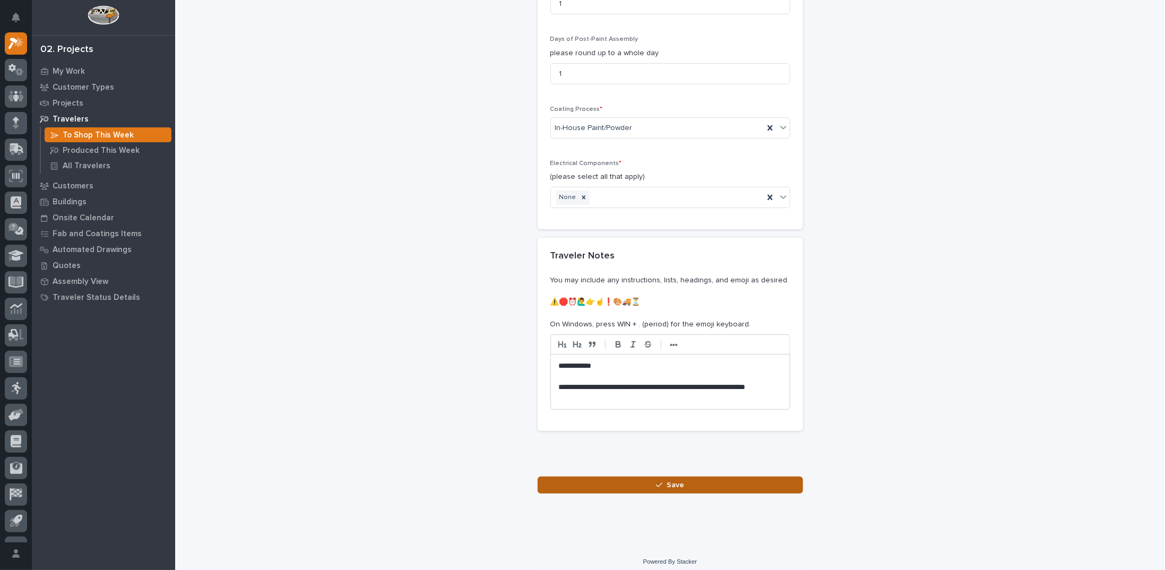
type input "Crosswalk Hinge Plates (24" Long / 4.5" Wide)"
click at [691, 477] on button "Save" at bounding box center [670, 485] width 265 height 17
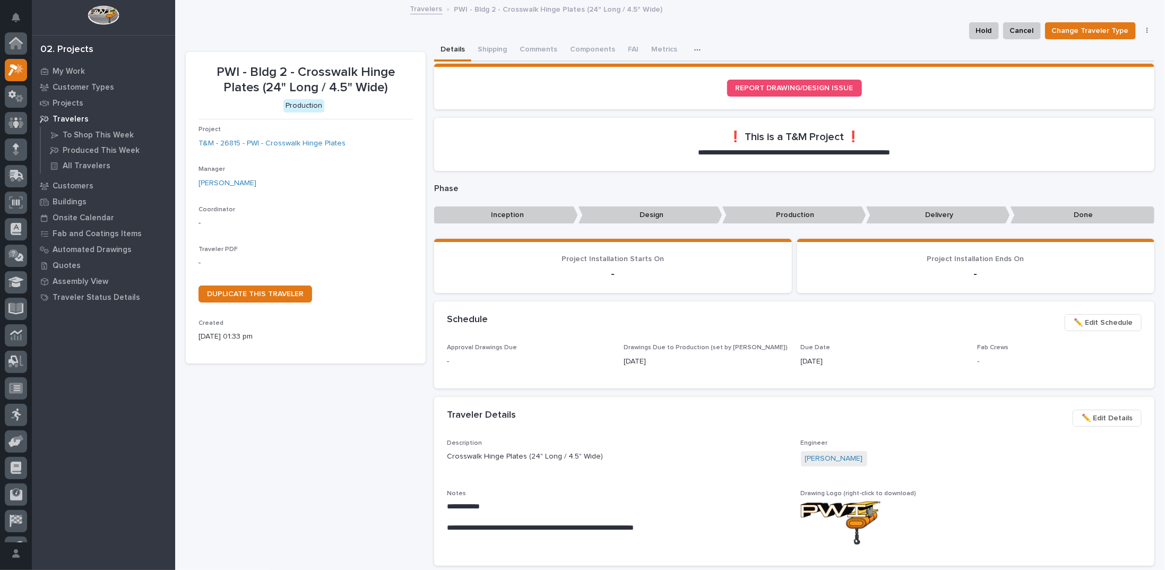
scroll to position [27, 0]
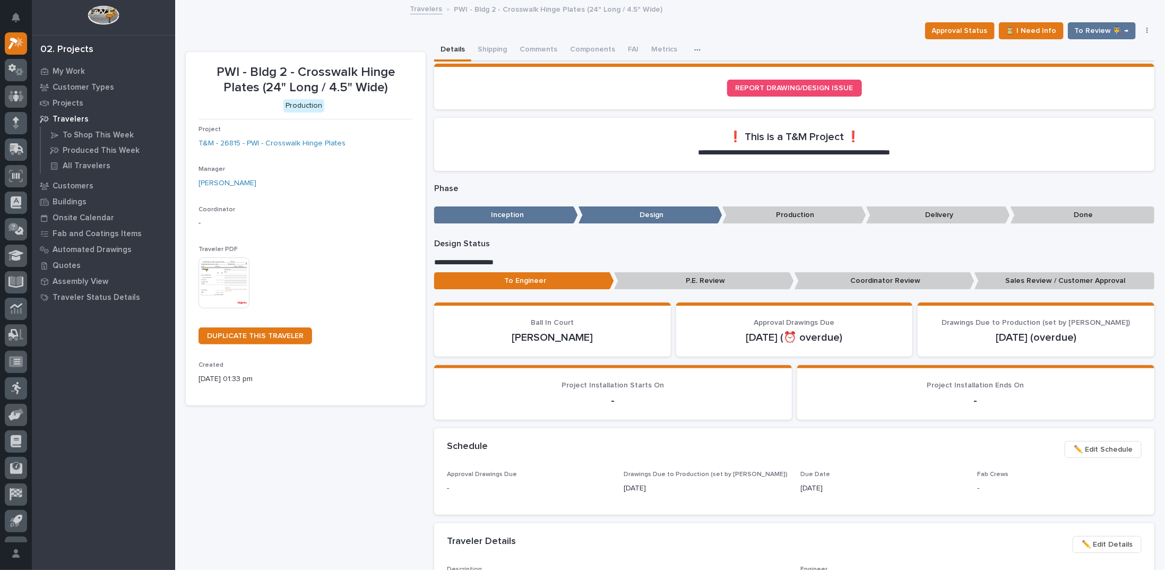
click at [236, 281] on img at bounding box center [224, 283] width 51 height 51
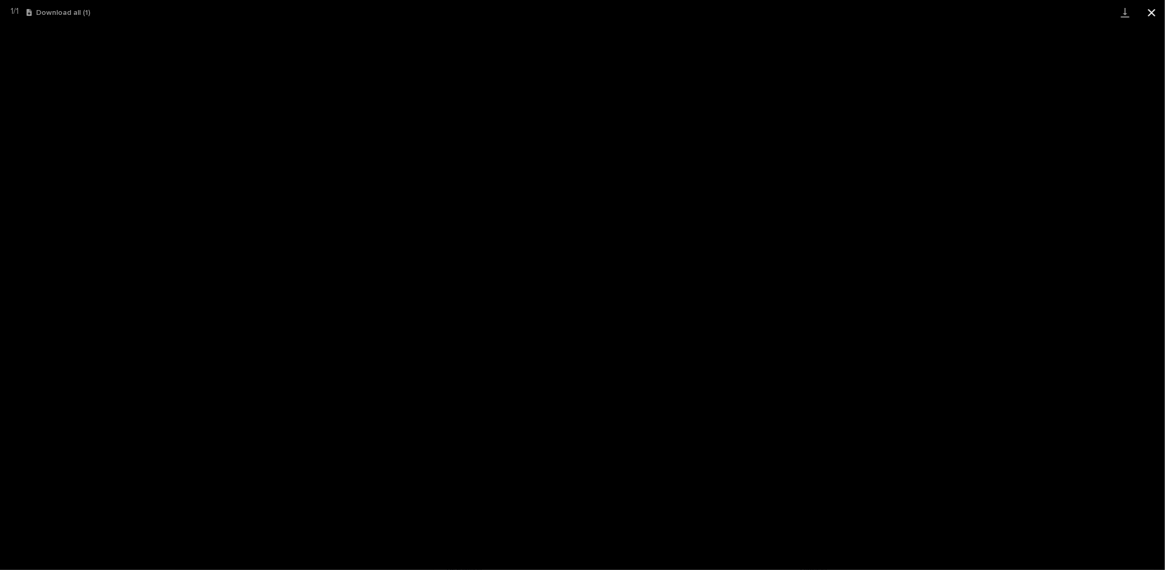
click at [1154, 11] on button "Close gallery" at bounding box center [1152, 12] width 27 height 25
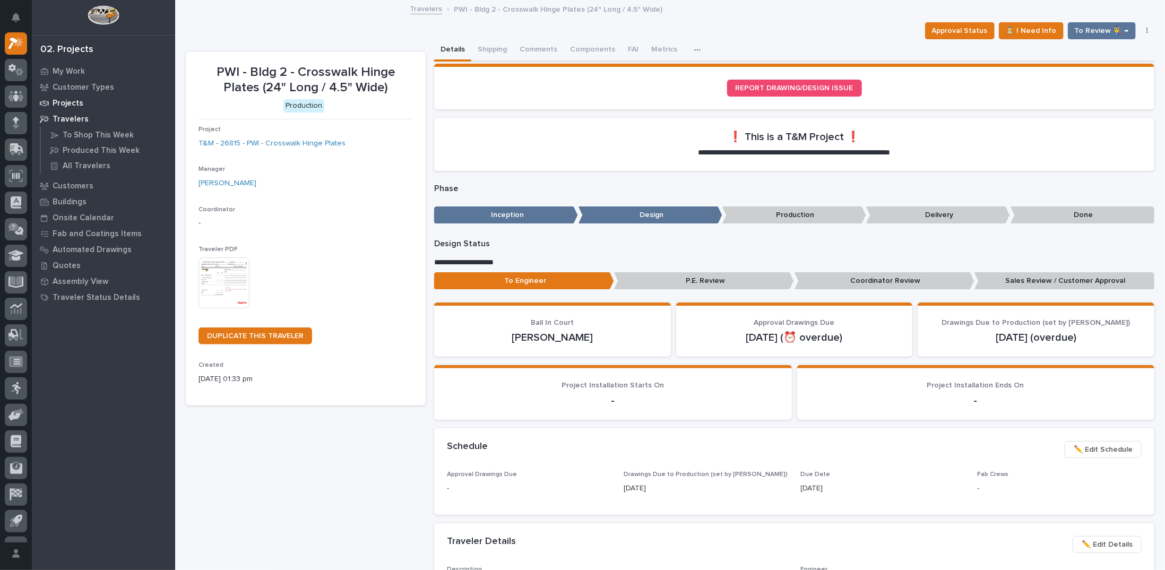
click at [68, 102] on p "Projects" at bounding box center [68, 104] width 31 height 10
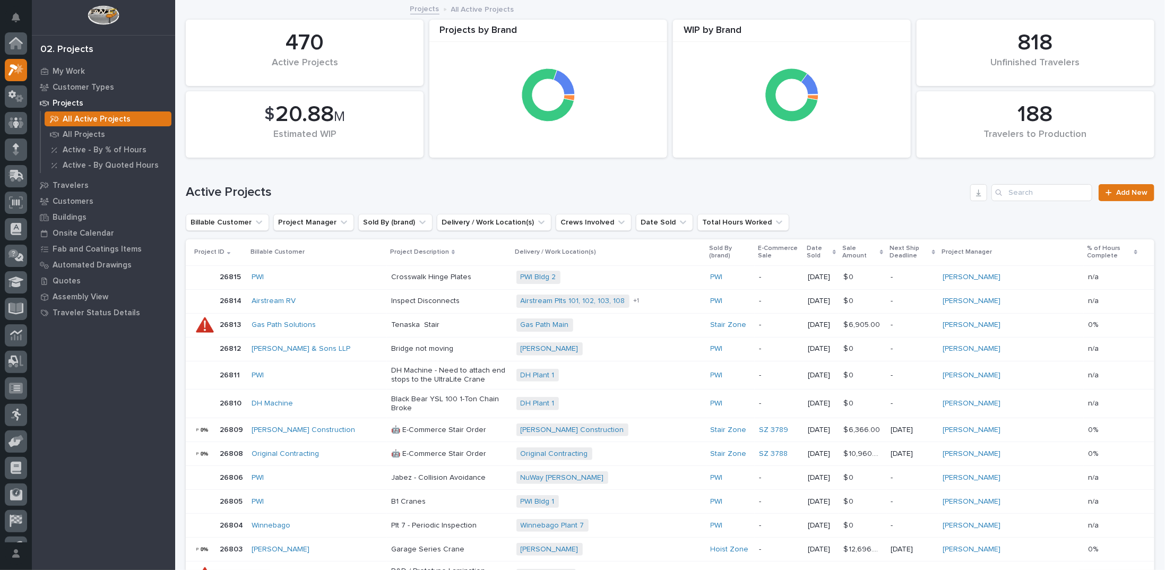
scroll to position [27, 0]
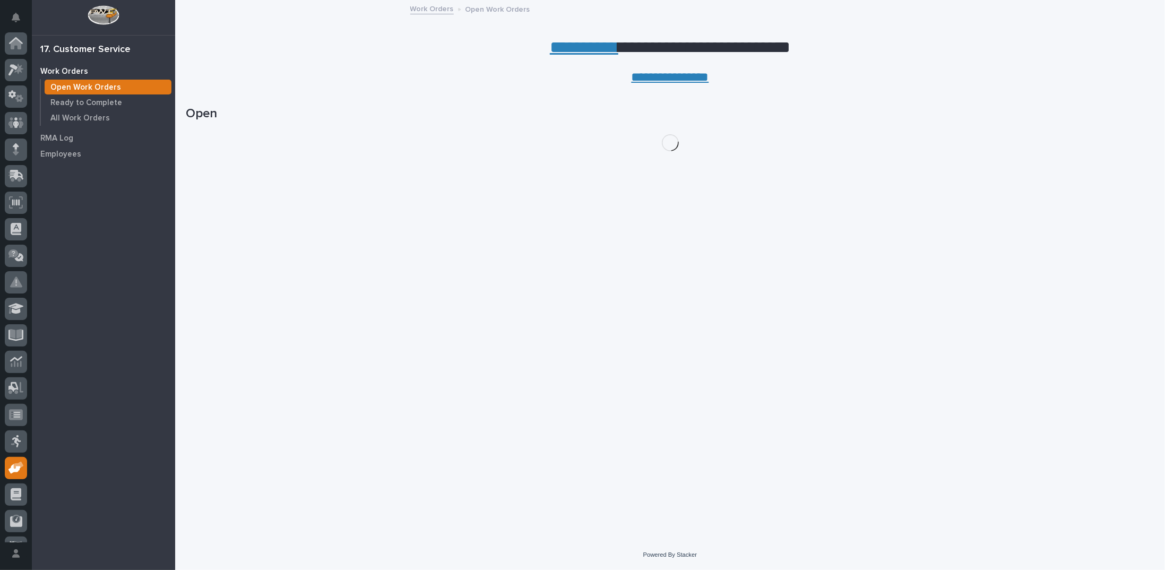
scroll to position [47, 0]
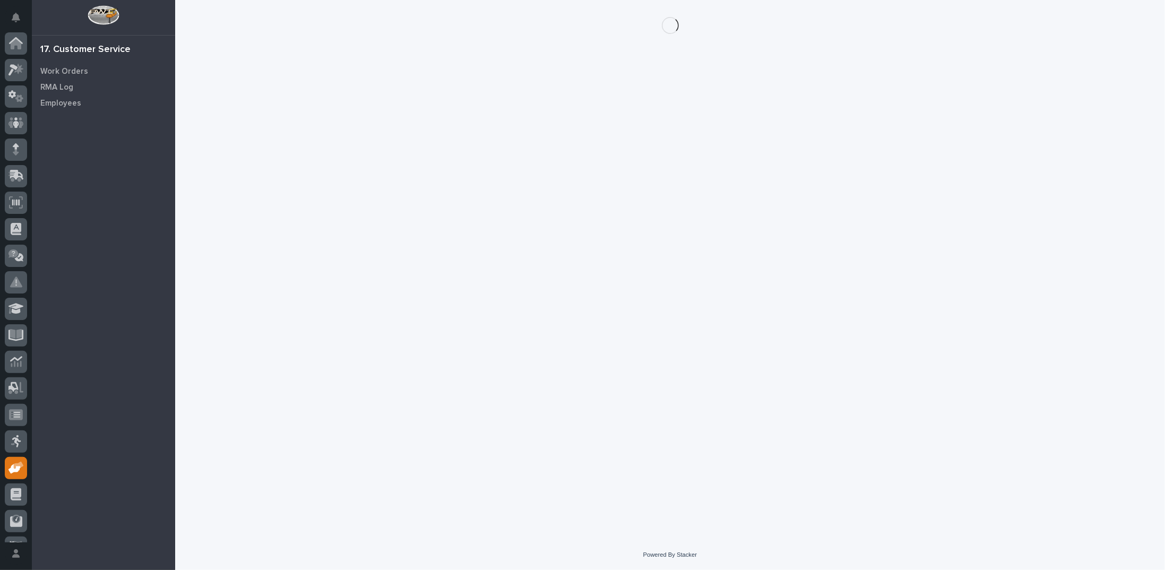
scroll to position [47, 0]
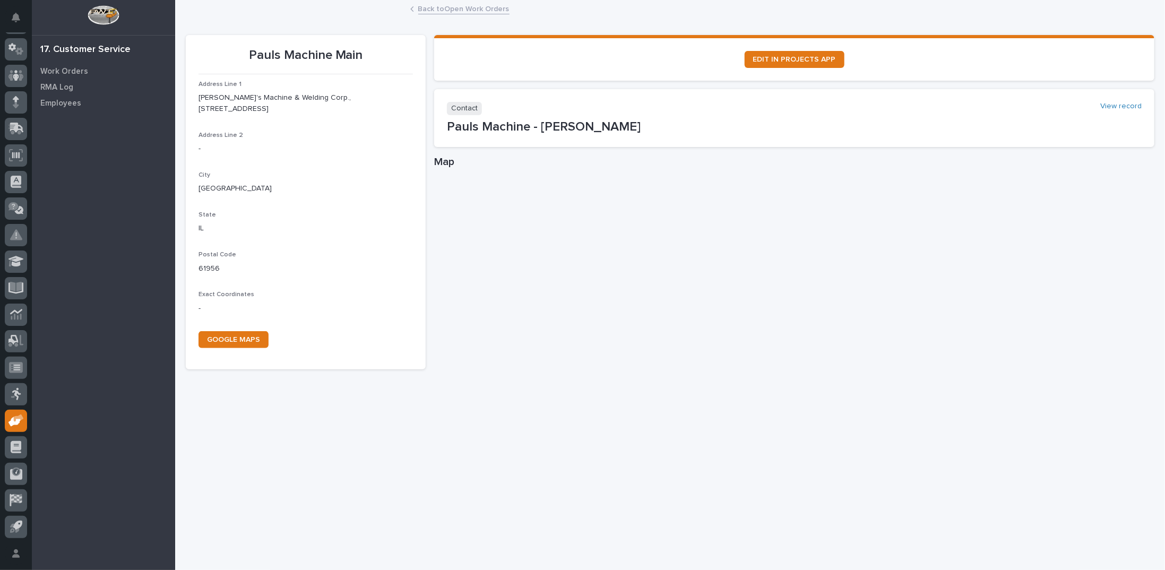
click at [444, 6] on link "Back to Open Work Orders" at bounding box center [463, 8] width 91 height 12
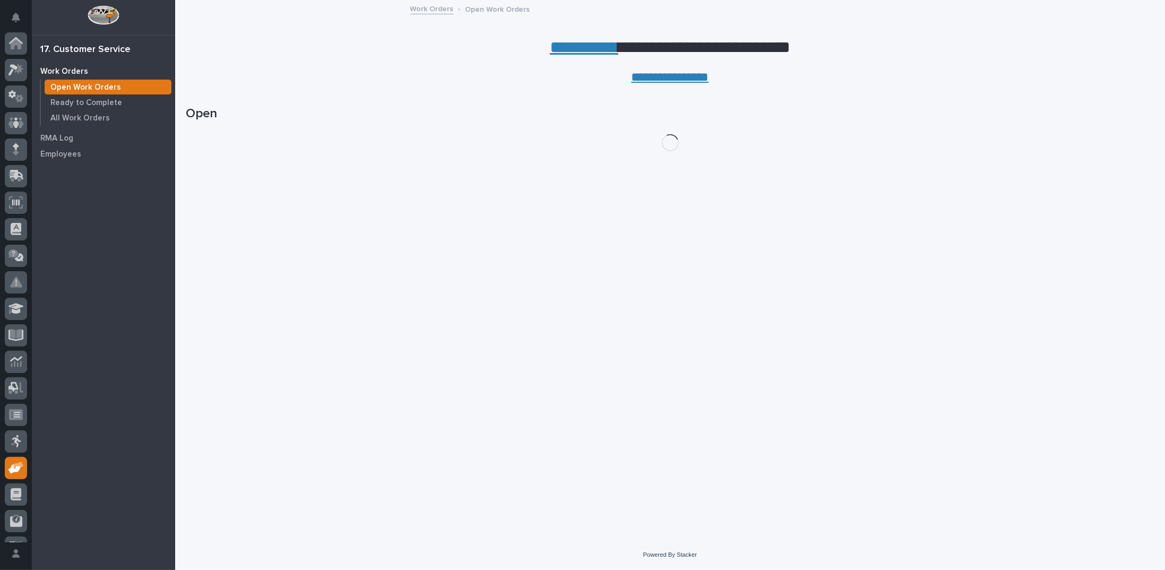
scroll to position [47, 0]
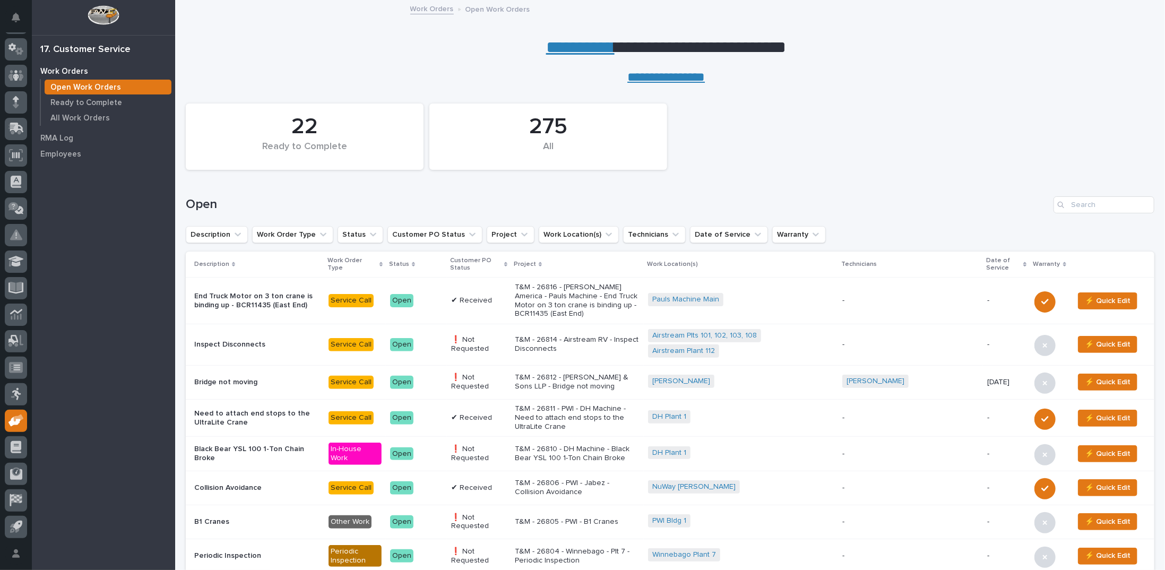
click at [604, 445] on p "T&M - 26810 - DH Machine - Black Bear YSL 100 1-Ton Chain Broke" at bounding box center [577, 454] width 125 height 18
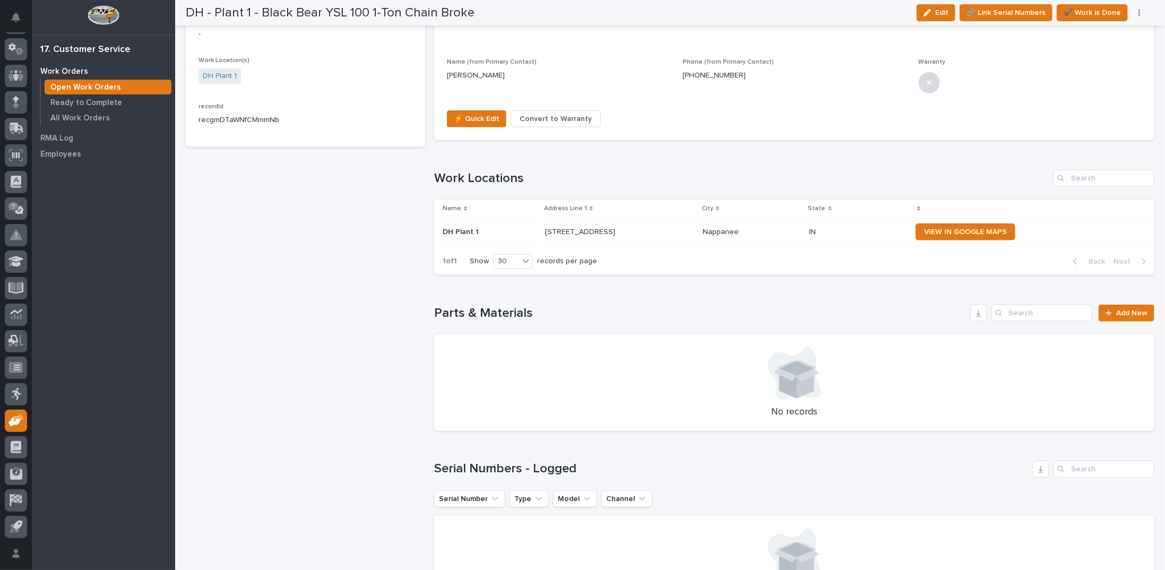
scroll to position [637, 0]
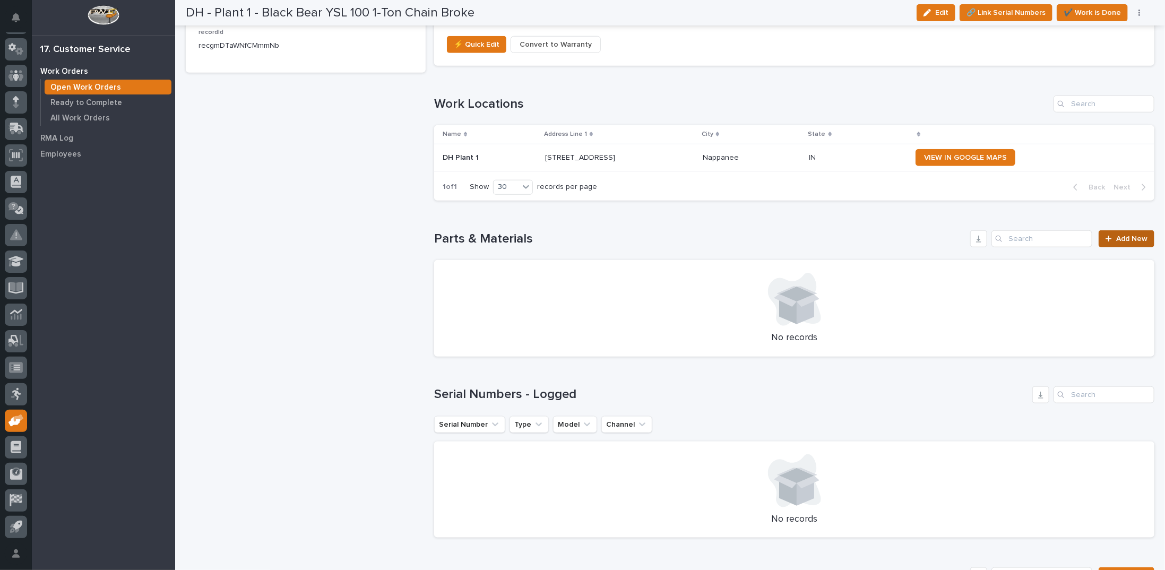
click at [1118, 235] on span "Add New" at bounding box center [1132, 238] width 31 height 7
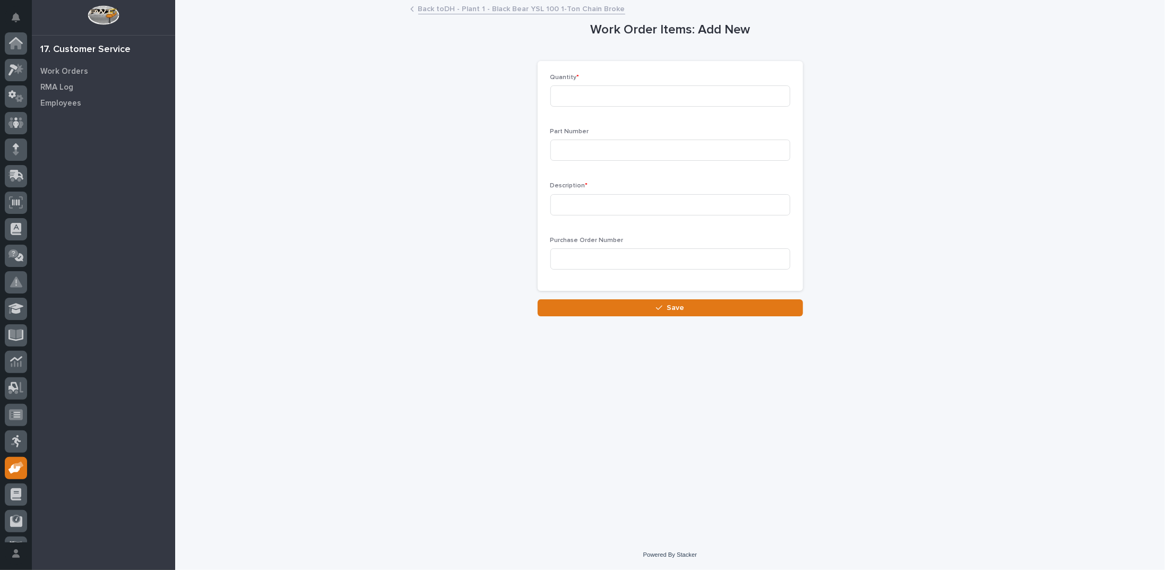
scroll to position [47, 0]
click at [664, 98] on input at bounding box center [671, 95] width 240 height 21
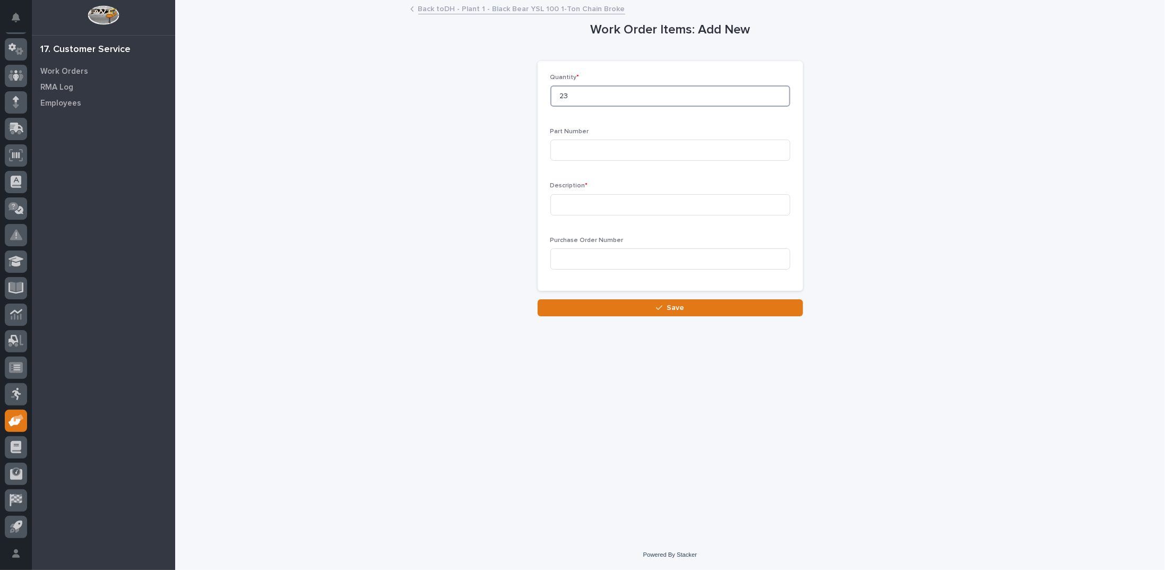
type input "23"
type input "SLC80-07"
type input "Hoist Chain"
click at [684, 304] on button "Save" at bounding box center [670, 307] width 265 height 17
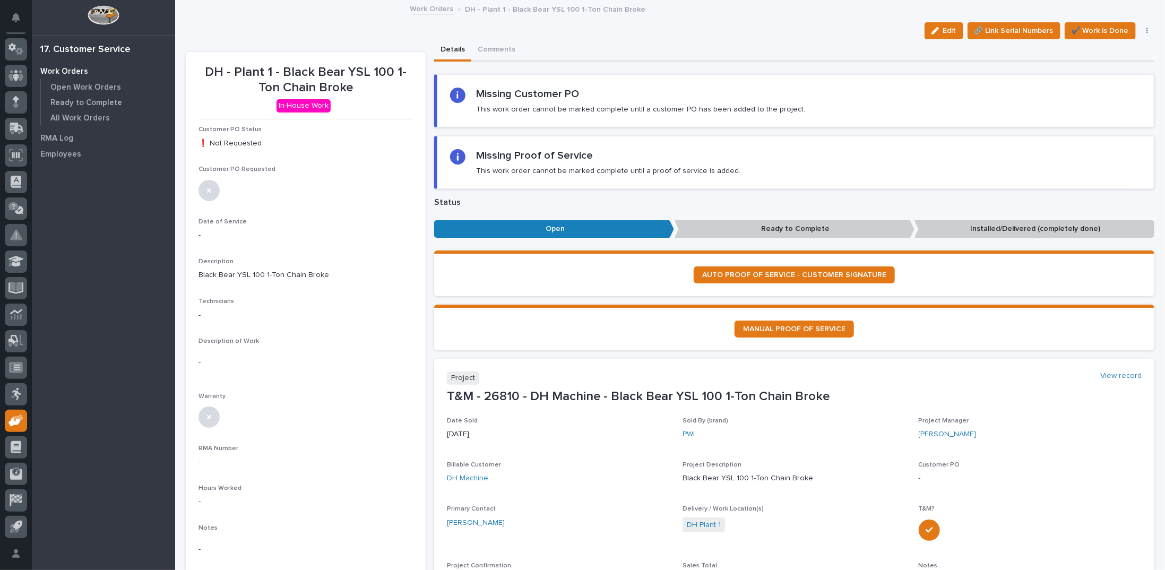
click at [432, 9] on link "Work Orders" at bounding box center [432, 8] width 44 height 12
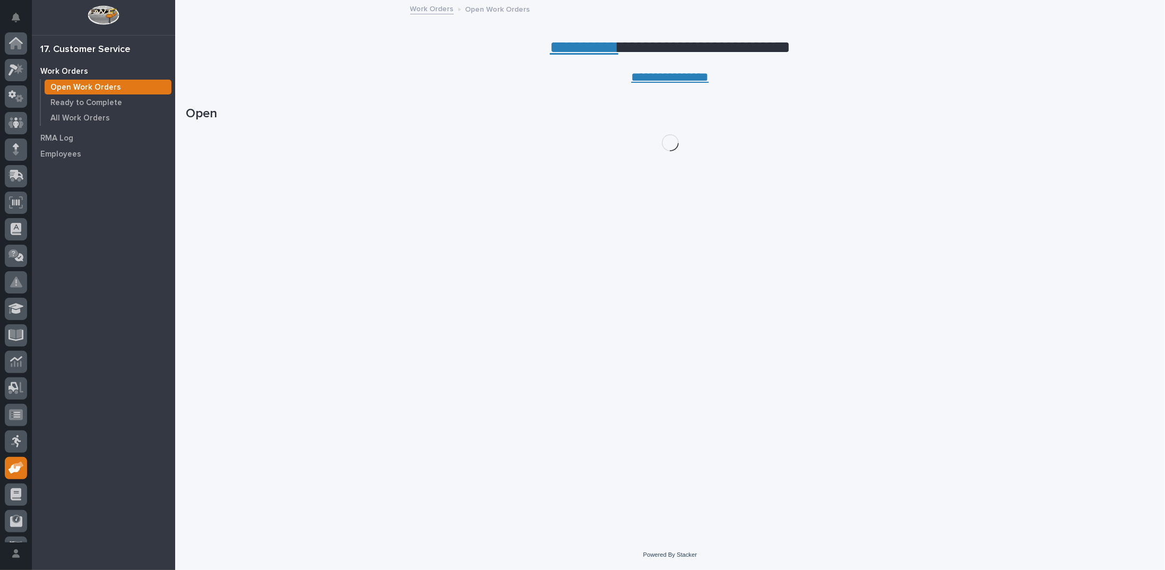
scroll to position [47, 0]
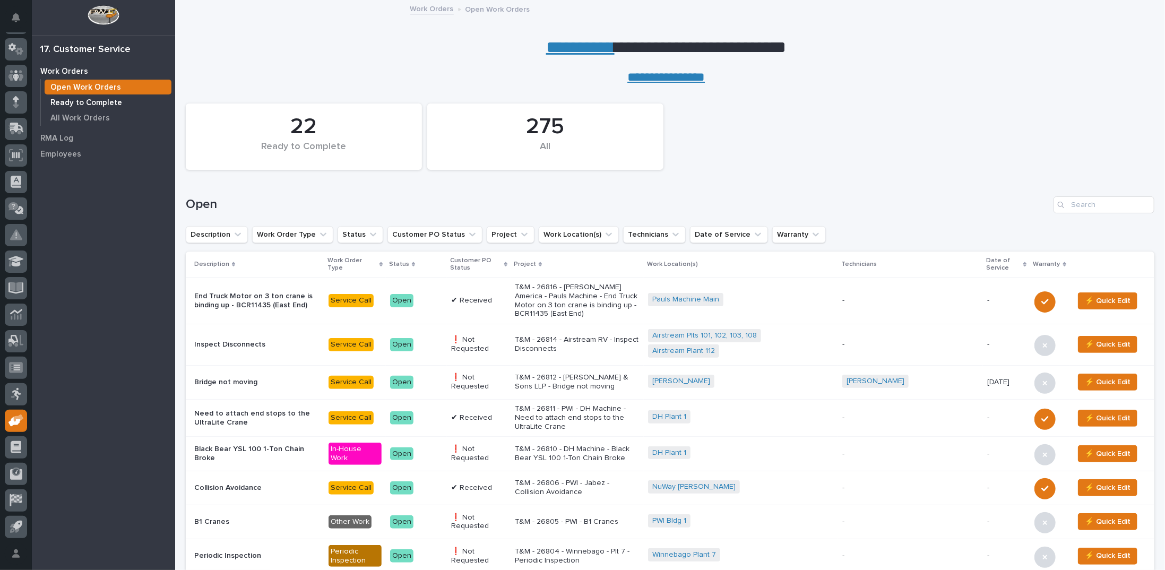
click at [99, 102] on p "Ready to Complete" at bounding box center [86, 103] width 72 height 10
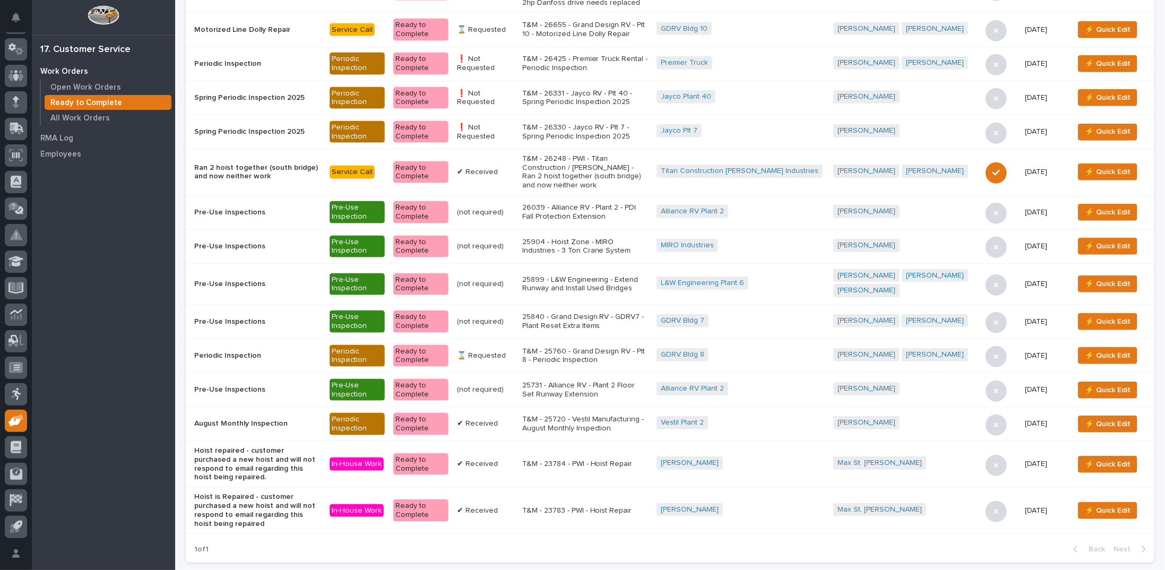
scroll to position [425, 0]
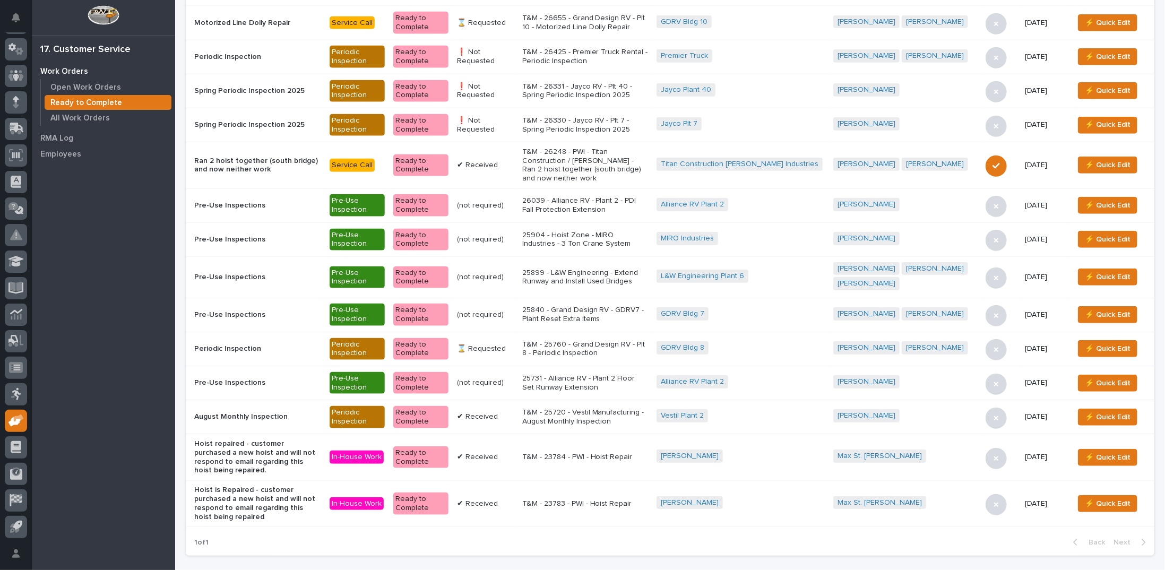
click at [606, 408] on p "T&M - 25720 - Vestil Manufacturing - August Monthly Inspection" at bounding box center [585, 417] width 126 height 18
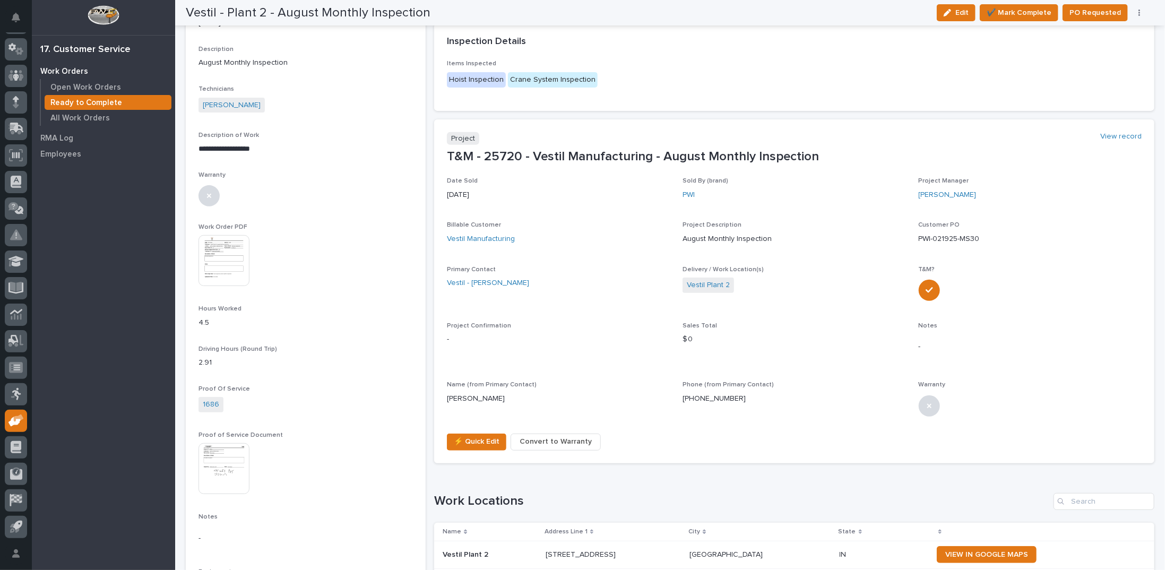
scroll to position [319, 0]
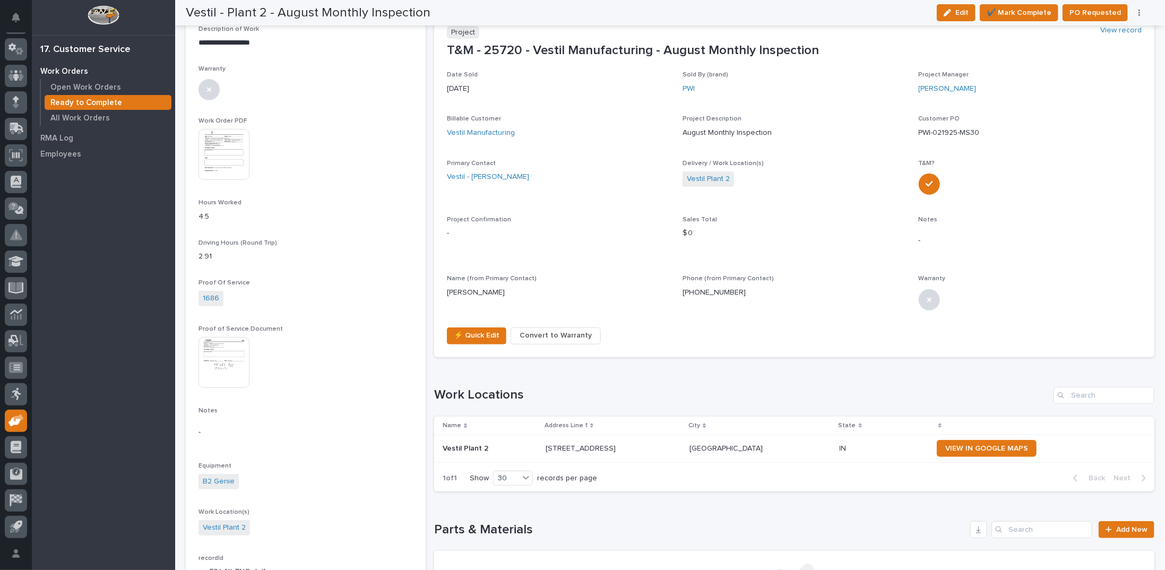
click at [217, 372] on img at bounding box center [224, 362] width 51 height 51
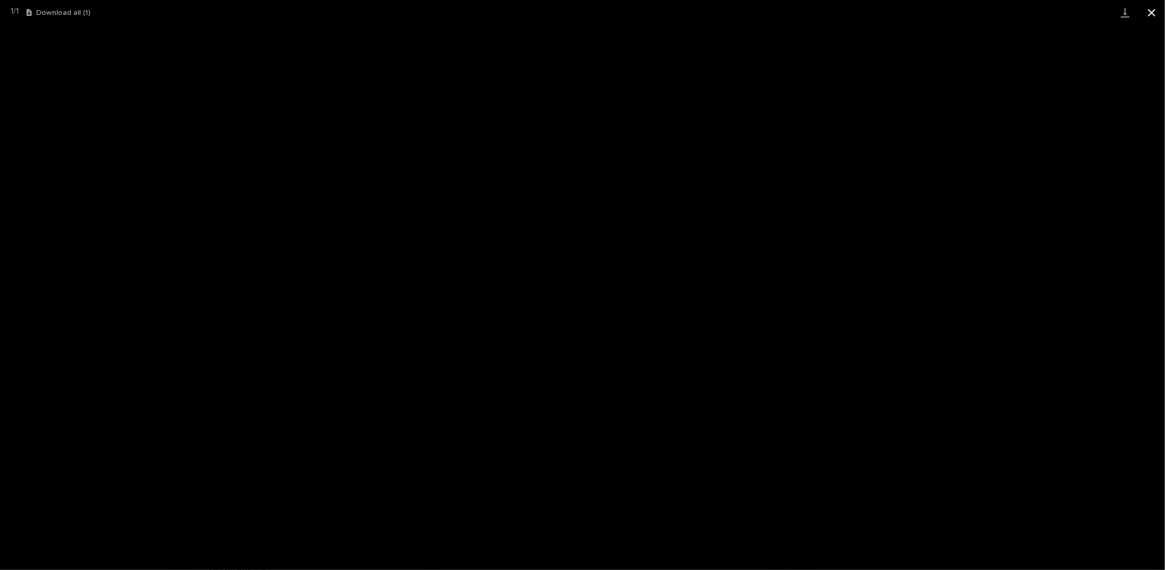
click at [1153, 8] on button "Close gallery" at bounding box center [1152, 12] width 27 height 25
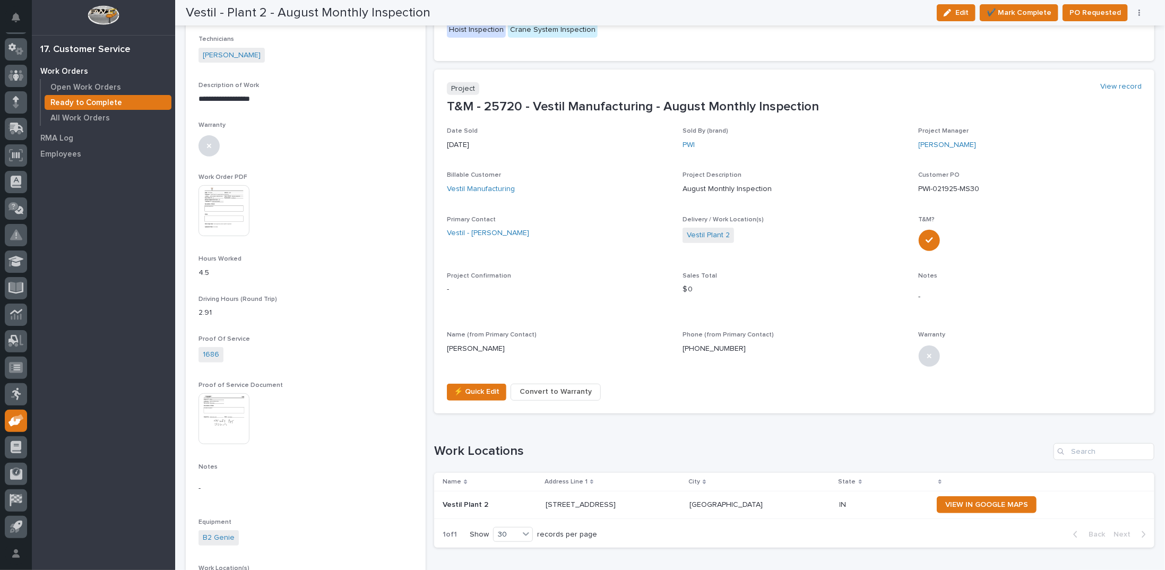
scroll to position [0, 0]
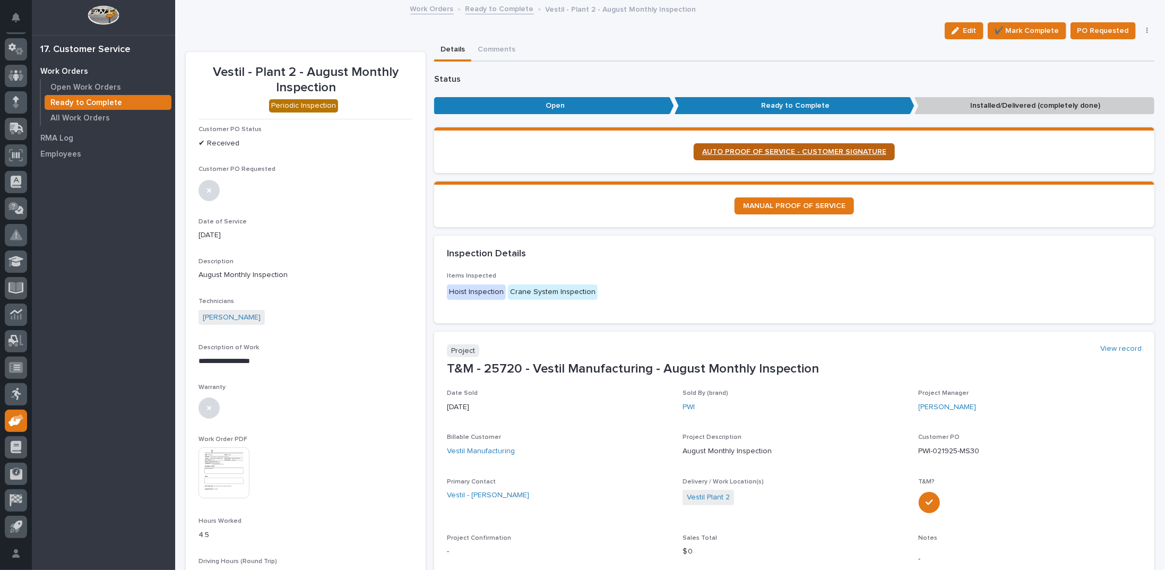
click at [775, 150] on span "AUTO PROOF OF SERVICE - CUSTOMER SIGNATURE" at bounding box center [794, 151] width 184 height 7
click at [493, 5] on link "Ready to Complete" at bounding box center [500, 8] width 68 height 12
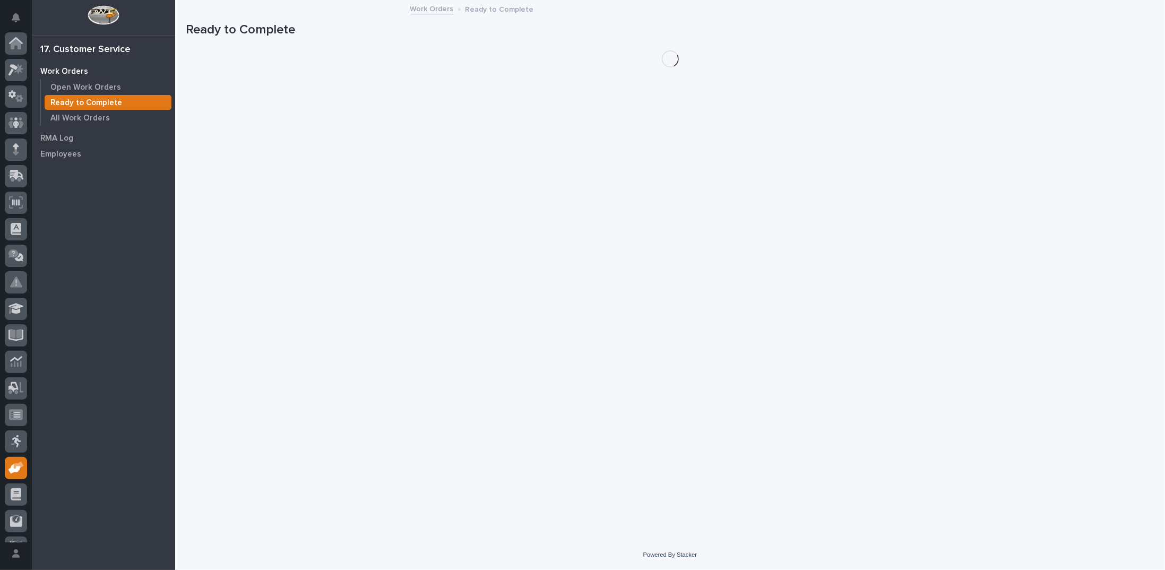
scroll to position [47, 0]
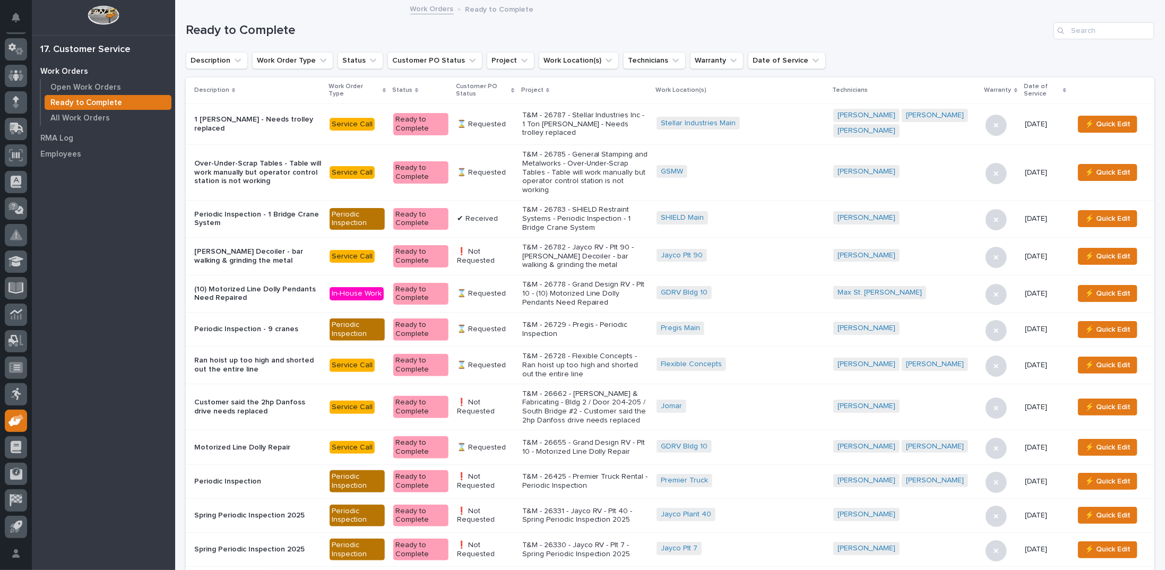
click at [514, 89] on icon at bounding box center [512, 90] width 3 height 5
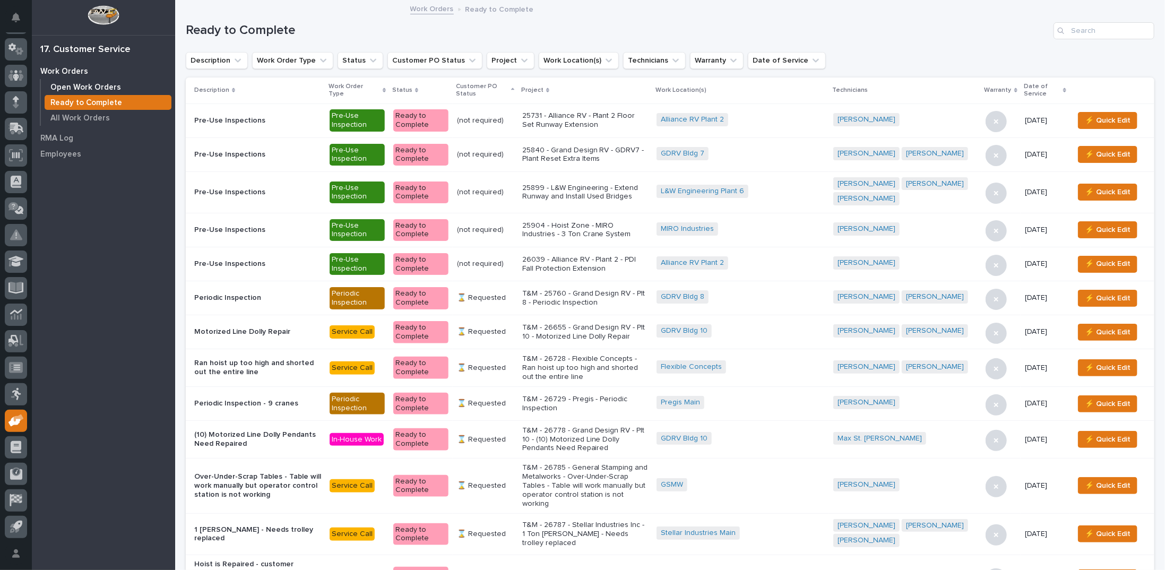
click at [90, 82] on div "Open Work Orders" at bounding box center [108, 87] width 127 height 15
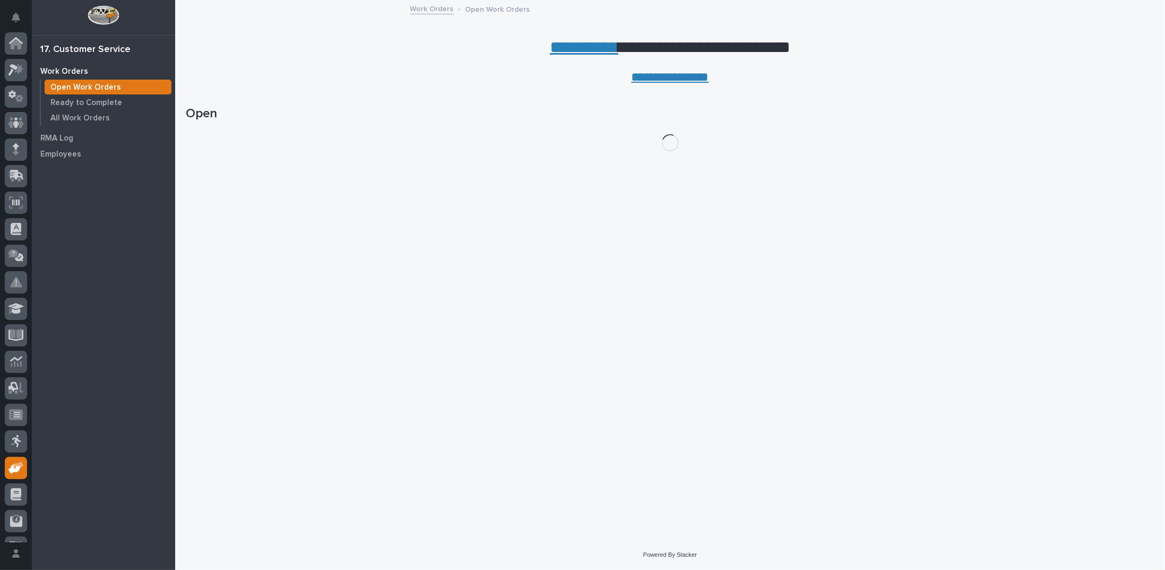
scroll to position [47, 0]
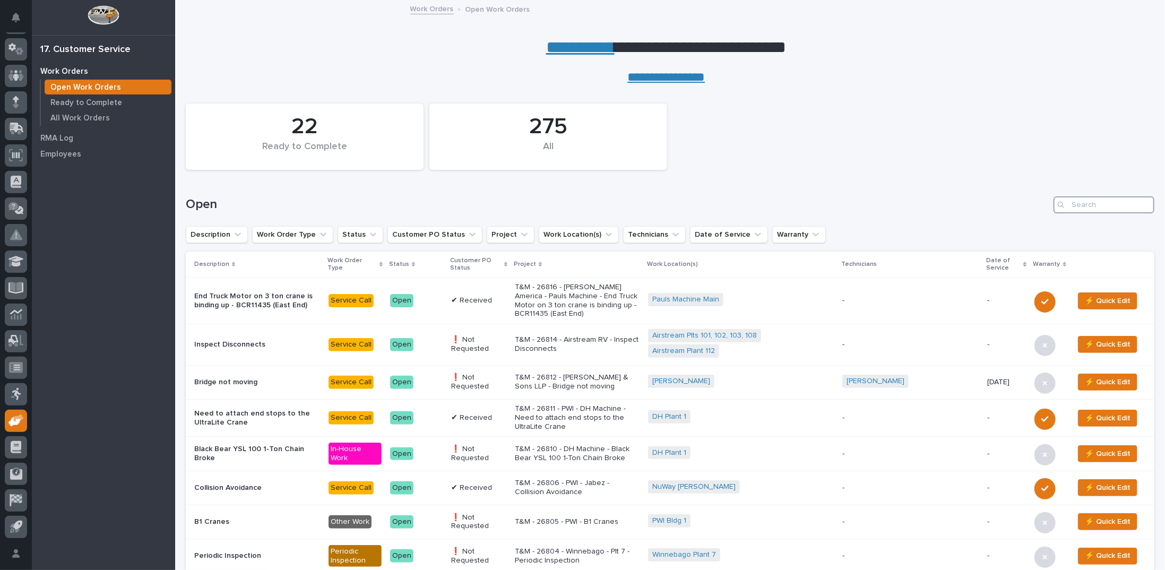
click at [1088, 205] on input "Search" at bounding box center [1104, 204] width 101 height 17
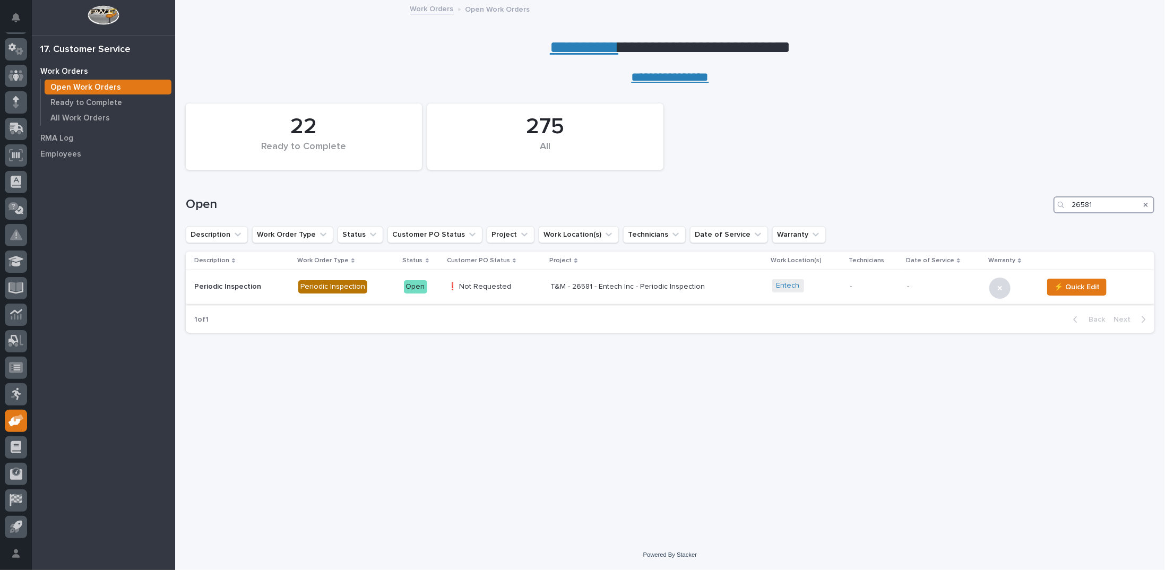
type input "26581"
click at [603, 288] on p "T&M - 26581 - Entech Inc - Periodic Inspection" at bounding box center [644, 286] width 186 height 9
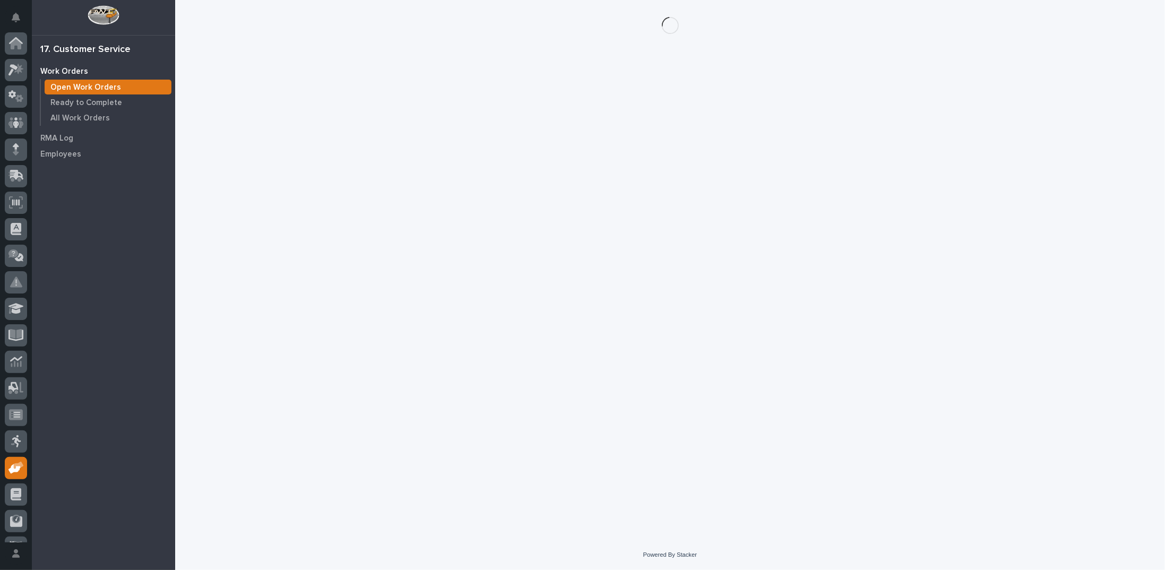
scroll to position [47, 0]
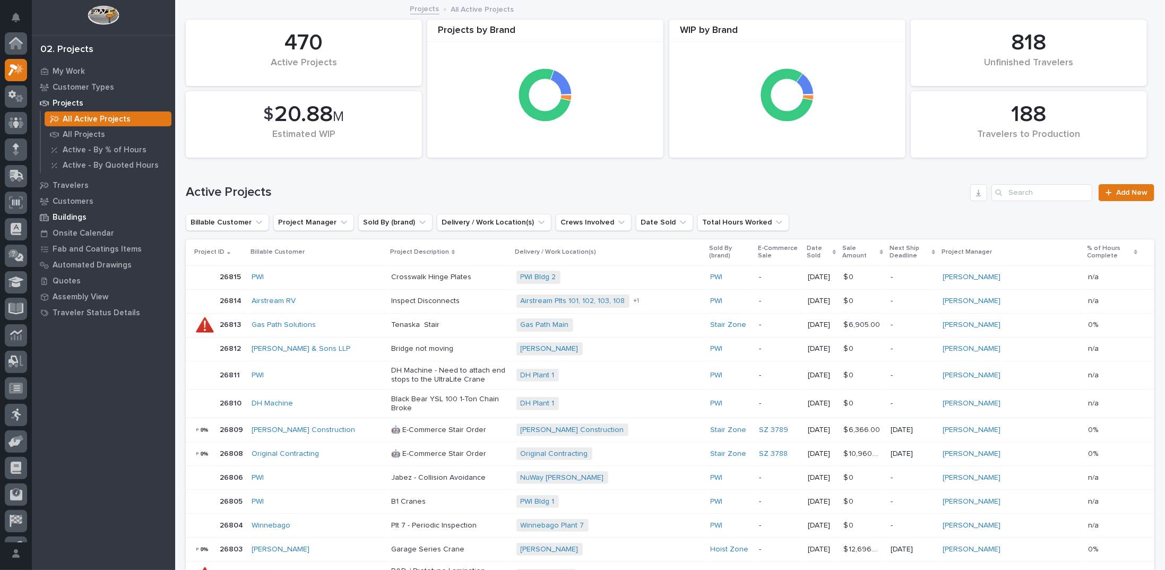
scroll to position [27, 0]
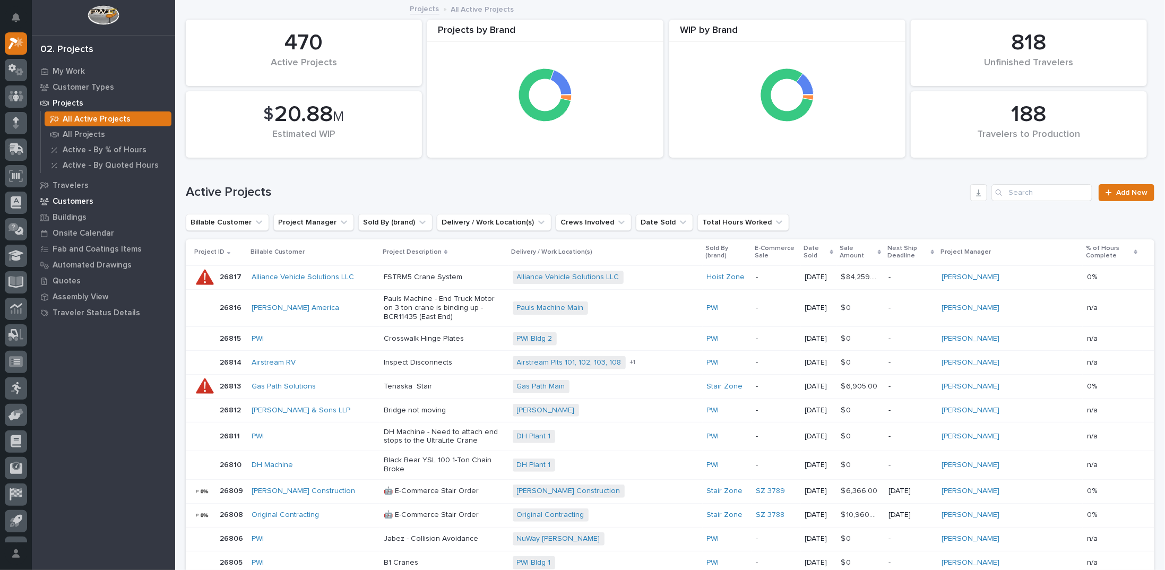
click at [76, 200] on p "Customers" at bounding box center [73, 202] width 41 height 10
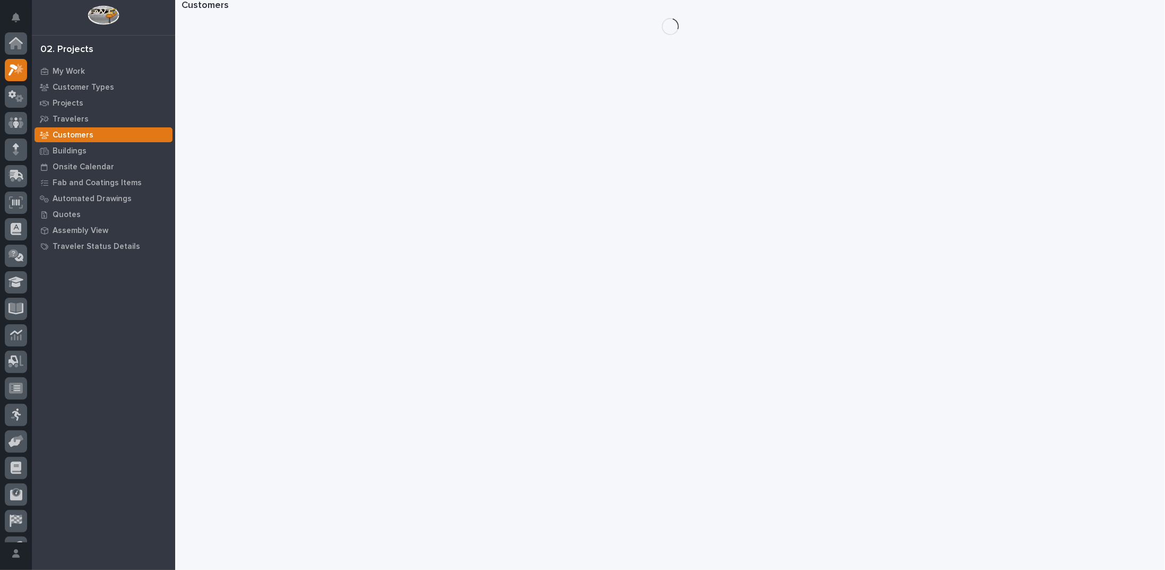
scroll to position [27, 0]
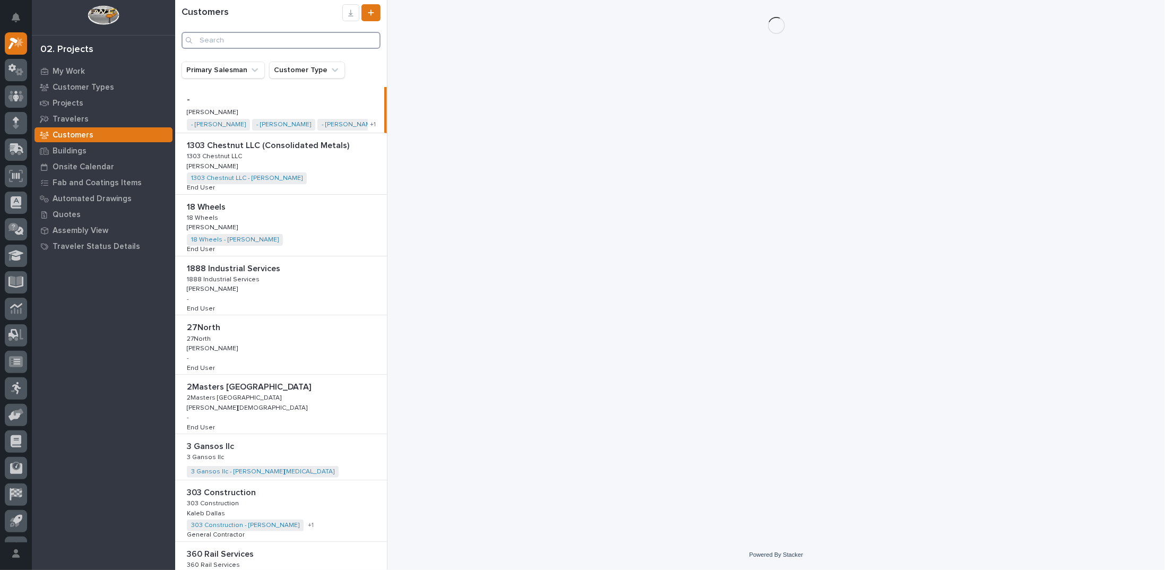
click at [292, 40] on input "Search" at bounding box center [281, 40] width 199 height 17
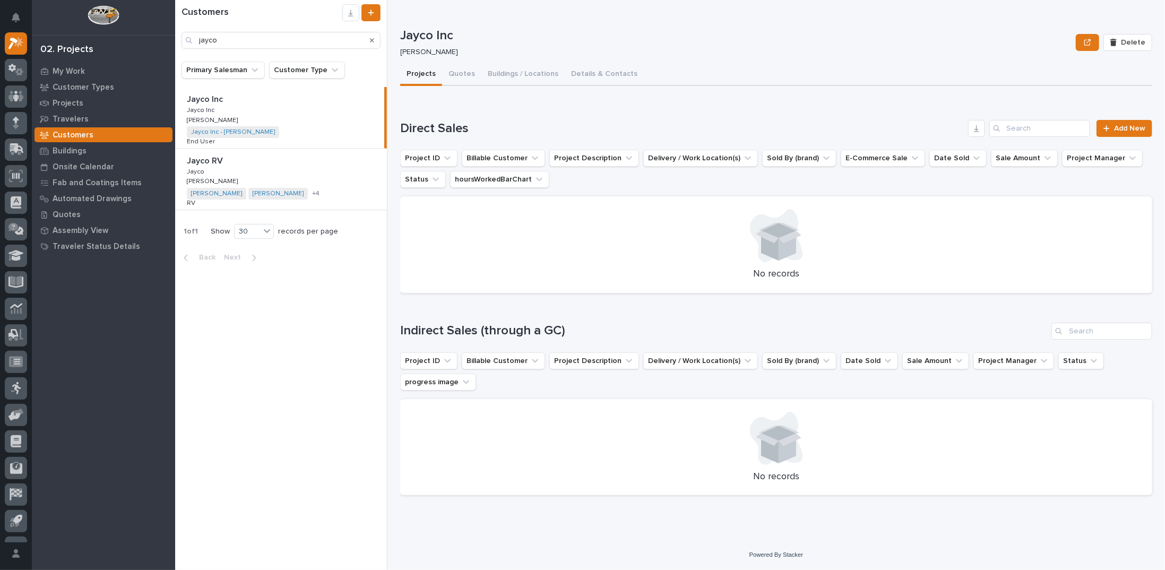
click at [344, 179] on div "Jayco RV Jayco RV [PERSON_NAME] [PERSON_NAME] [PERSON_NAME] [PERSON_NAME] [PERS…" at bounding box center [281, 179] width 212 height 61
type input "jayco"
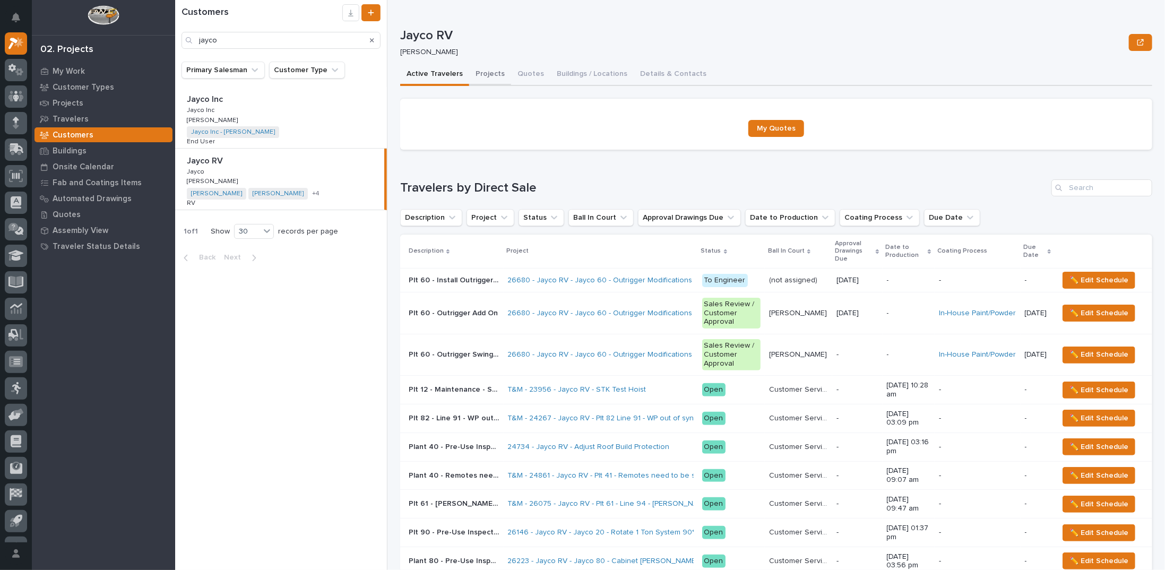
click at [484, 73] on button "Projects" at bounding box center [490, 75] width 42 height 22
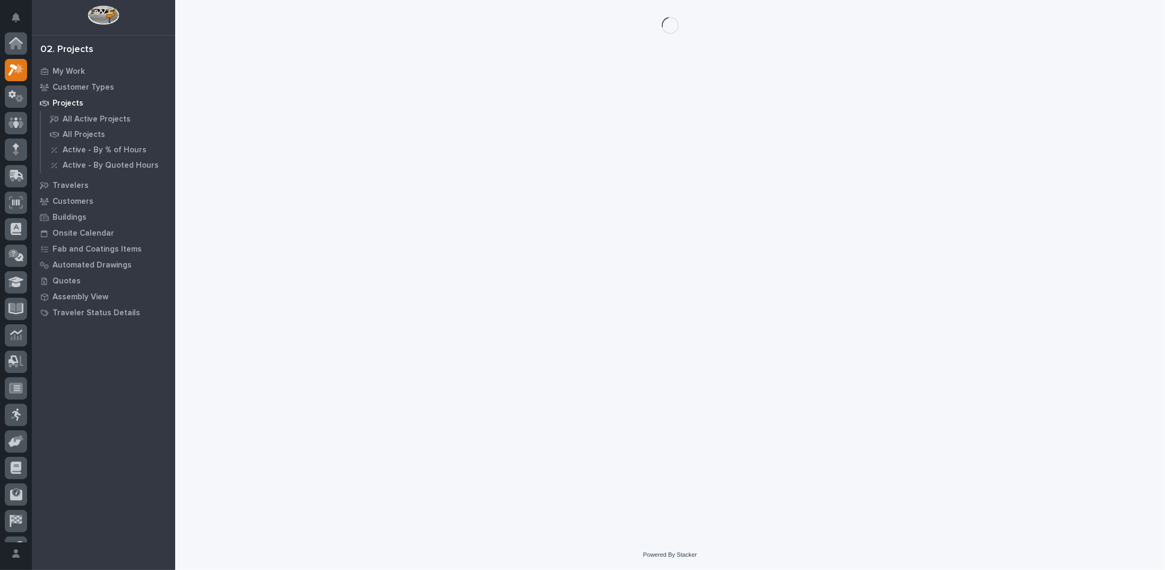
scroll to position [27, 0]
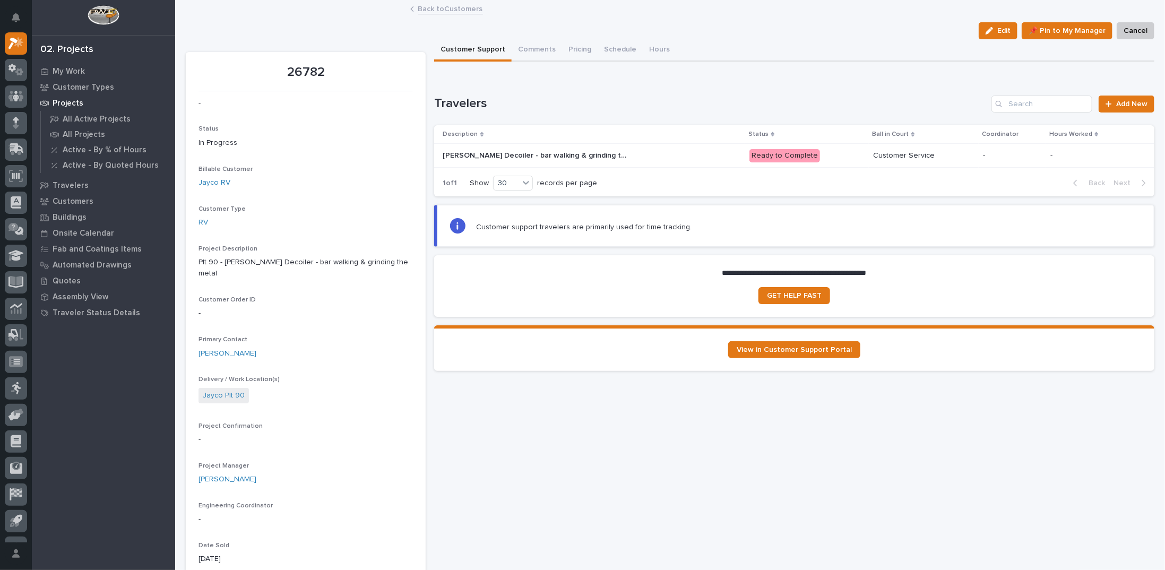
click at [464, 8] on link "Back to Customers" at bounding box center [450, 8] width 65 height 12
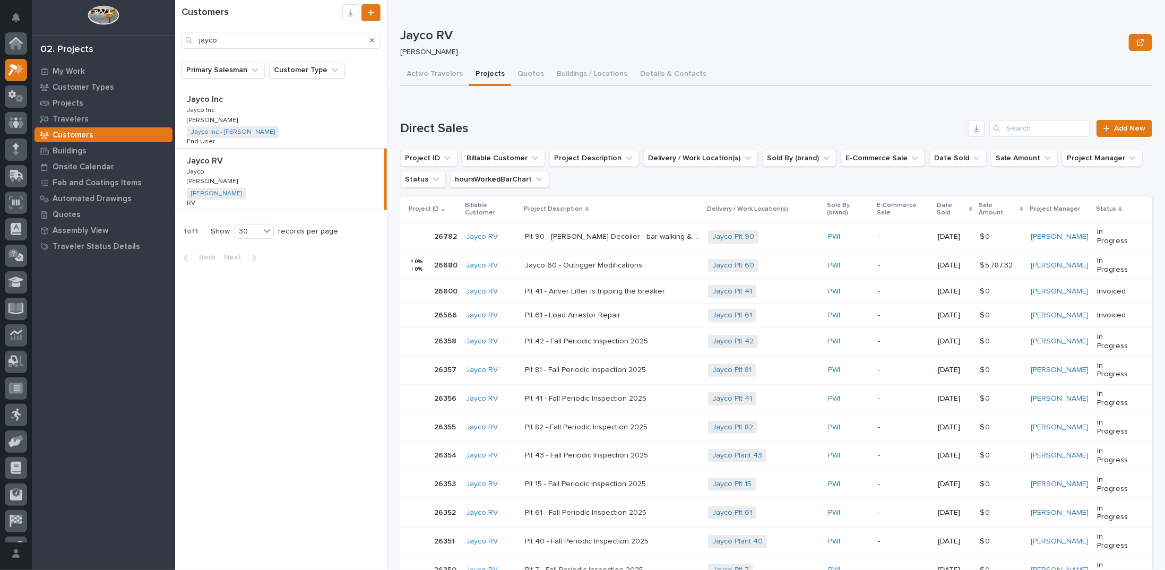
scroll to position [27, 0]
click at [743, 157] on icon "Delivery / Work Location(s)" at bounding box center [748, 158] width 11 height 11
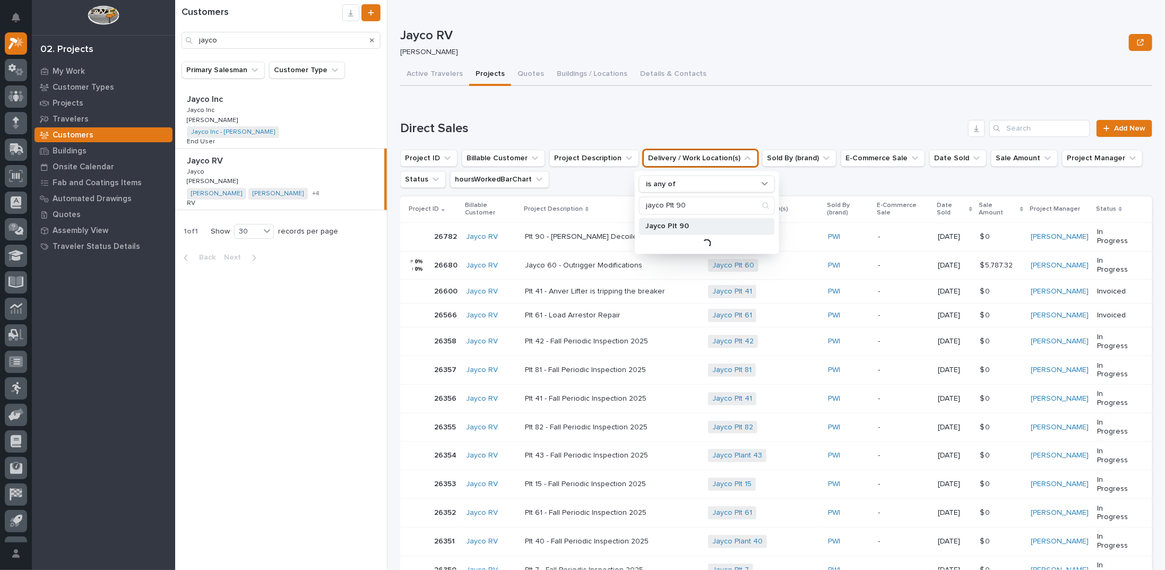
type input "jayco Plt 90"
click at [680, 227] on p "Jayco Plt 90" at bounding box center [702, 226] width 113 height 7
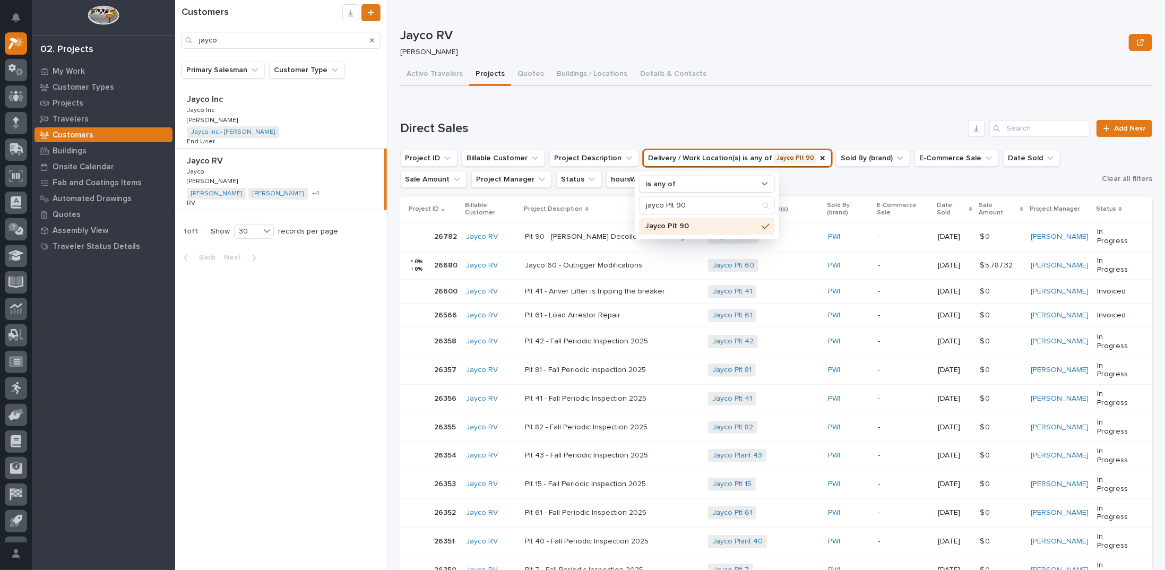
click at [803, 185] on ul "Project ID Billable Customer Project Description Delivery / Work Location(s) is…" at bounding box center [749, 169] width 702 height 42
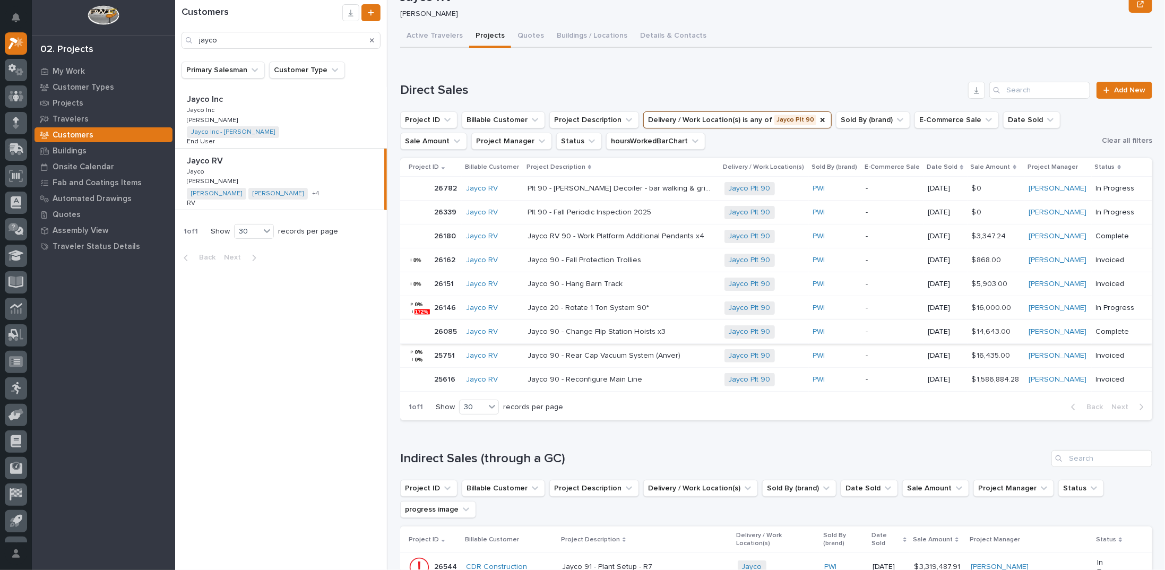
scroll to position [53, 0]
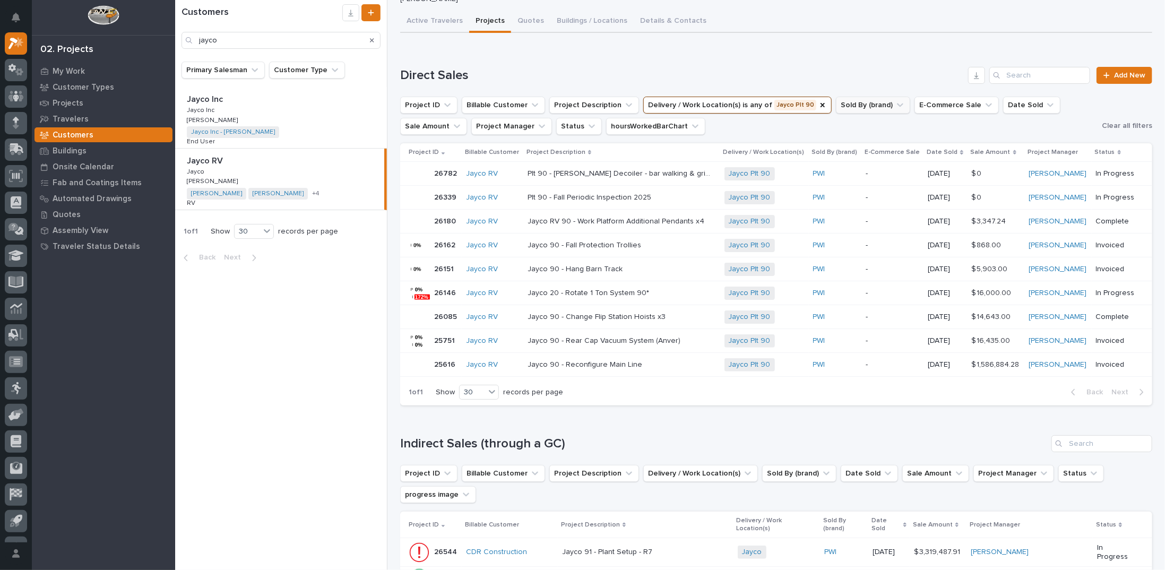
click at [821, 106] on icon "Delivery / Work Location(s)" at bounding box center [823, 105] width 4 height 4
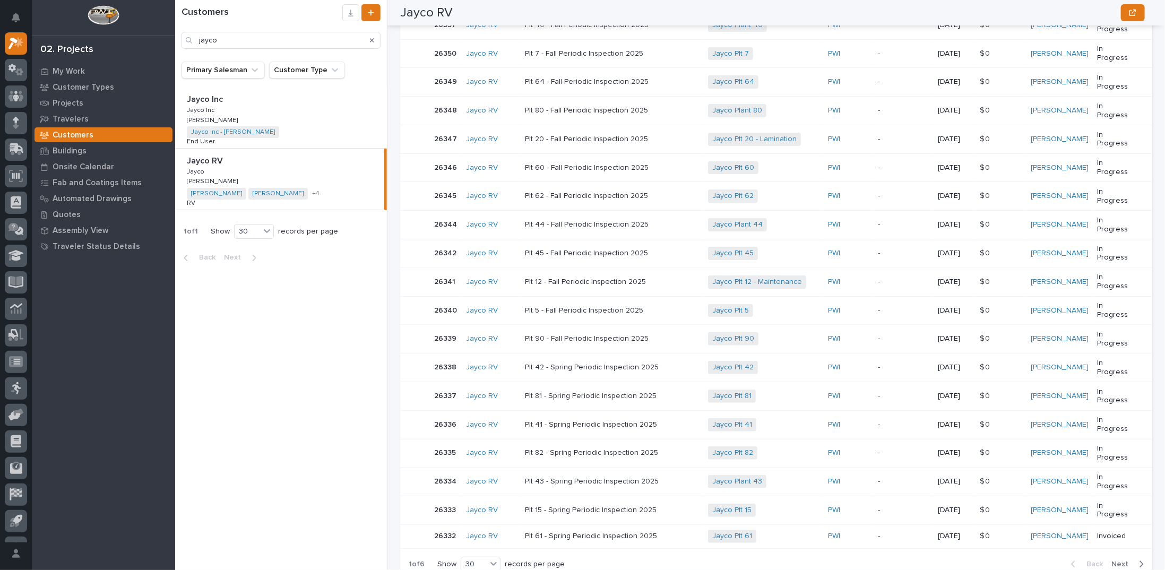
scroll to position [531, 0]
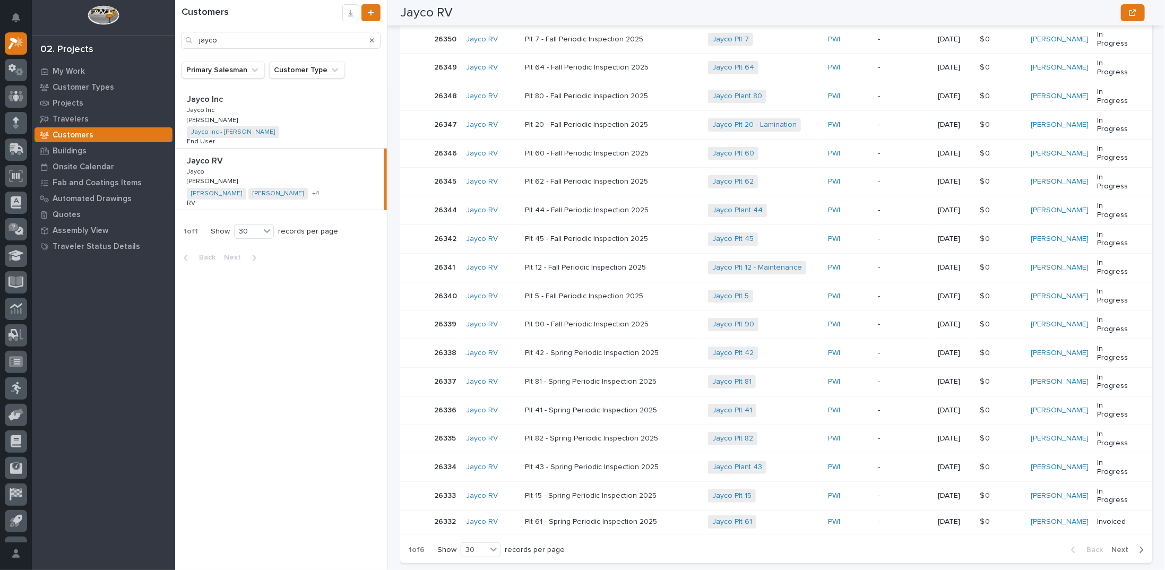
click at [1140, 547] on icon "button" at bounding box center [1142, 550] width 4 height 6
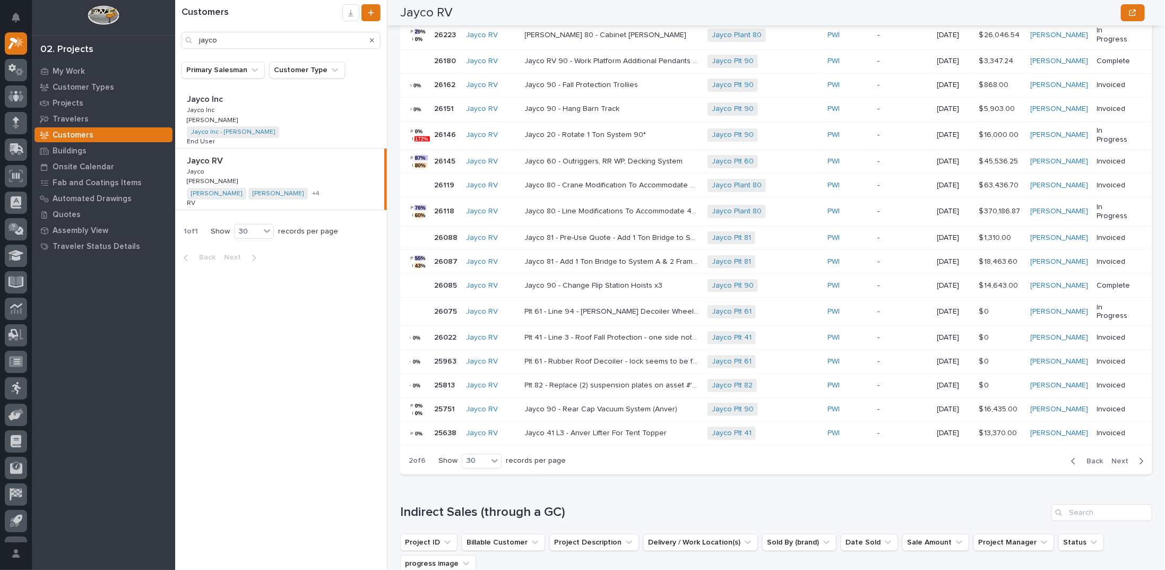
click at [1140, 458] on icon "button" at bounding box center [1142, 461] width 4 height 6
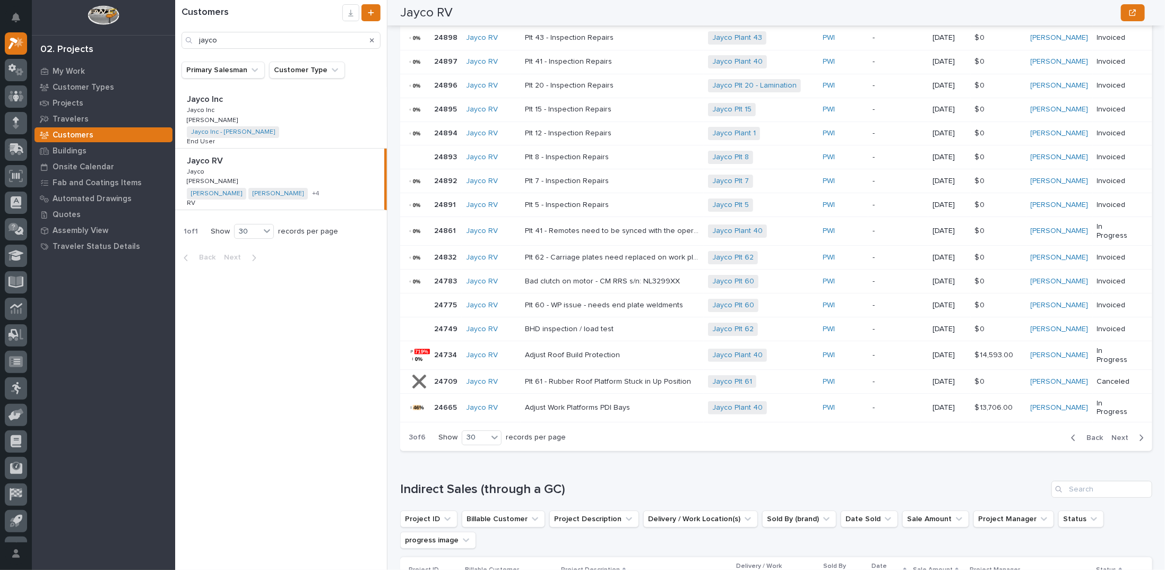
click at [1139, 433] on icon "button" at bounding box center [1141, 438] width 5 height 10
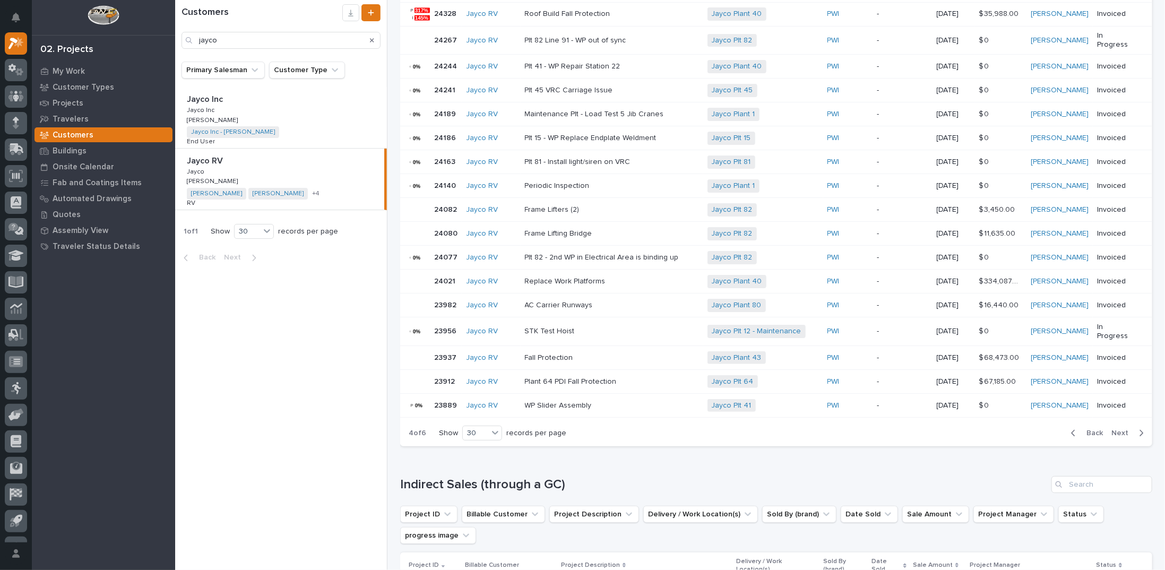
click at [1140, 430] on icon "button" at bounding box center [1142, 433] width 4 height 6
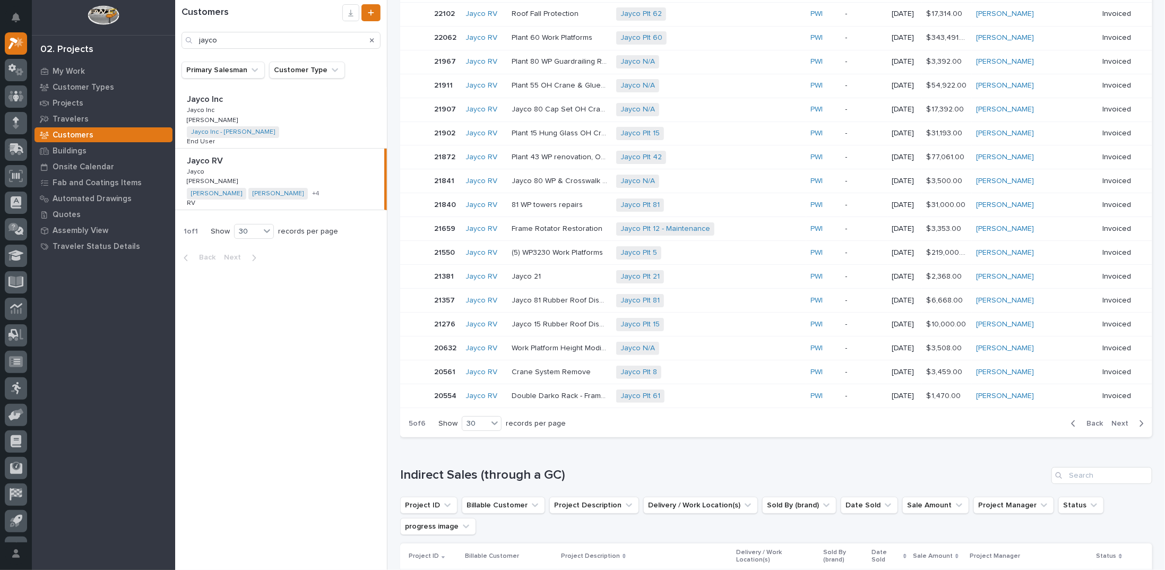
scroll to position [535, 0]
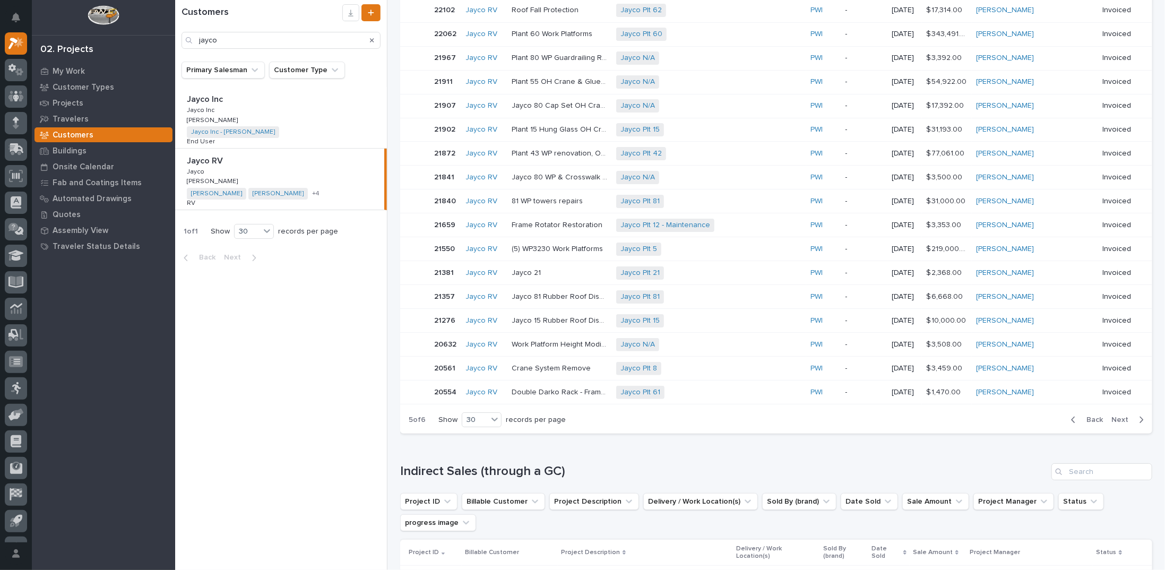
click at [1139, 415] on icon "button" at bounding box center [1141, 420] width 5 height 10
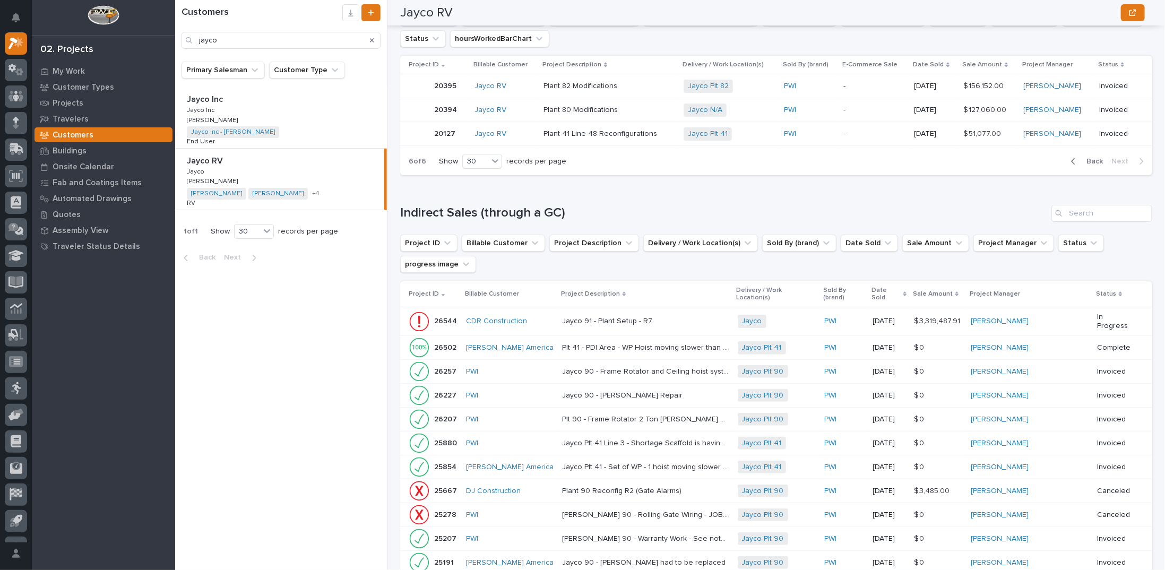
scroll to position [0, 0]
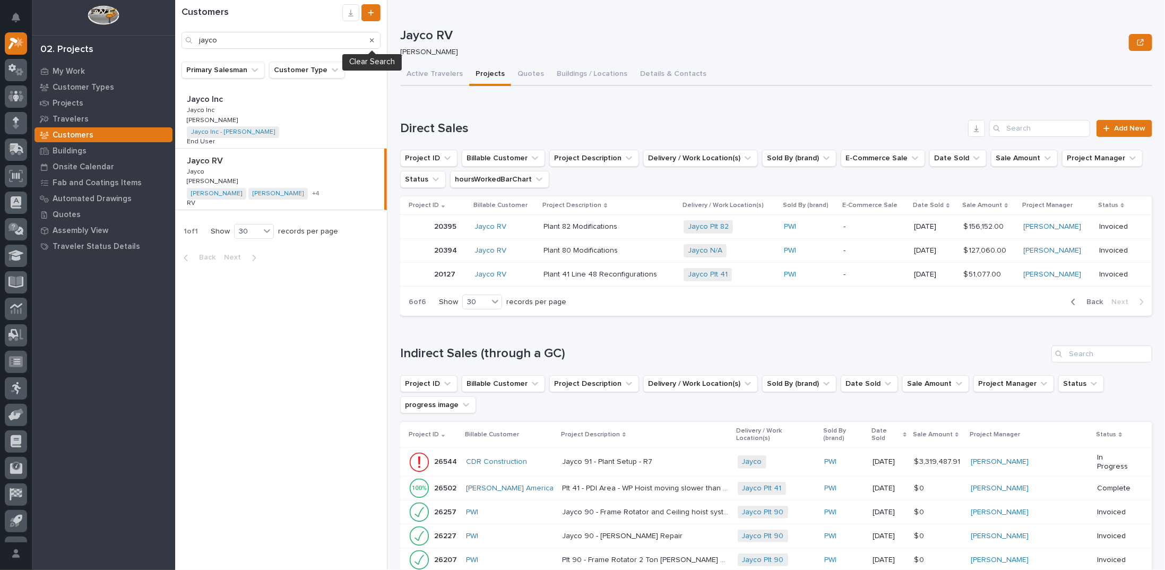
click at [372, 39] on icon "Search" at bounding box center [372, 40] width 4 height 4
